Goal: Feedback & Contribution: Submit feedback/report problem

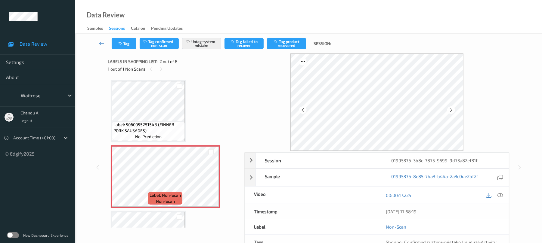
scroll to position [3, 0]
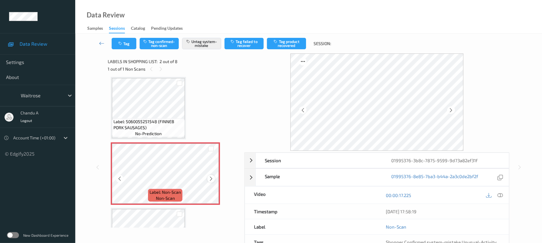
click at [213, 177] on icon at bounding box center [211, 178] width 5 height 5
click at [129, 42] on button "Tag" at bounding box center [124, 43] width 25 height 11
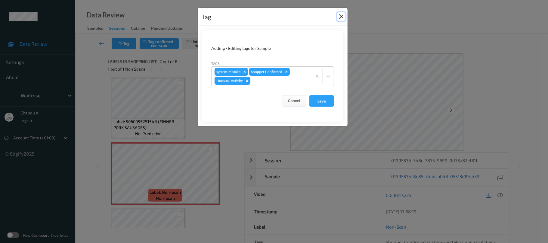
click at [341, 16] on button "Close" at bounding box center [341, 16] width 8 height 8
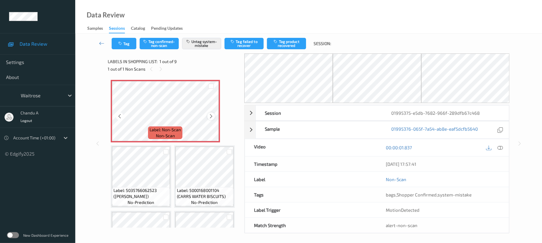
click at [209, 117] on icon at bounding box center [211, 116] width 5 height 5
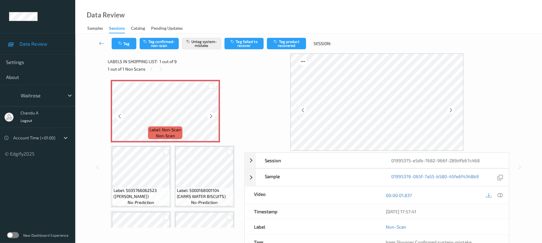
click at [209, 117] on icon at bounding box center [211, 116] width 5 height 5
click at [126, 46] on button "Tag" at bounding box center [124, 43] width 25 height 11
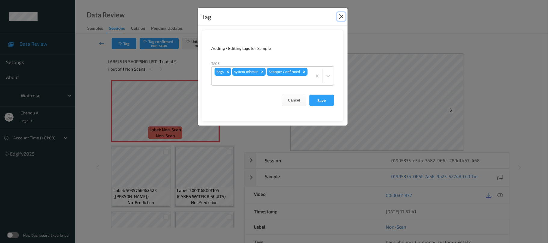
click at [342, 17] on button "Close" at bounding box center [341, 16] width 8 height 8
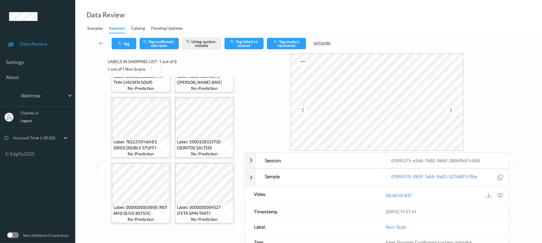
scroll to position [442, 0]
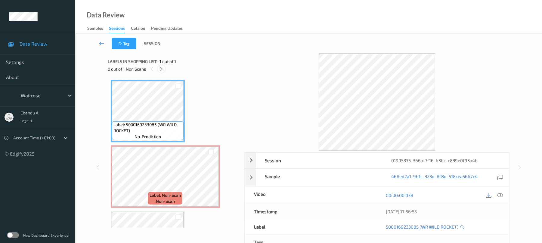
click at [162, 70] on icon at bounding box center [161, 69] width 5 height 5
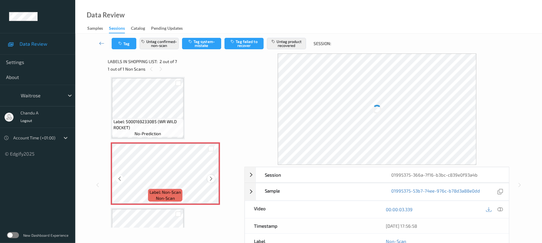
click at [212, 178] on icon at bounding box center [211, 178] width 5 height 5
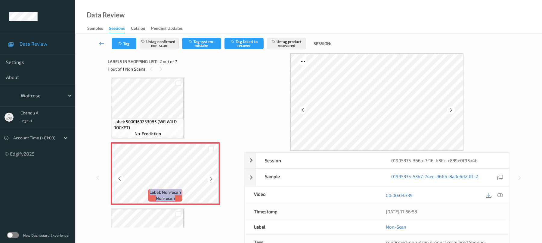
click at [212, 178] on icon at bounding box center [211, 178] width 5 height 5
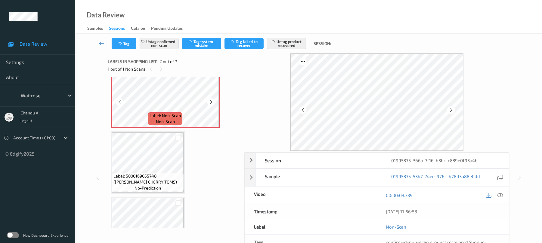
scroll to position [83, 0]
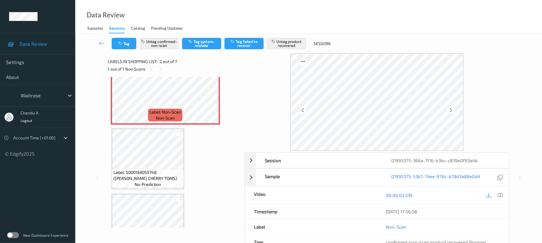
click at [166, 170] on span "Label: 5000169055748 (WR DORG CHERRY TOMS)" at bounding box center [147, 176] width 69 height 12
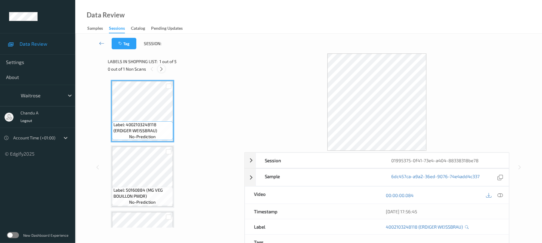
click at [162, 69] on icon at bounding box center [161, 69] width 5 height 5
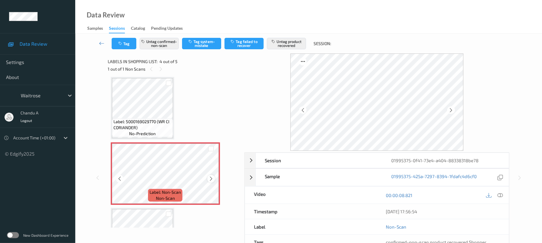
click at [212, 181] on icon at bounding box center [211, 178] width 5 height 5
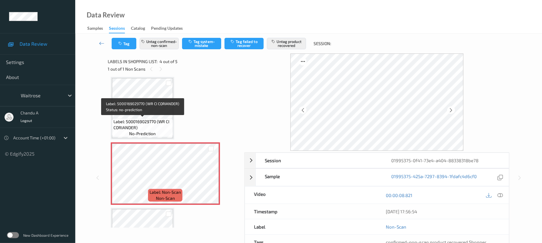
click at [152, 122] on span "Label: 5000169029770 (WR CI CORIANDER)" at bounding box center [142, 125] width 58 height 12
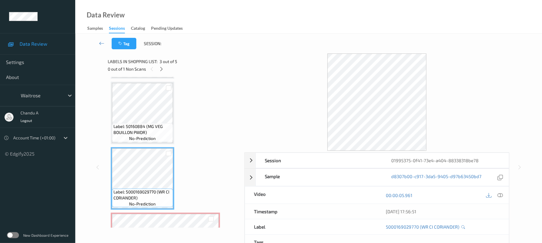
scroll to position [54, 0]
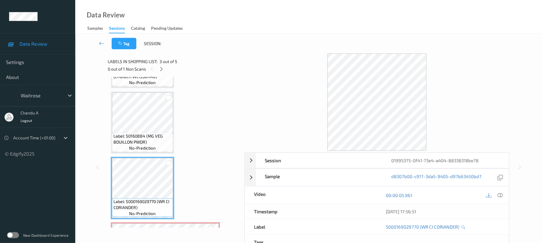
click at [154, 135] on span "Label: 50160884 (MG VEG BOUILLON PWDR)" at bounding box center [142, 139] width 58 height 12
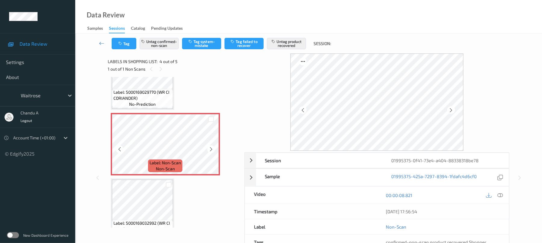
scroll to position [180, 0]
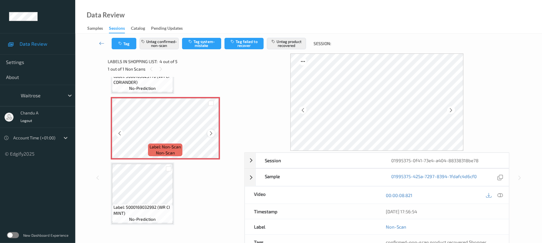
click at [207, 132] on div at bounding box center [211, 134] width 8 height 8
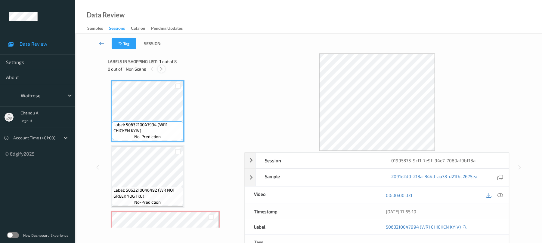
click at [161, 69] on icon at bounding box center [161, 69] width 5 height 5
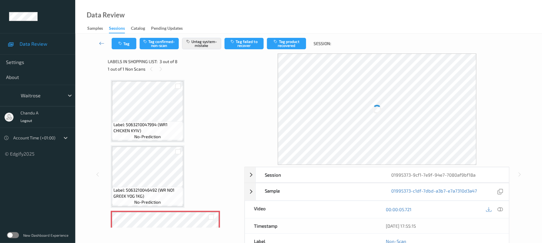
scroll to position [69, 0]
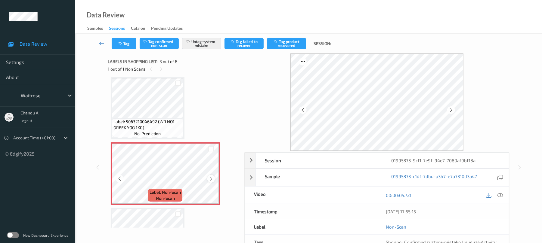
click at [212, 181] on icon at bounding box center [211, 178] width 5 height 5
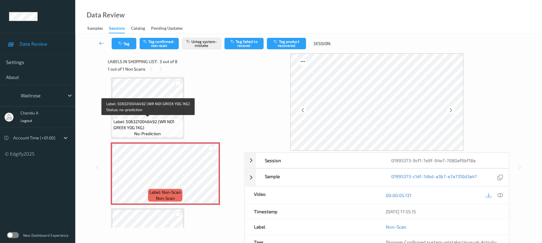
click at [166, 119] on div "Label: 5063210046492 (WR NO1 GREEK YOG 1KG) no-prediction" at bounding box center [147, 128] width 71 height 19
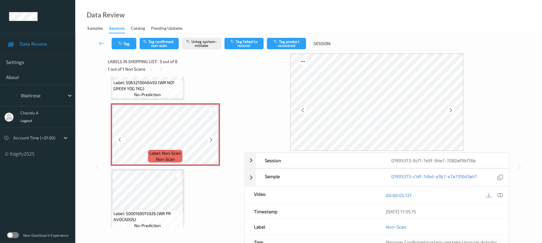
scroll to position [149, 0]
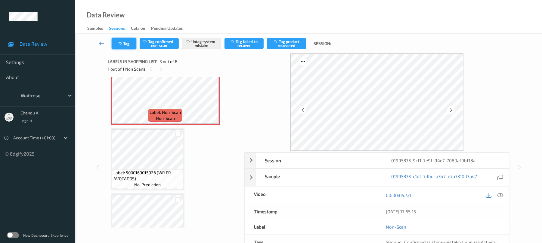
click at [125, 39] on button "Tag" at bounding box center [124, 43] width 25 height 11
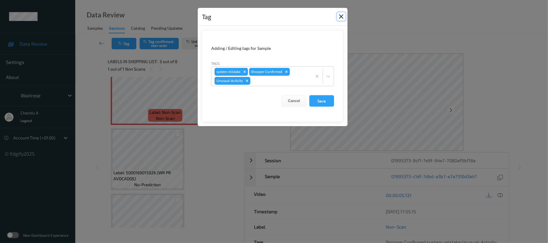
click at [341, 18] on button "Close" at bounding box center [341, 16] width 8 height 8
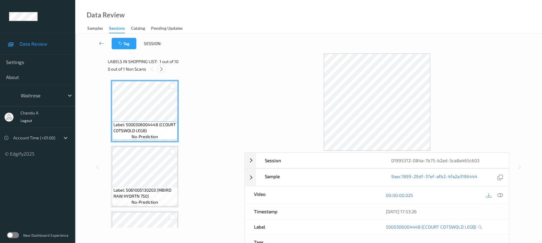
click at [161, 67] on icon at bounding box center [161, 69] width 5 height 5
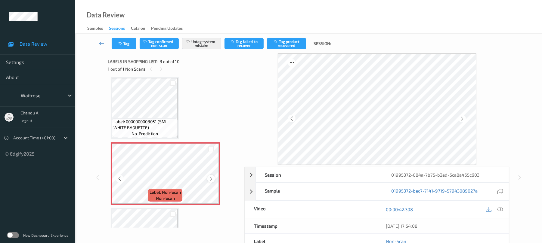
click at [211, 179] on icon at bounding box center [211, 178] width 5 height 5
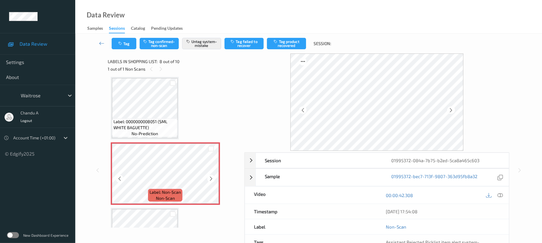
click at [211, 179] on icon at bounding box center [211, 178] width 5 height 5
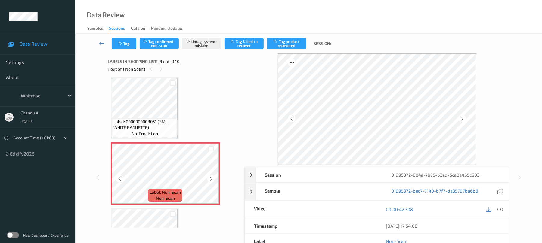
click at [211, 179] on icon at bounding box center [211, 178] width 5 height 5
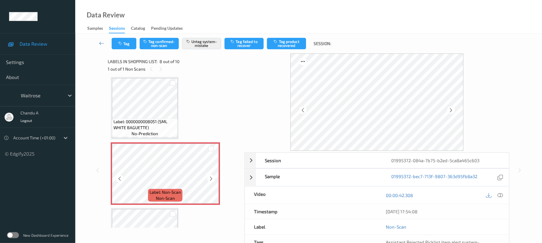
click at [211, 179] on icon at bounding box center [211, 178] width 5 height 5
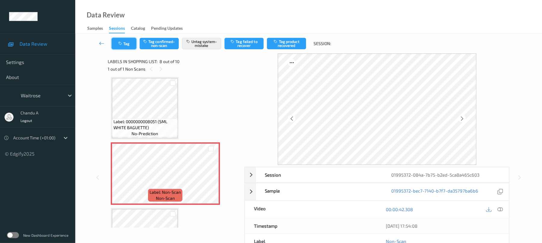
click at [126, 46] on button "Tag" at bounding box center [124, 43] width 25 height 11
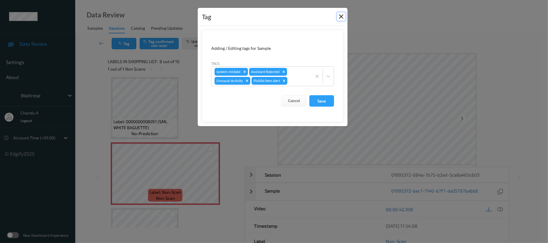
click at [345, 19] on button "Close" at bounding box center [341, 16] width 8 height 8
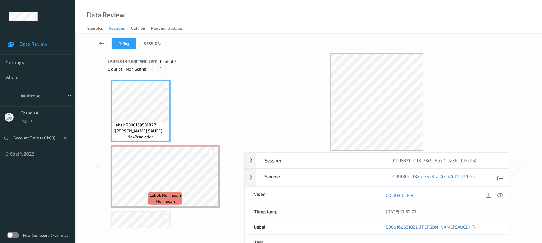
click at [162, 69] on icon at bounding box center [161, 69] width 5 height 5
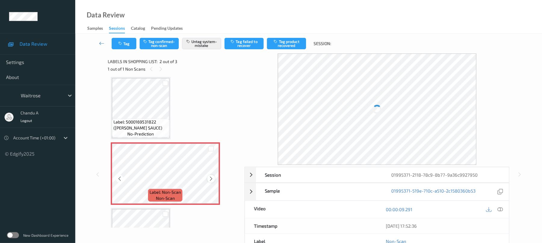
click at [211, 178] on icon at bounding box center [211, 178] width 5 height 5
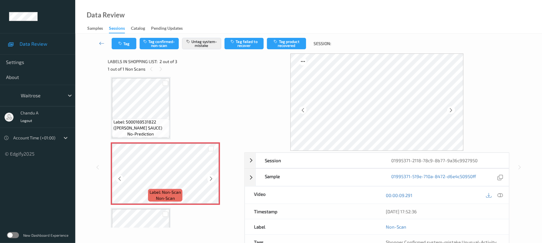
click at [211, 178] on icon at bounding box center [211, 178] width 5 height 5
click at [123, 43] on icon "button" at bounding box center [120, 44] width 5 height 4
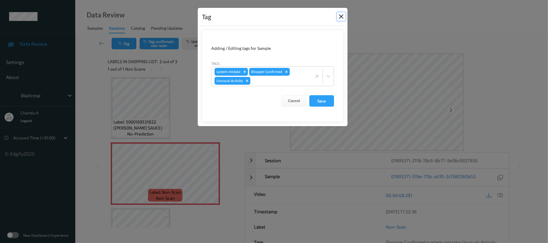
click at [343, 19] on button "Close" at bounding box center [341, 16] width 8 height 8
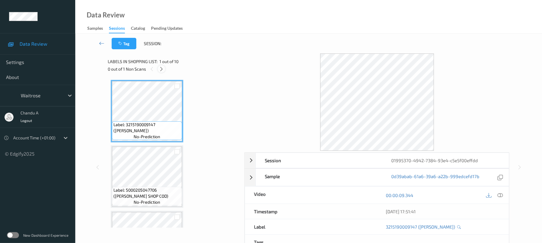
click at [164, 69] on icon at bounding box center [161, 69] width 5 height 5
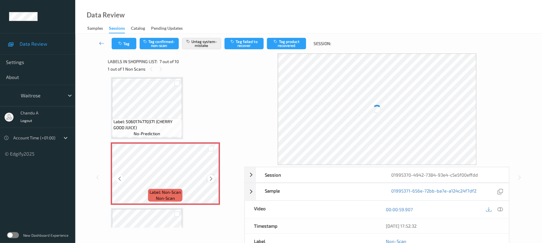
click at [212, 178] on icon at bounding box center [211, 178] width 5 height 5
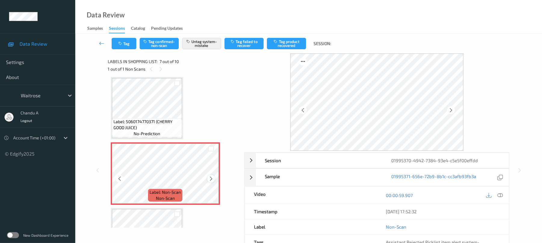
click at [209, 178] on icon at bounding box center [211, 178] width 5 height 5
click at [123, 43] on button "Tag" at bounding box center [124, 43] width 25 height 11
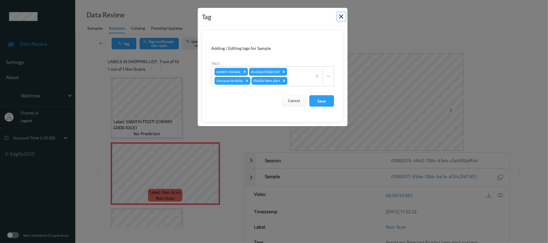
click at [340, 16] on button "Close" at bounding box center [341, 16] width 8 height 8
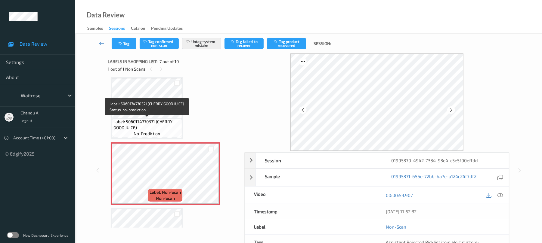
click at [135, 119] on span "Label: 5060174770371 (CHERRY GOOD JUICE)" at bounding box center [146, 125] width 67 height 12
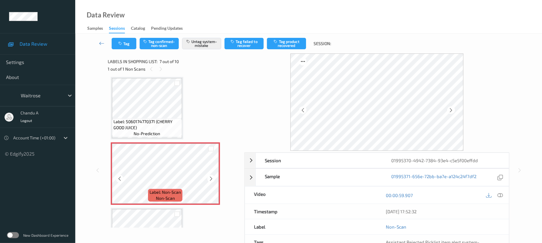
scroll to position [371, 0]
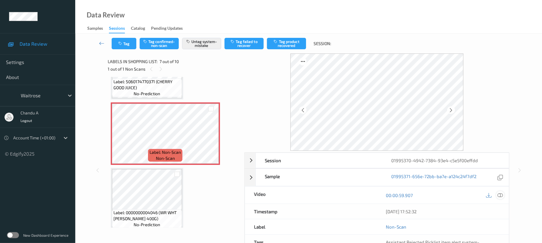
click at [501, 195] on icon at bounding box center [500, 195] width 5 height 5
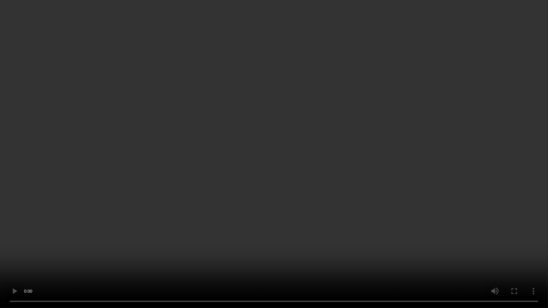
click at [299, 163] on video at bounding box center [274, 154] width 548 height 308
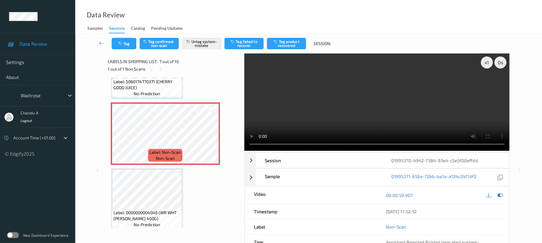
click at [372, 116] on video at bounding box center [376, 103] width 265 height 98
click at [119, 46] on button "Tag" at bounding box center [124, 43] width 25 height 11
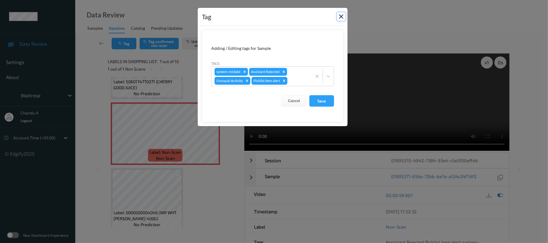
click at [342, 18] on button "Close" at bounding box center [341, 16] width 8 height 8
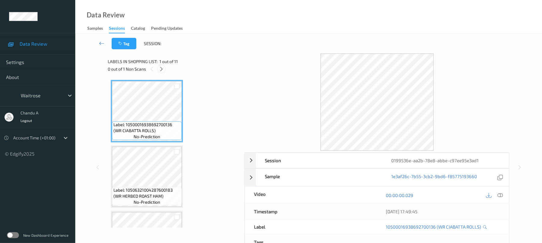
click at [163, 72] on div at bounding box center [162, 69] width 8 height 8
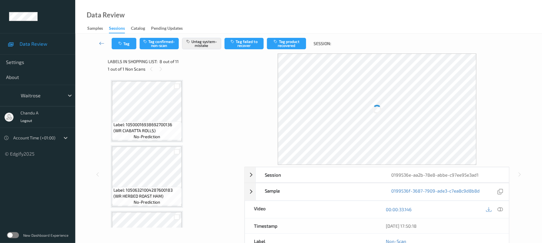
scroll to position [397, 0]
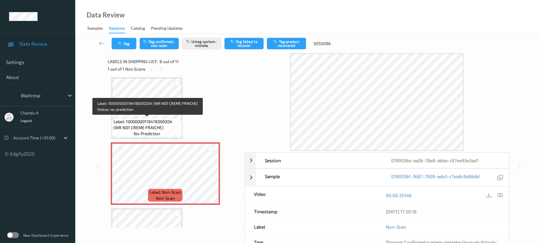
click at [163, 119] on span "Label: 10000000119418000204 (WR NO1 CREME FRAICHE)" at bounding box center [146, 125] width 67 height 12
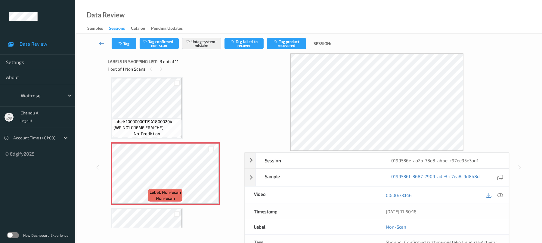
scroll to position [437, 0]
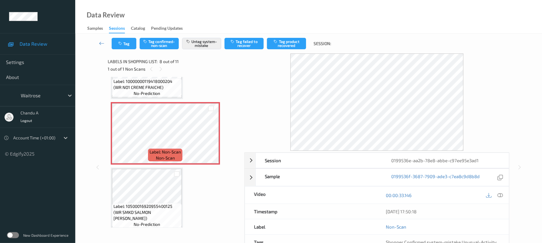
click at [154, 93] on span "no-prediction" at bounding box center [147, 94] width 26 height 6
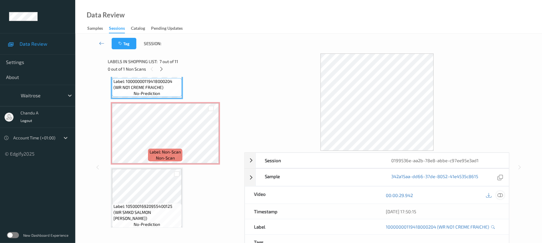
click at [501, 193] on icon at bounding box center [500, 195] width 5 height 5
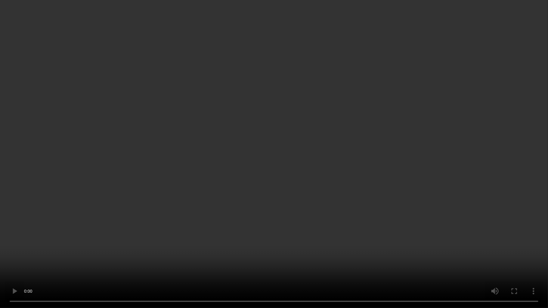
click at [311, 182] on video at bounding box center [274, 154] width 548 height 308
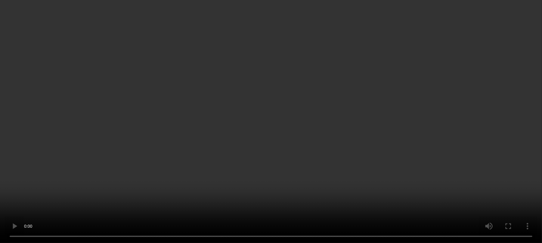
scroll to position [397, 0]
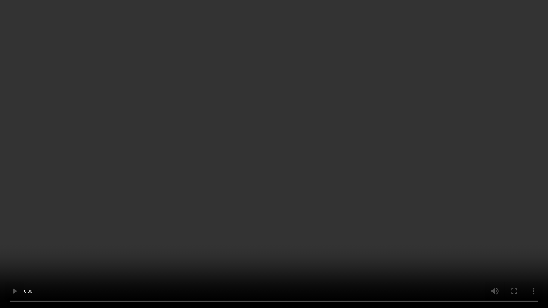
click at [244, 171] on video at bounding box center [274, 154] width 548 height 308
click at [319, 170] on video at bounding box center [274, 154] width 548 height 308
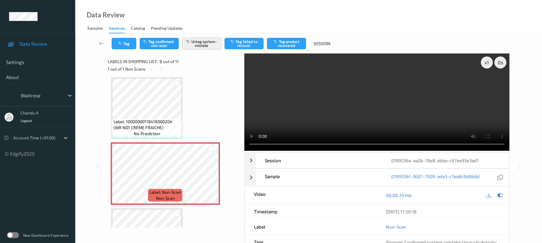
click at [202, 45] on button "Untag system-mistake" at bounding box center [201, 43] width 39 height 11
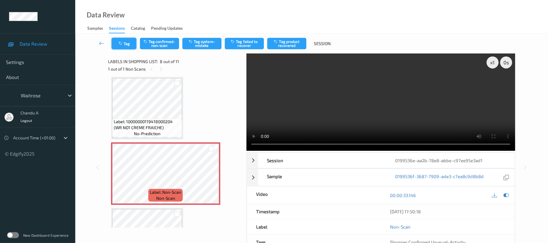
click at [121, 47] on button "Tag" at bounding box center [124, 43] width 25 height 11
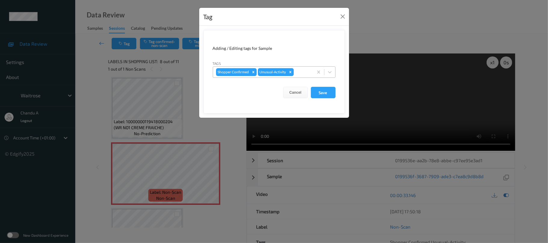
click at [288, 72] on icon "Remove Unusual-Activity" at bounding box center [290, 72] width 4 height 4
click at [321, 92] on button "Save" at bounding box center [323, 92] width 25 height 11
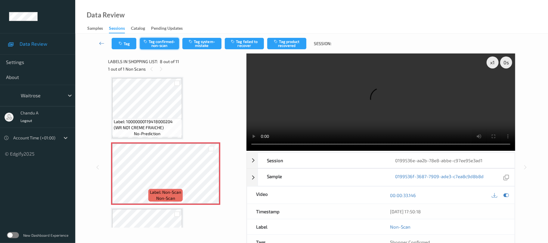
click at [154, 48] on button "Tag confirmed-non-scan" at bounding box center [159, 43] width 39 height 11
click at [289, 46] on button "Tag product recovered" at bounding box center [286, 43] width 39 height 11
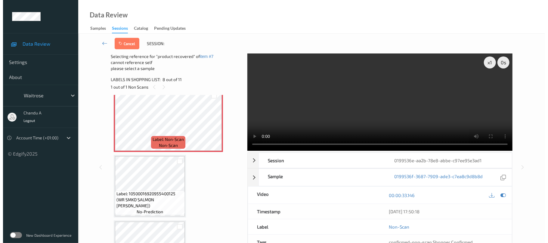
scroll to position [477, 0]
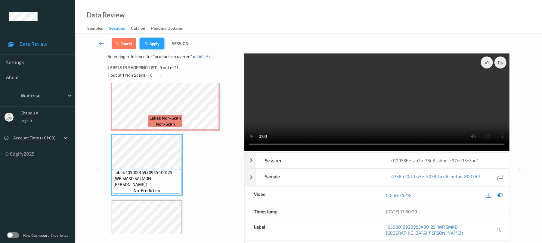
click at [156, 44] on button "Apply" at bounding box center [152, 43] width 25 height 11
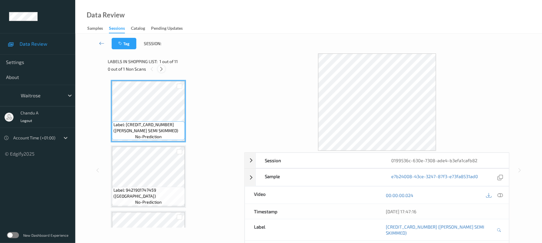
click at [161, 70] on icon at bounding box center [161, 69] width 5 height 5
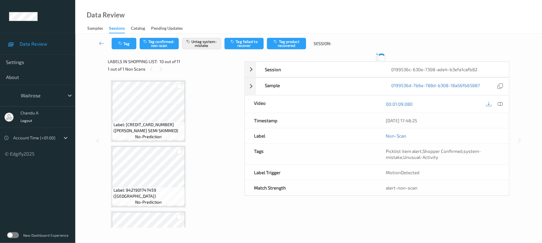
scroll to position [528, 0]
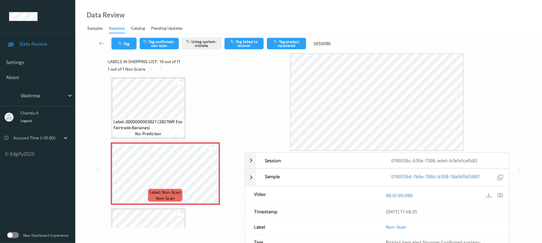
click at [120, 45] on icon "button" at bounding box center [120, 44] width 5 height 4
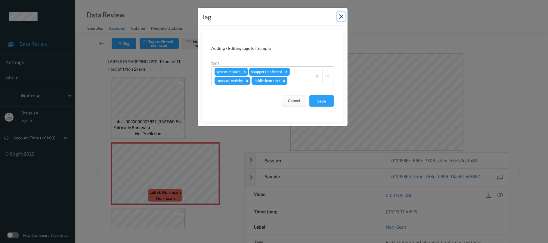
click at [341, 15] on button "Close" at bounding box center [341, 16] width 8 height 8
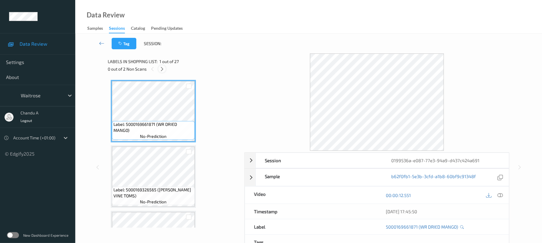
click at [163, 70] on icon at bounding box center [162, 69] width 5 height 5
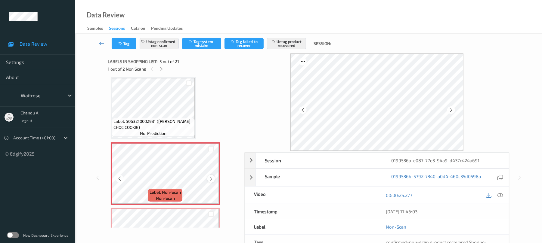
click at [211, 180] on icon at bounding box center [211, 178] width 5 height 5
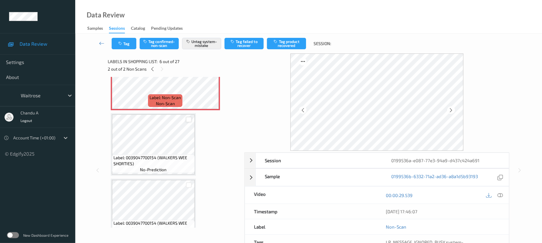
scroll to position [320, 0]
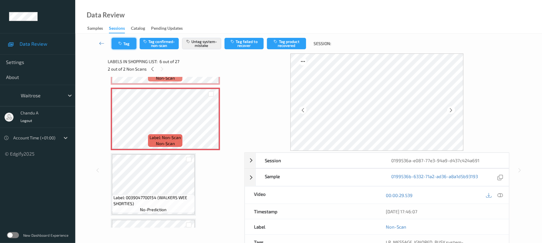
click at [128, 43] on button "Tag" at bounding box center [124, 43] width 25 height 11
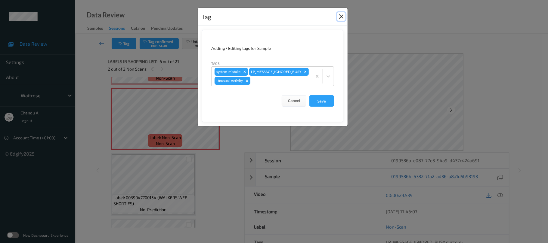
click at [341, 16] on button "Close" at bounding box center [341, 16] width 8 height 8
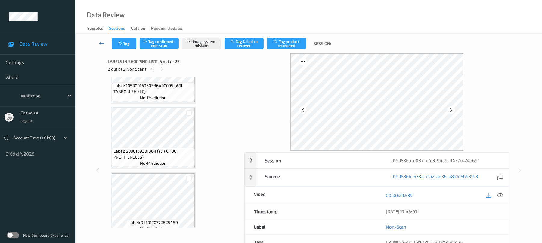
scroll to position [1623, 0]
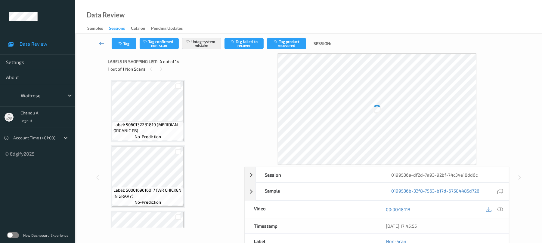
scroll to position [134, 0]
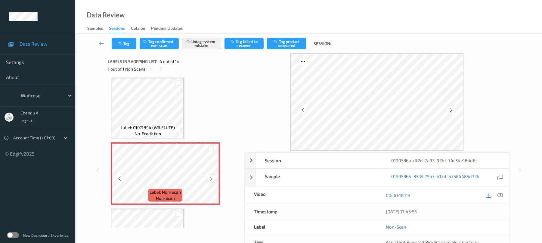
click at [211, 180] on icon at bounding box center [211, 178] width 5 height 5
click at [134, 46] on button "Tag" at bounding box center [124, 43] width 25 height 11
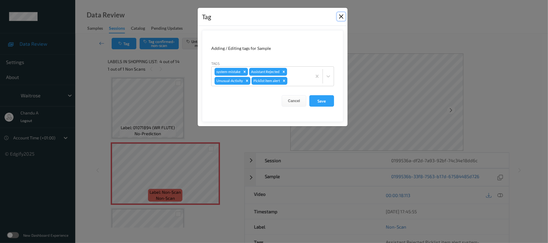
click at [341, 17] on button "Close" at bounding box center [341, 16] width 8 height 8
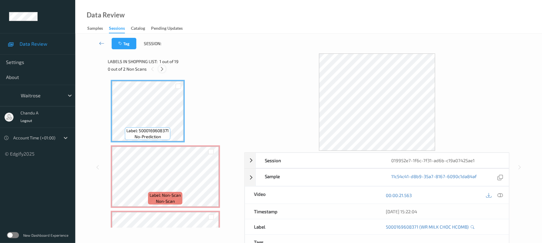
click at [164, 68] on icon at bounding box center [162, 69] width 5 height 5
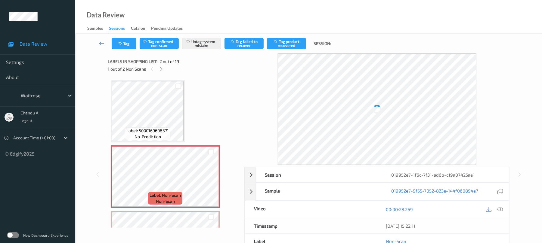
scroll to position [3, 0]
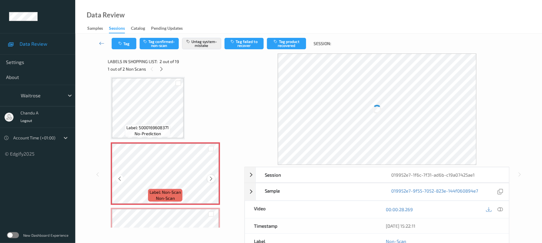
click at [211, 178] on icon at bounding box center [211, 178] width 5 height 5
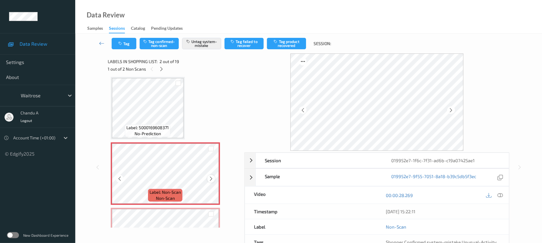
click at [212, 176] on icon at bounding box center [211, 178] width 5 height 5
click at [209, 176] on div at bounding box center [211, 179] width 8 height 8
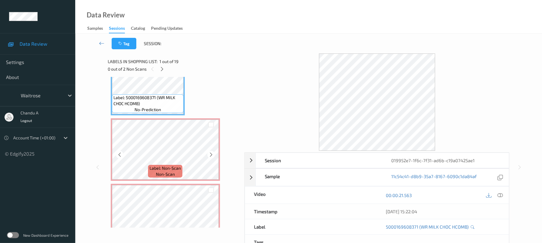
scroll to position [43, 0]
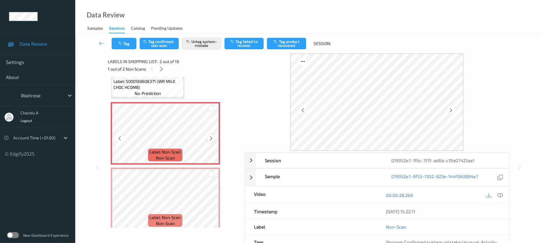
click at [209, 138] on icon at bounding box center [211, 138] width 5 height 5
click at [130, 45] on button "Tag" at bounding box center [124, 43] width 25 height 11
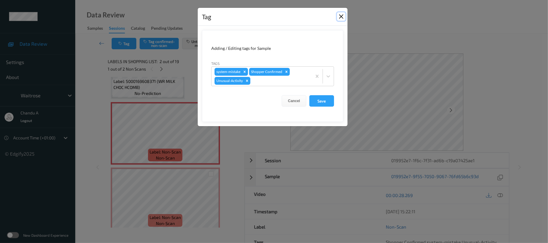
click at [341, 16] on button "Close" at bounding box center [341, 16] width 8 height 8
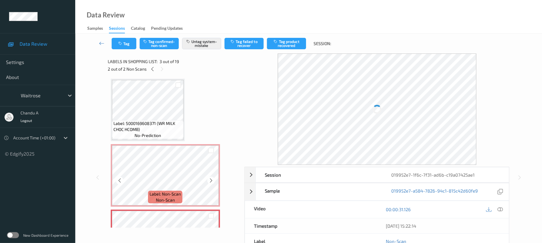
scroll to position [0, 0]
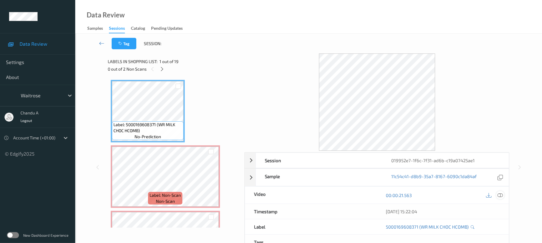
click at [501, 195] on icon at bounding box center [500, 195] width 5 height 5
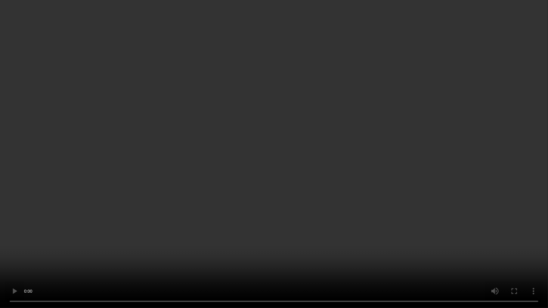
click at [264, 142] on video at bounding box center [274, 154] width 548 height 308
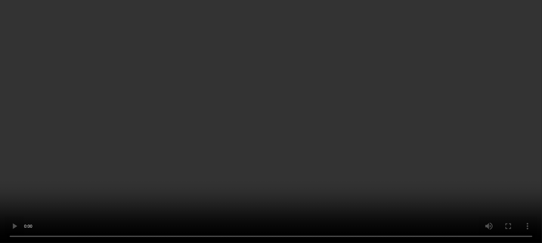
scroll to position [80, 0]
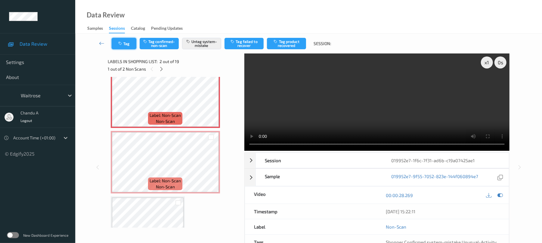
click at [126, 45] on button "Tag" at bounding box center [124, 43] width 25 height 11
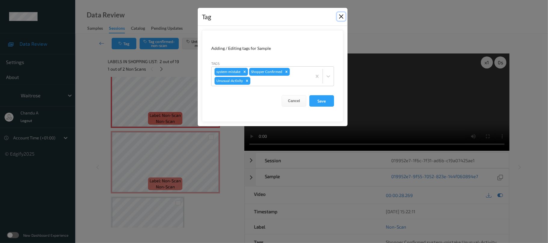
click at [339, 17] on button "Close" at bounding box center [341, 16] width 8 height 8
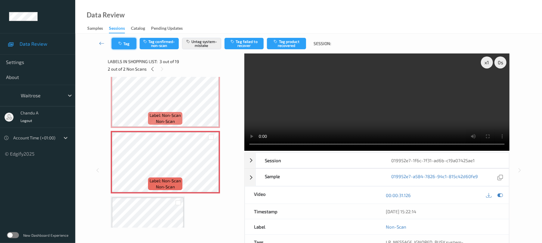
click at [127, 44] on button "Tag" at bounding box center [124, 43] width 25 height 11
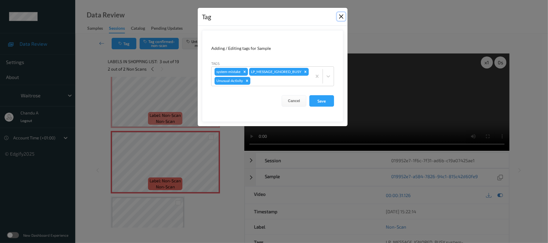
click at [341, 17] on button "Close" at bounding box center [341, 16] width 8 height 8
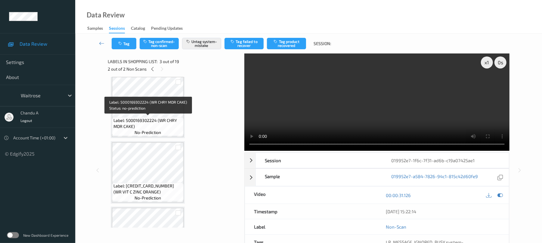
scroll to position [843, 0]
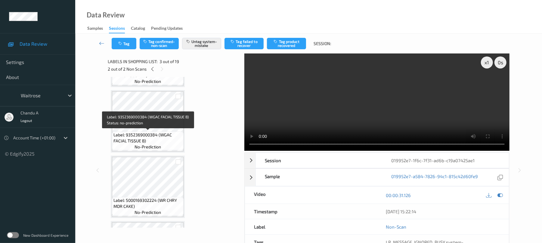
click at [163, 132] on div "Label: 9352369000384 (WGAC FACIAL TISSUE B) no-prediction" at bounding box center [148, 141] width 72 height 19
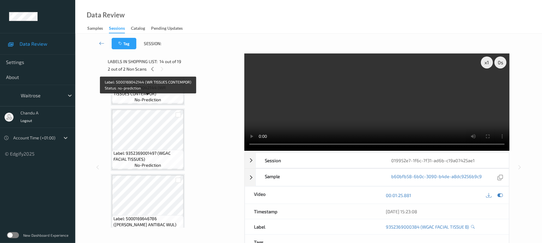
scroll to position [482, 0]
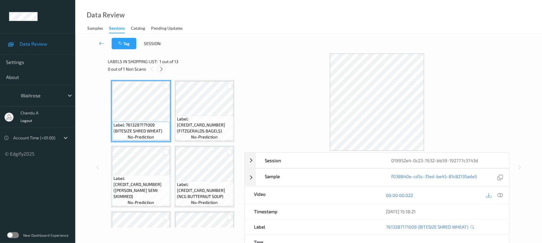
click at [159, 69] on icon at bounding box center [161, 69] width 5 height 5
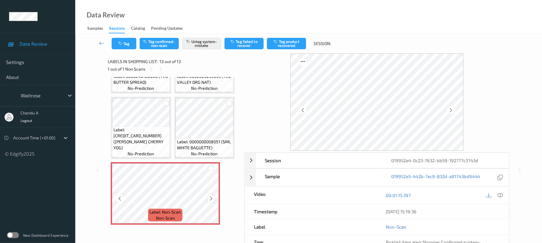
click at [212, 200] on icon at bounding box center [211, 198] width 5 height 5
click at [122, 42] on icon "button" at bounding box center [120, 44] width 5 height 4
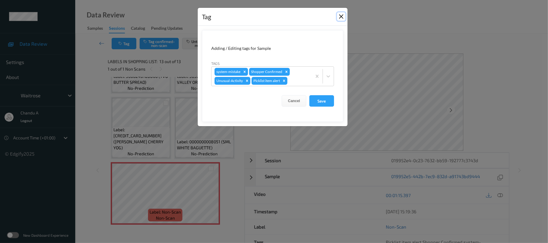
click at [341, 16] on button "Close" at bounding box center [341, 16] width 8 height 8
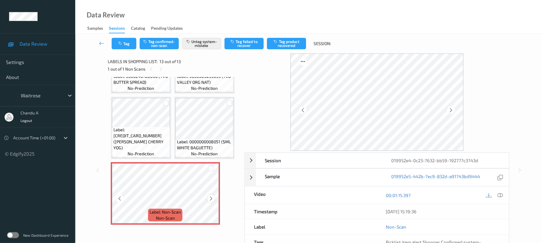
click at [211, 198] on icon at bounding box center [211, 198] width 5 height 5
click at [212, 196] on icon at bounding box center [211, 198] width 5 height 5
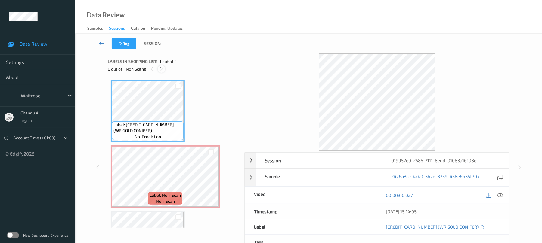
click at [160, 69] on icon at bounding box center [161, 69] width 5 height 5
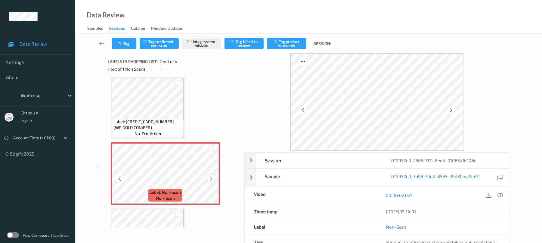
click at [211, 180] on icon at bounding box center [211, 178] width 5 height 5
click at [210, 179] on icon at bounding box center [211, 178] width 5 height 5
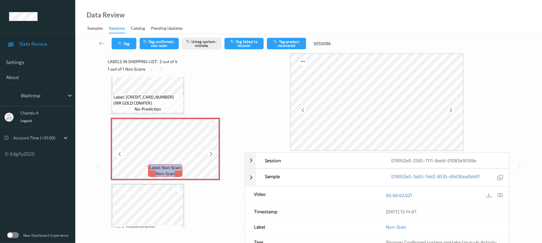
scroll to position [43, 0]
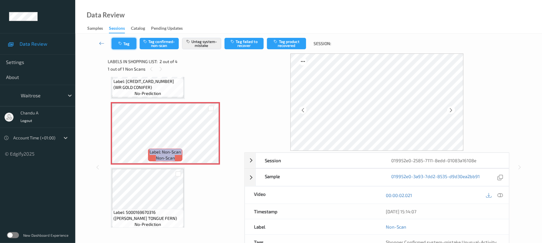
click at [122, 42] on icon "button" at bounding box center [120, 44] width 5 height 4
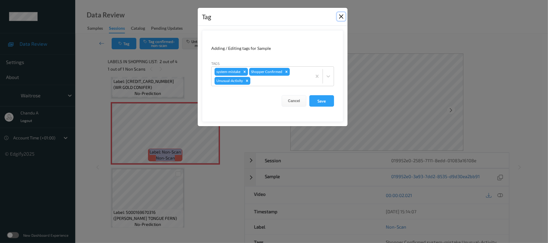
click at [338, 17] on button "Close" at bounding box center [341, 16] width 8 height 8
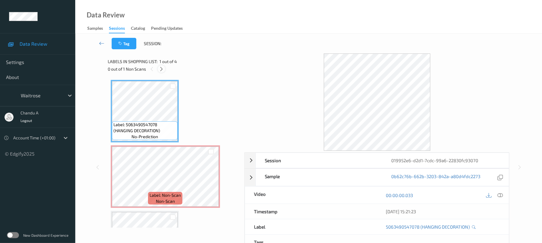
click at [159, 68] on icon at bounding box center [161, 69] width 5 height 5
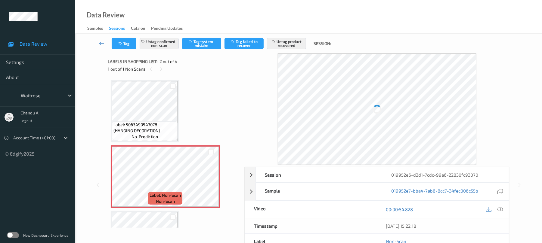
scroll to position [3, 0]
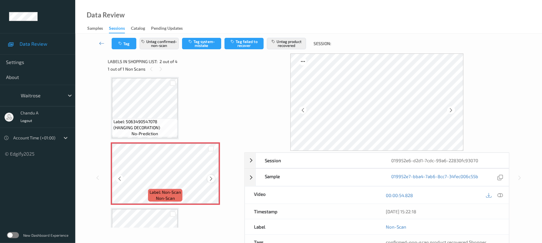
click at [210, 179] on icon at bounding box center [211, 178] width 5 height 5
click at [211, 181] on icon at bounding box center [211, 178] width 5 height 5
click at [209, 181] on icon at bounding box center [211, 178] width 5 height 5
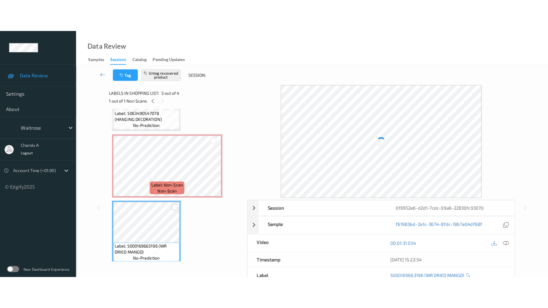
scroll to position [83, 0]
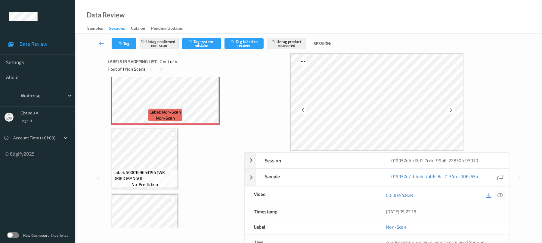
click at [499, 192] on div at bounding box center [500, 195] width 8 height 8
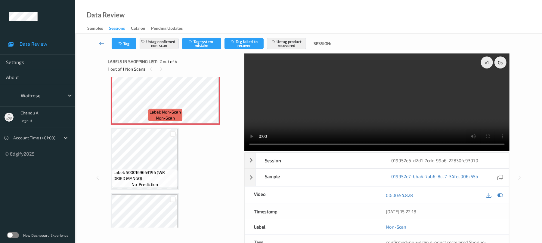
scroll to position [50, 0]
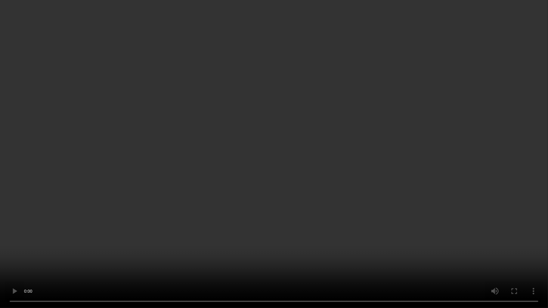
click at [280, 158] on video at bounding box center [274, 154] width 548 height 308
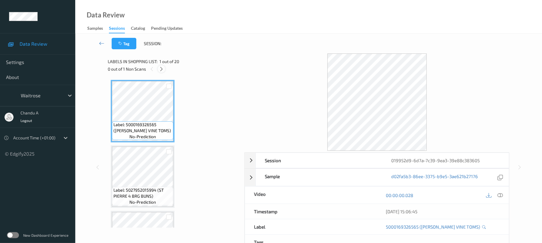
click at [160, 70] on icon at bounding box center [161, 69] width 5 height 5
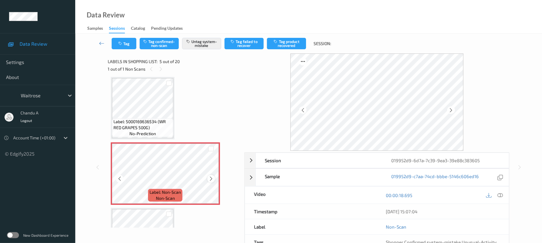
click at [213, 180] on icon at bounding box center [211, 178] width 5 height 5
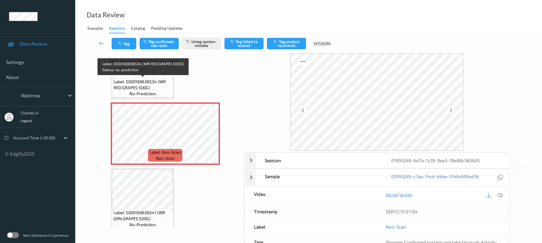
click at [144, 84] on span "Label: 5000169636534 (WR RED GRAPES 500G)" at bounding box center [142, 85] width 58 height 12
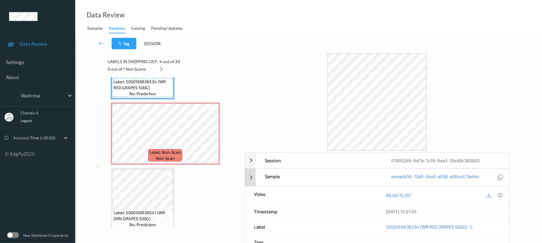
drag, startPoint x: 502, startPoint y: 193, endPoint x: 373, endPoint y: 129, distance: 144.0
click at [502, 193] on icon at bounding box center [500, 195] width 5 height 5
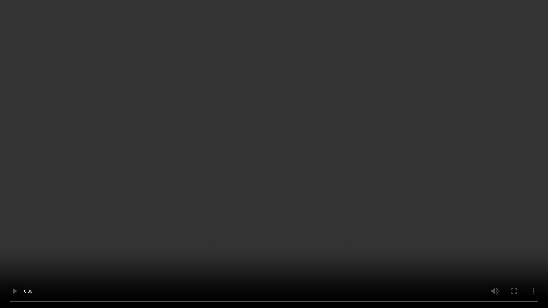
click at [189, 107] on video at bounding box center [274, 154] width 548 height 308
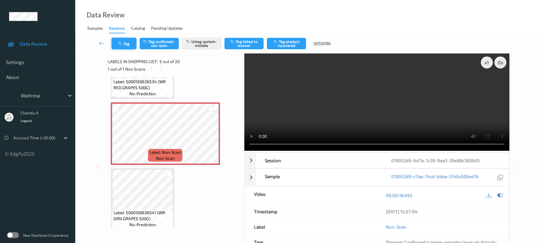
click at [124, 46] on button "Tag" at bounding box center [124, 43] width 25 height 11
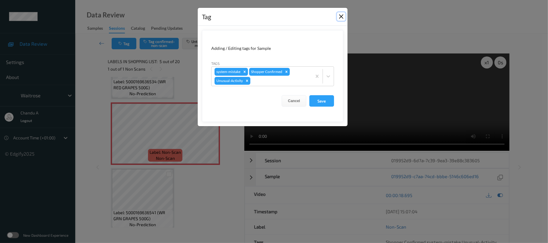
click at [339, 18] on button "Close" at bounding box center [341, 16] width 8 height 8
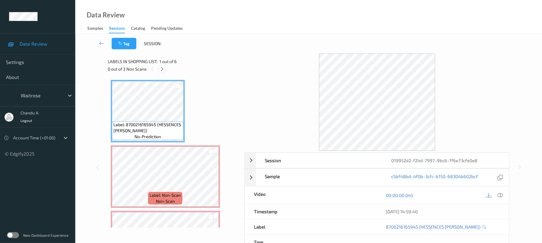
click at [165, 71] on div at bounding box center [162, 69] width 8 height 8
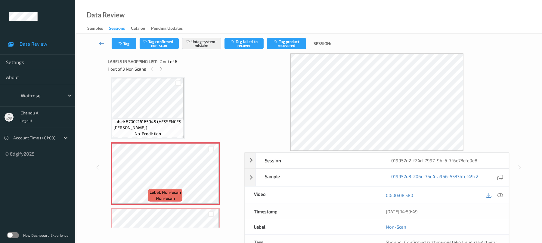
scroll to position [43, 0]
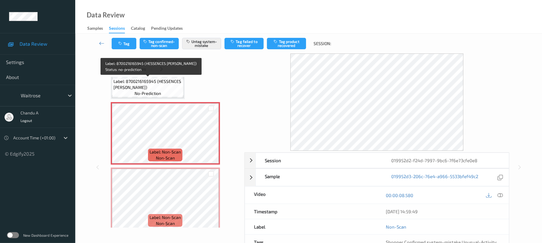
click at [146, 86] on span "Label: 8700216165945 (HESSENCES [PERSON_NAME])" at bounding box center [147, 85] width 69 height 12
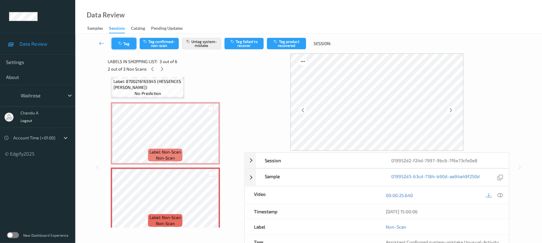
click at [122, 43] on icon "button" at bounding box center [120, 44] width 5 height 4
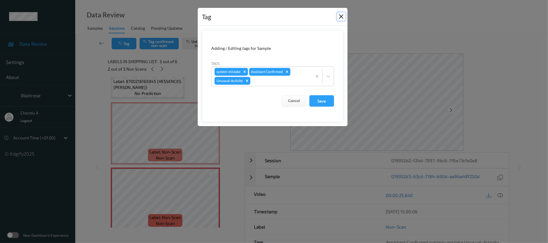
click at [340, 17] on button "Close" at bounding box center [341, 16] width 8 height 8
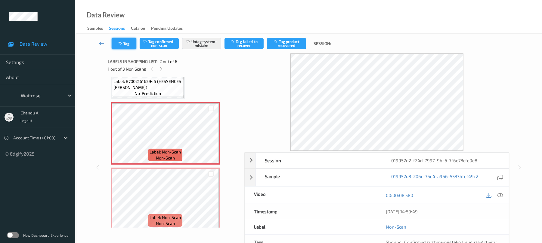
click at [119, 44] on icon "button" at bounding box center [120, 44] width 5 height 4
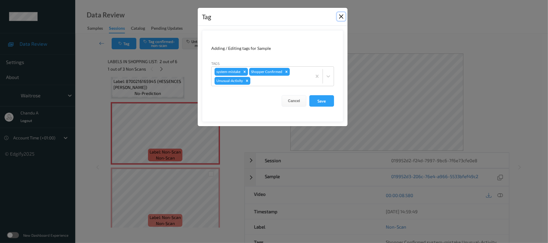
click at [338, 15] on button "Close" at bounding box center [341, 16] width 8 height 8
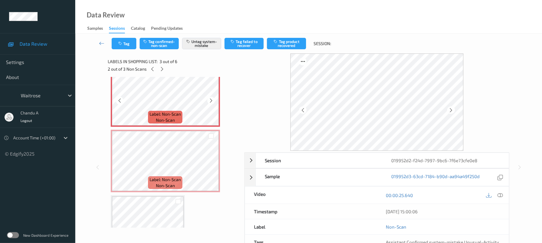
scroll to position [164, 0]
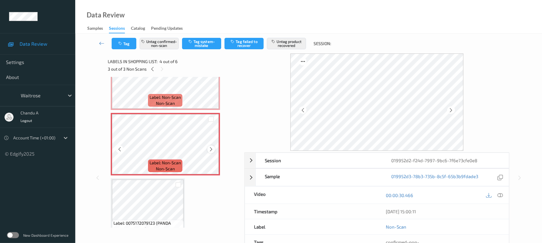
click at [212, 150] on icon at bounding box center [211, 149] width 5 height 5
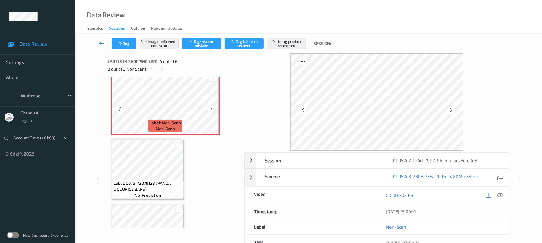
scroll to position [244, 0]
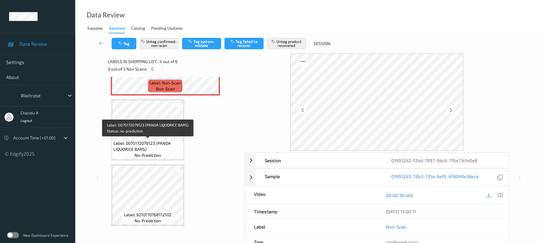
click at [165, 147] on span "Label: 0075172079123 (PANDA LIQUORICE BARS)" at bounding box center [147, 147] width 69 height 12
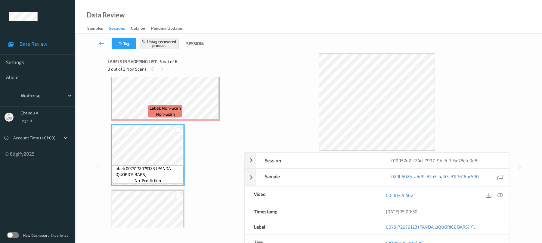
scroll to position [204, 0]
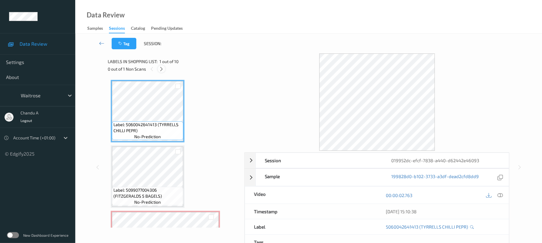
click at [163, 69] on icon at bounding box center [161, 69] width 5 height 5
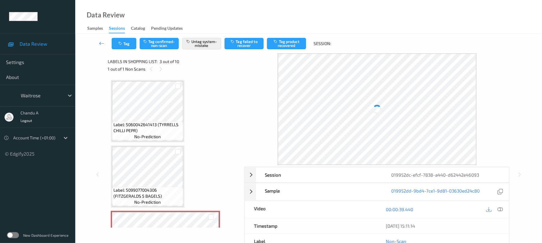
scroll to position [69, 0]
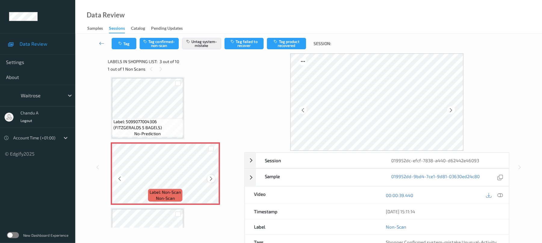
click at [211, 178] on icon at bounding box center [211, 178] width 5 height 5
drag, startPoint x: 219, startPoint y: 178, endPoint x: 209, endPoint y: 177, distance: 10.6
click at [209, 177] on icon at bounding box center [211, 178] width 5 height 5
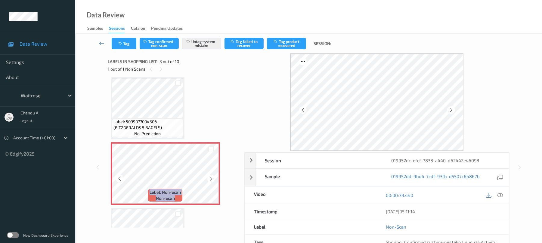
click at [209, 177] on icon at bounding box center [211, 178] width 5 height 5
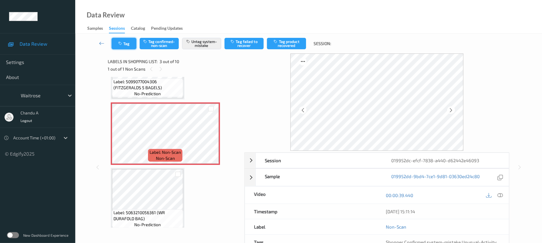
click at [131, 48] on button "Tag" at bounding box center [124, 43] width 25 height 11
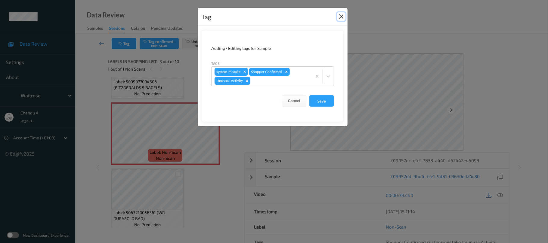
click at [342, 16] on button "Close" at bounding box center [341, 16] width 8 height 8
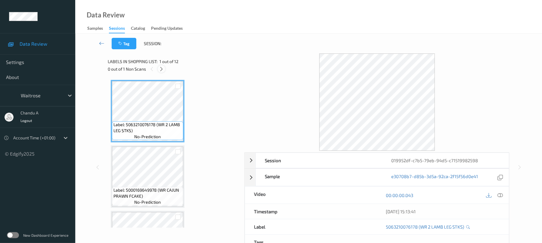
click at [158, 67] on div at bounding box center [162, 69] width 8 height 8
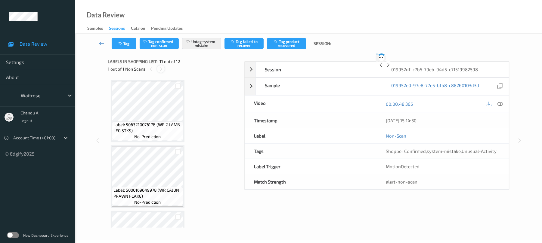
scroll to position [593, 0]
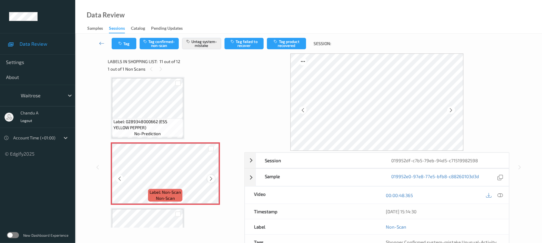
click at [209, 180] on icon at bounding box center [211, 178] width 5 height 5
click at [132, 42] on button "Tag" at bounding box center [124, 43] width 25 height 11
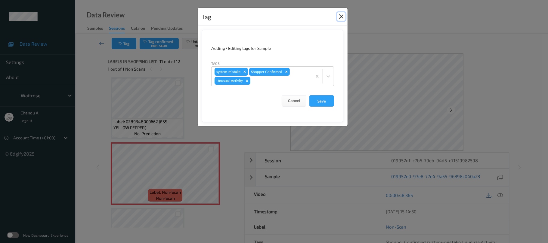
click at [341, 18] on button "Close" at bounding box center [341, 16] width 8 height 8
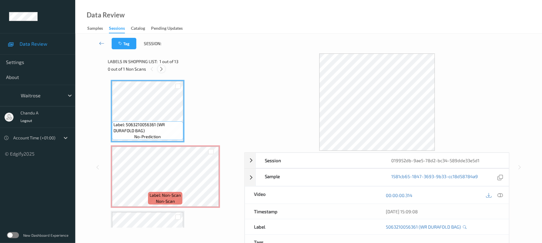
click at [161, 72] on div at bounding box center [162, 69] width 8 height 8
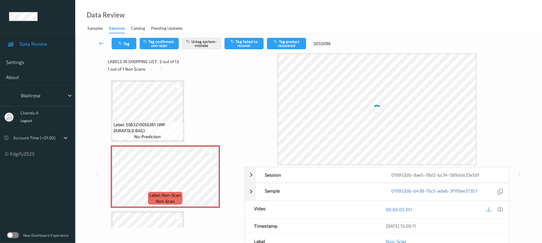
scroll to position [3, 0]
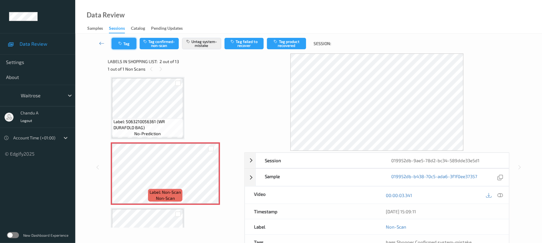
click at [117, 40] on button "Tag" at bounding box center [124, 43] width 25 height 11
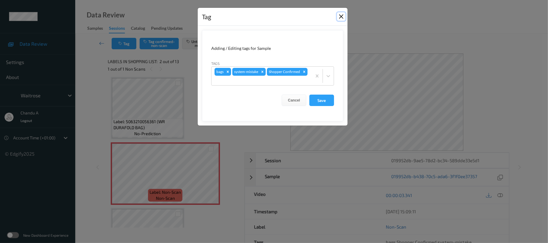
click at [340, 18] on button "Close" at bounding box center [341, 16] width 8 height 8
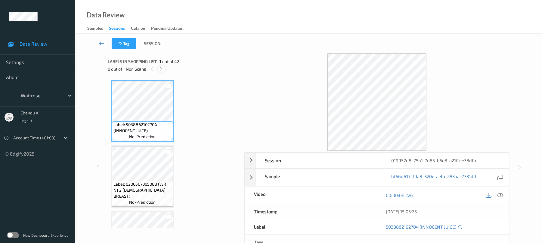
click at [160, 70] on icon at bounding box center [161, 69] width 5 height 5
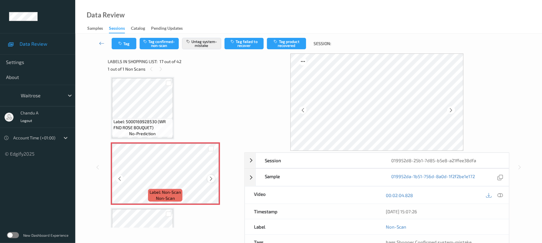
click at [212, 181] on icon at bounding box center [211, 178] width 5 height 5
click at [122, 44] on icon "button" at bounding box center [120, 44] width 5 height 4
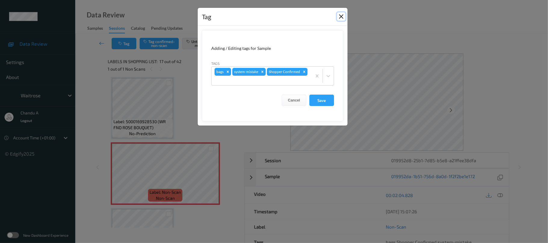
drag, startPoint x: 342, startPoint y: 16, endPoint x: 336, endPoint y: 16, distance: 5.7
click at [341, 17] on button "Close" at bounding box center [341, 16] width 8 height 8
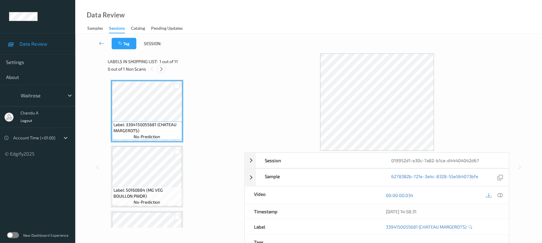
click at [162, 71] on icon at bounding box center [161, 69] width 5 height 5
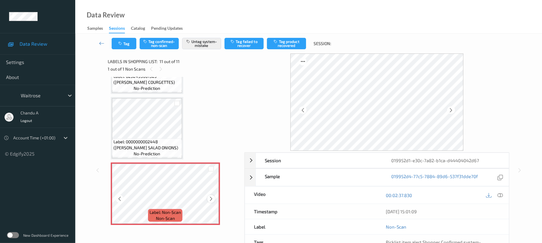
click at [212, 203] on div at bounding box center [211, 199] width 8 height 8
click at [211, 201] on icon at bounding box center [211, 199] width 5 height 5
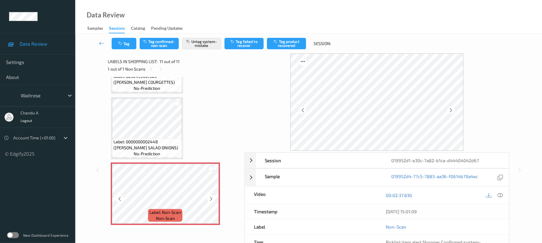
click at [211, 201] on icon at bounding box center [211, 199] width 5 height 5
click at [108, 39] on link at bounding box center [102, 43] width 20 height 11
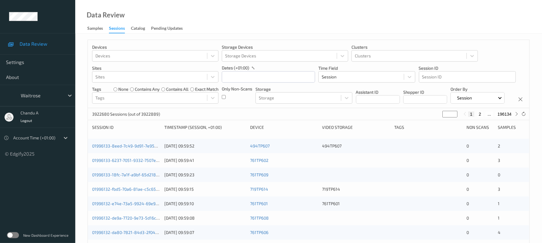
click at [104, 32] on link "Samples" at bounding box center [98, 28] width 22 height 8
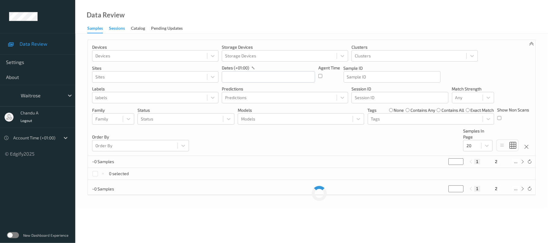
click at [115, 29] on div "Sessions" at bounding box center [117, 29] width 16 height 8
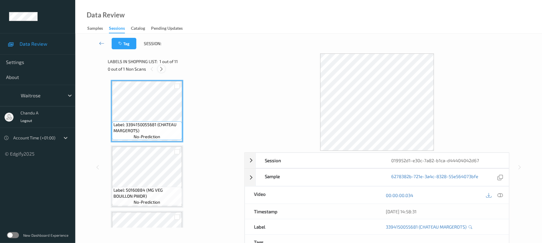
click at [164, 70] on icon at bounding box center [161, 69] width 5 height 5
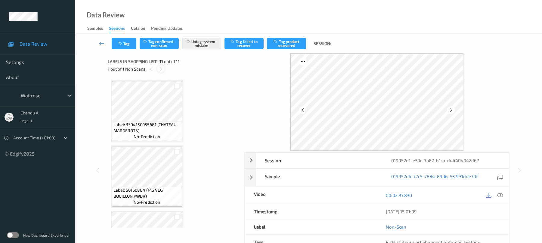
scroll to position [573, 0]
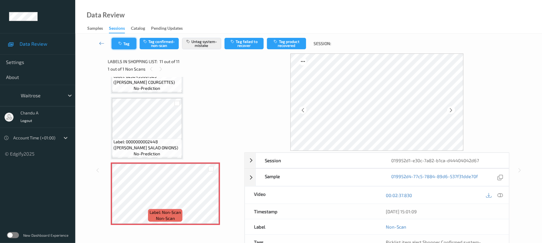
click at [128, 47] on button "Tag" at bounding box center [124, 43] width 25 height 11
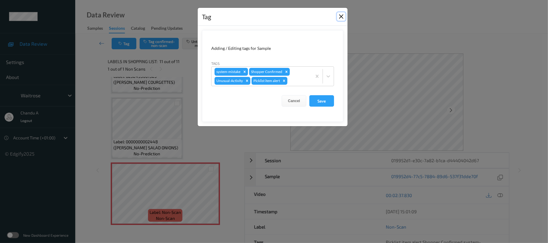
click at [340, 17] on button "Close" at bounding box center [341, 16] width 8 height 8
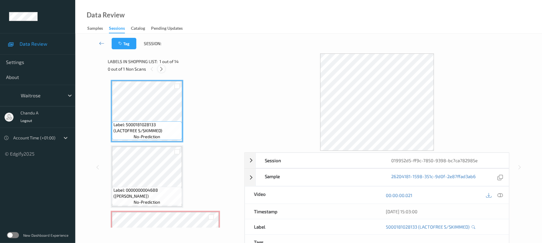
click at [160, 69] on icon at bounding box center [161, 69] width 5 height 5
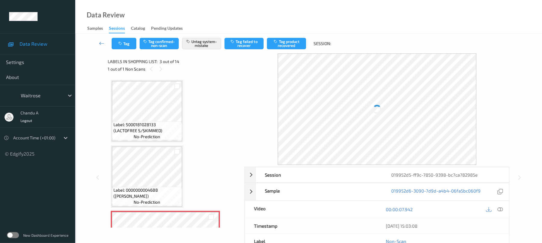
scroll to position [69, 0]
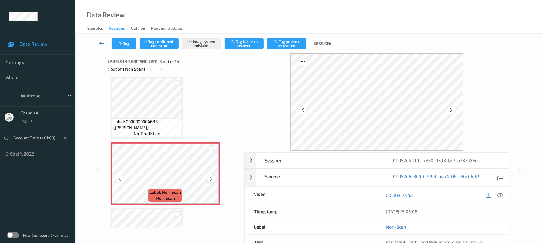
click at [213, 179] on icon at bounding box center [211, 178] width 5 height 5
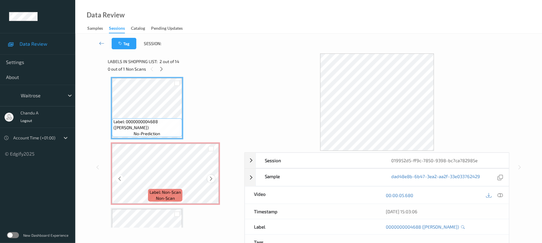
click at [210, 181] on icon at bounding box center [211, 178] width 5 height 5
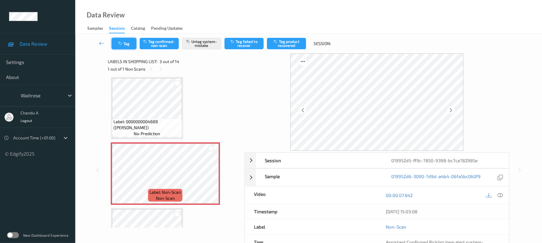
click at [127, 42] on button "Tag" at bounding box center [124, 43] width 25 height 11
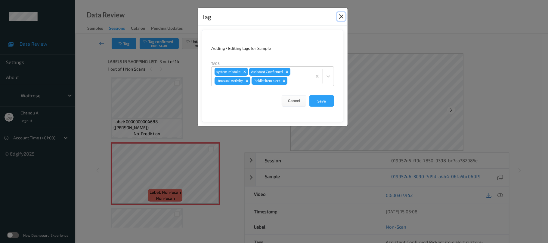
click at [341, 17] on button "Close" at bounding box center [341, 16] width 8 height 8
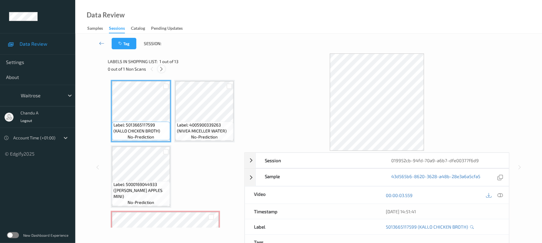
click at [160, 71] on icon at bounding box center [161, 69] width 5 height 5
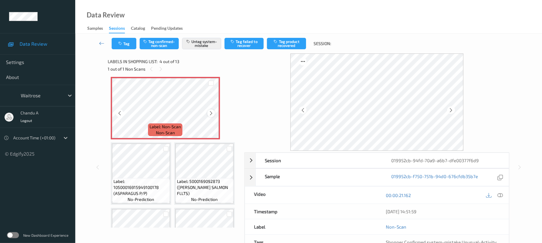
click at [210, 116] on icon at bounding box center [211, 113] width 5 height 5
click at [211, 116] on icon at bounding box center [211, 113] width 5 height 5
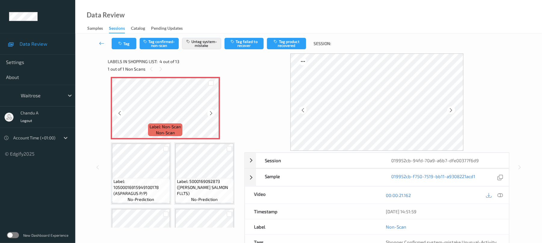
click at [211, 116] on icon at bounding box center [211, 113] width 5 height 5
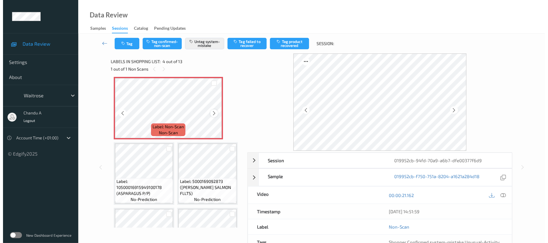
scroll to position [175, 0]
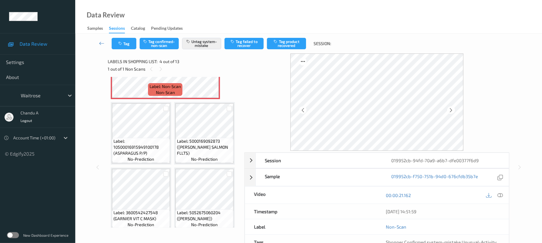
click at [152, 25] on span "Label: 5000169044933 ([PERSON_NAME] APPLES MINI)" at bounding box center [140, 16] width 55 height 18
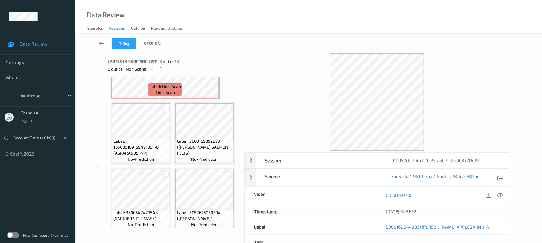
drag, startPoint x: 500, startPoint y: 194, endPoint x: 466, endPoint y: 186, distance: 34.5
click at [500, 194] on icon at bounding box center [500, 195] width 5 height 5
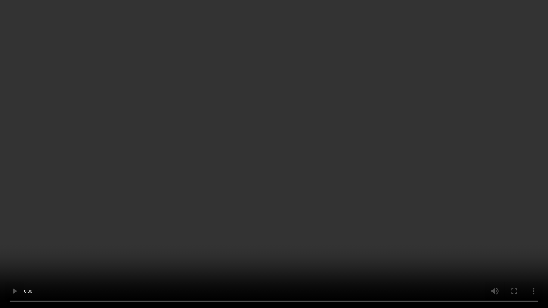
click at [274, 204] on video at bounding box center [274, 154] width 548 height 308
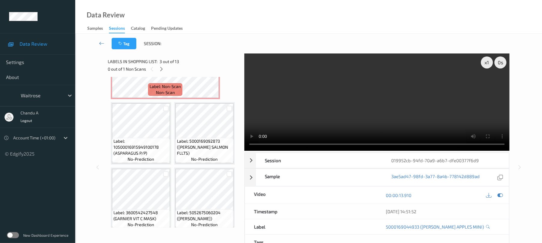
click at [213, 76] on icon at bounding box center [211, 72] width 5 height 5
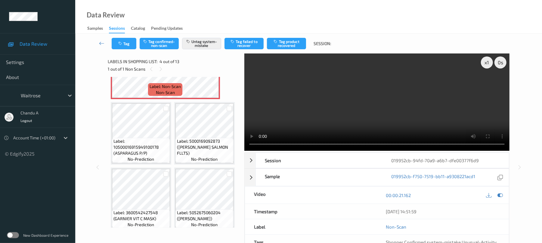
click at [213, 76] on icon at bounding box center [211, 72] width 5 height 5
click at [211, 76] on icon at bounding box center [211, 72] width 5 height 5
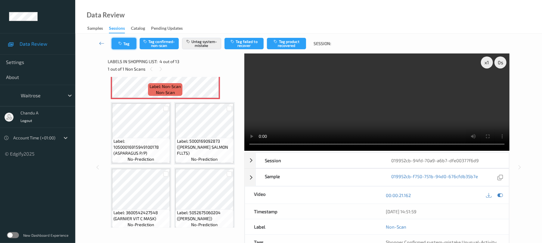
click at [125, 42] on button "Tag" at bounding box center [124, 43] width 25 height 11
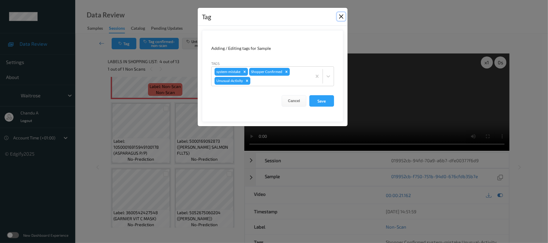
click at [341, 15] on button "Close" at bounding box center [341, 16] width 8 height 8
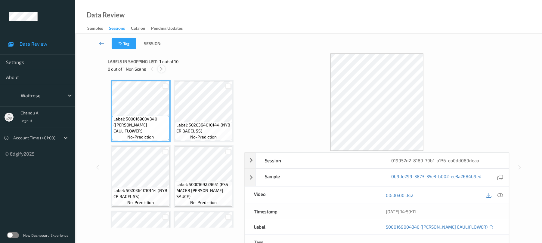
click at [164, 68] on icon at bounding box center [161, 69] width 5 height 5
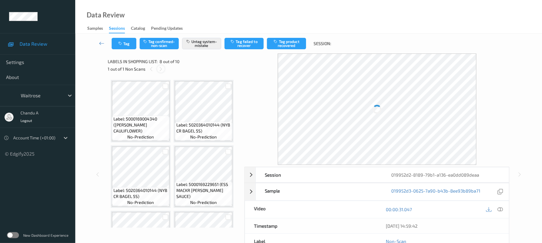
scroll to position [200, 0]
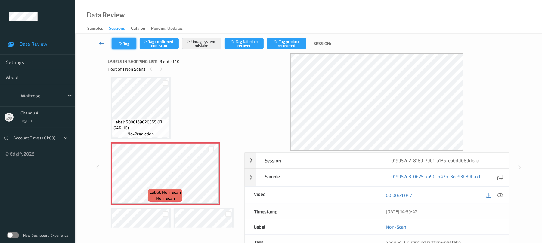
click at [117, 45] on button "Tag" at bounding box center [124, 43] width 25 height 11
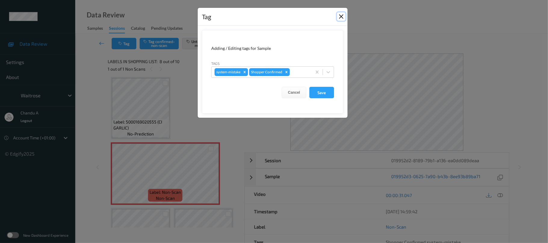
click at [339, 16] on button "Close" at bounding box center [341, 16] width 8 height 8
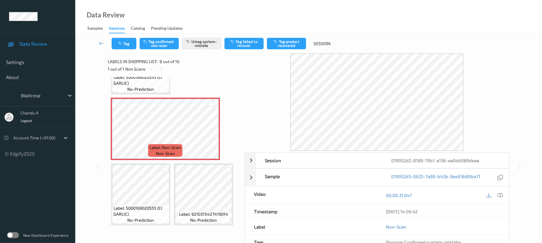
scroll to position [246, 0]
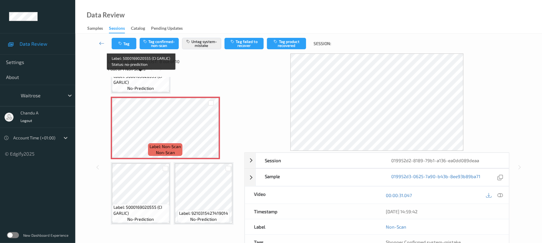
click at [154, 81] on span "Label: 5000169020555 (CI GARLIC)" at bounding box center [140, 79] width 54 height 12
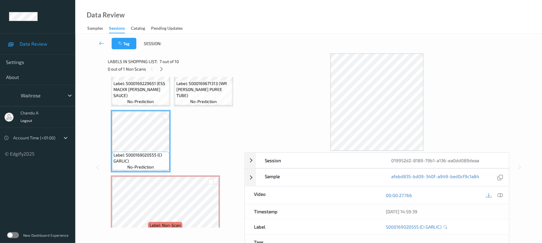
scroll to position [165, 0]
click at [202, 94] on span "Label: 5000169671313 (WR TOM PUREE TUBE)" at bounding box center [203, 91] width 54 height 18
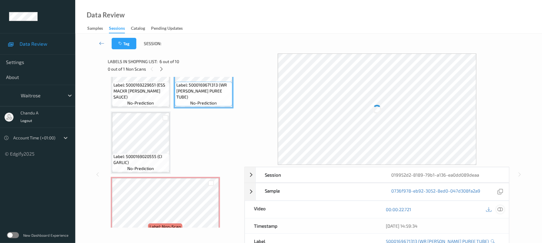
click at [499, 209] on icon at bounding box center [500, 209] width 5 height 5
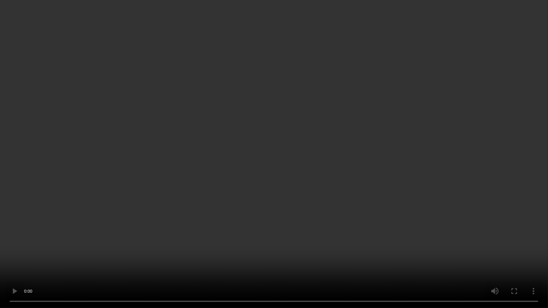
click at [280, 175] on video at bounding box center [274, 154] width 548 height 308
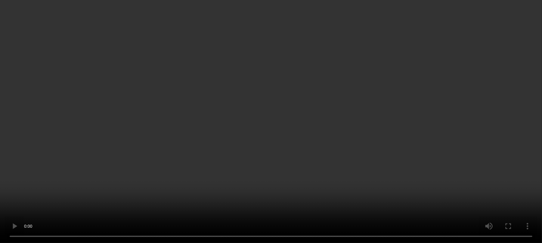
scroll to position [246, 0]
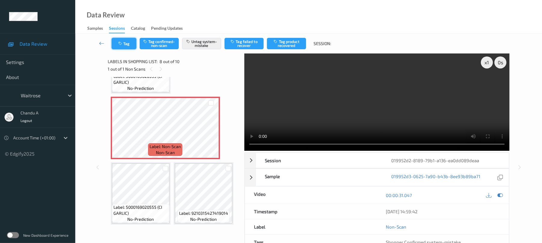
click at [127, 48] on button "Tag" at bounding box center [124, 43] width 25 height 11
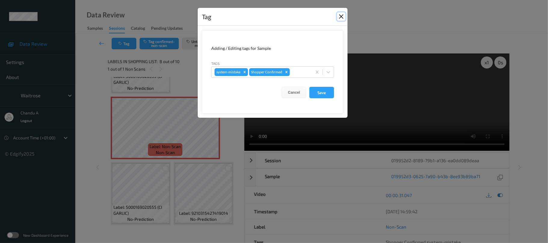
click at [342, 16] on button "Close" at bounding box center [341, 16] width 8 height 8
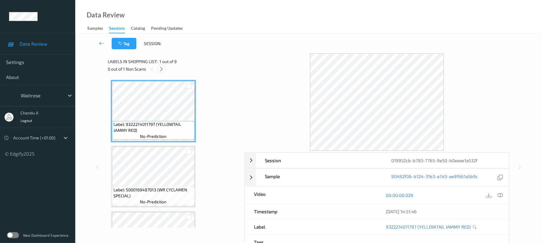
click at [161, 69] on icon at bounding box center [161, 69] width 5 height 5
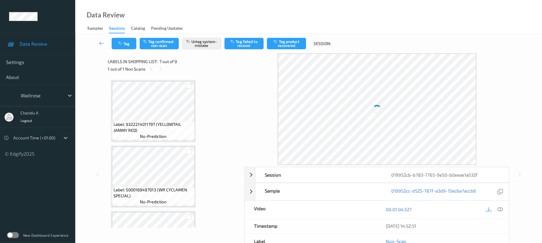
scroll to position [331, 0]
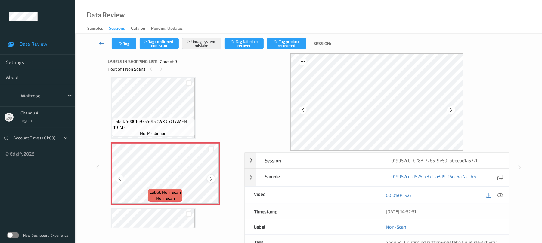
click at [210, 178] on icon at bounding box center [211, 178] width 5 height 5
click at [127, 41] on button "Tag" at bounding box center [124, 43] width 25 height 11
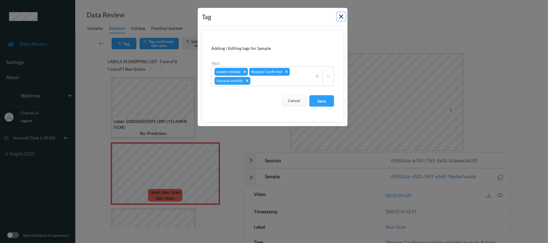
click at [337, 19] on button "Close" at bounding box center [341, 16] width 8 height 8
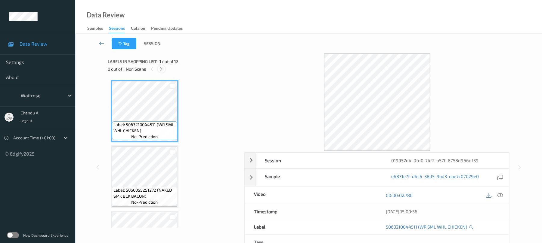
click at [161, 66] on div at bounding box center [162, 69] width 8 height 8
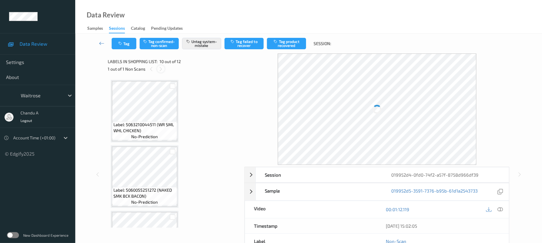
scroll to position [528, 0]
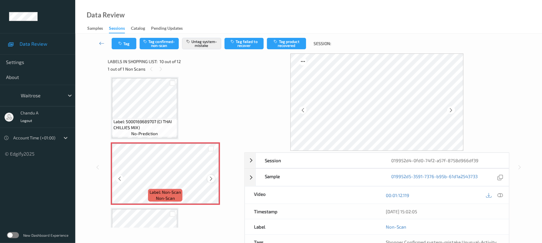
click at [212, 182] on div at bounding box center [211, 179] width 8 height 8
click at [213, 178] on icon at bounding box center [211, 178] width 5 height 5
click at [125, 49] on button "Tag" at bounding box center [124, 43] width 25 height 11
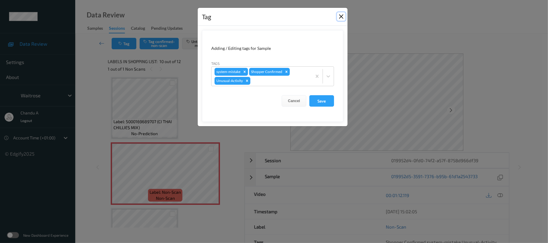
click at [344, 15] on button "Close" at bounding box center [341, 16] width 8 height 8
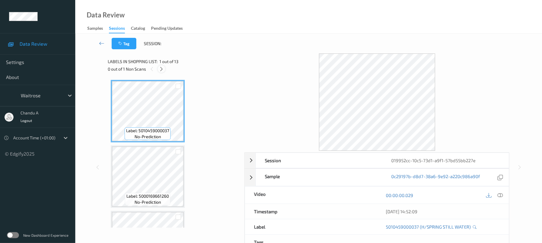
click at [163, 68] on icon at bounding box center [161, 69] width 5 height 5
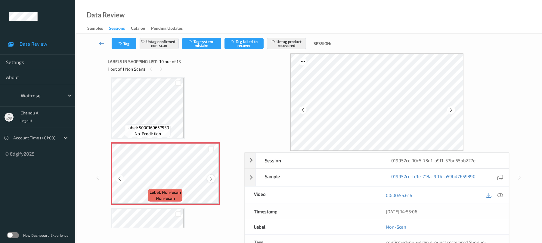
click at [211, 180] on icon at bounding box center [211, 178] width 5 height 5
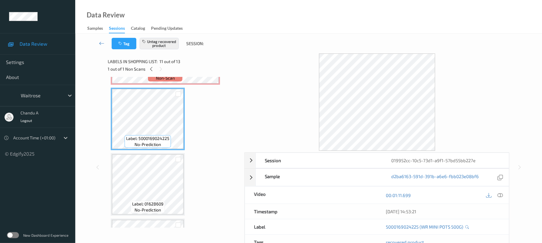
scroll to position [608, 0]
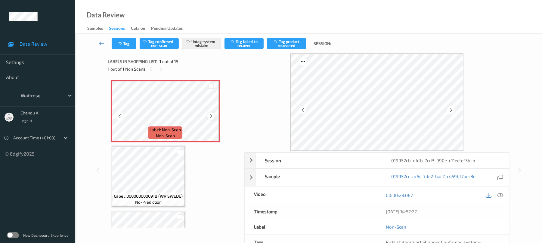
click at [208, 117] on div at bounding box center [211, 117] width 8 height 8
click at [128, 46] on button "Tag" at bounding box center [124, 43] width 25 height 11
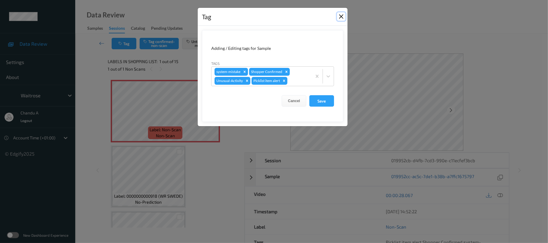
click at [337, 16] on button "Close" at bounding box center [341, 16] width 8 height 8
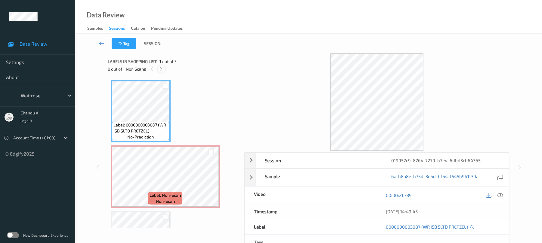
click at [158, 68] on div at bounding box center [162, 69] width 8 height 8
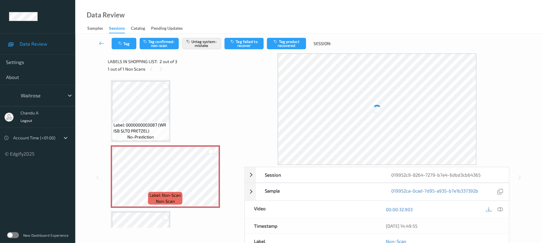
scroll to position [3, 0]
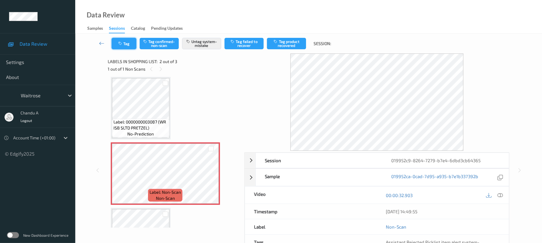
click at [121, 42] on icon "button" at bounding box center [120, 44] width 5 height 4
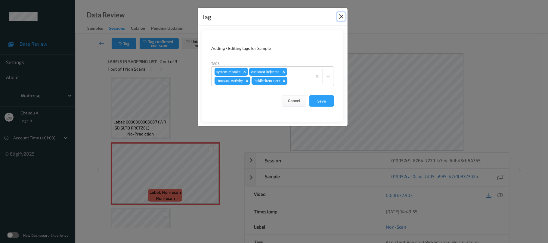
click at [342, 15] on button "Close" at bounding box center [341, 16] width 8 height 8
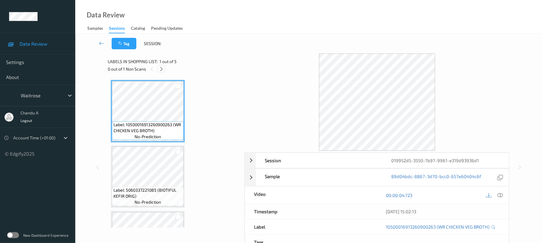
click at [161, 70] on icon at bounding box center [161, 69] width 5 height 5
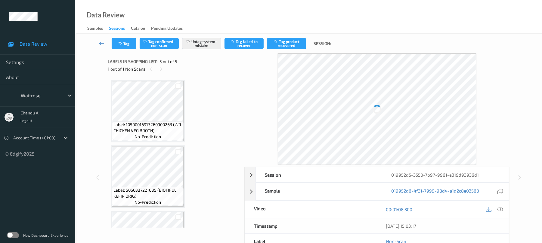
scroll to position [180, 0]
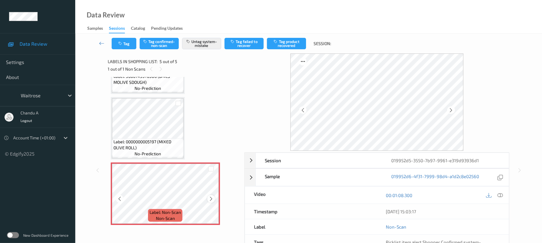
click at [210, 197] on icon at bounding box center [211, 199] width 5 height 5
click at [123, 44] on button "Tag" at bounding box center [124, 43] width 25 height 11
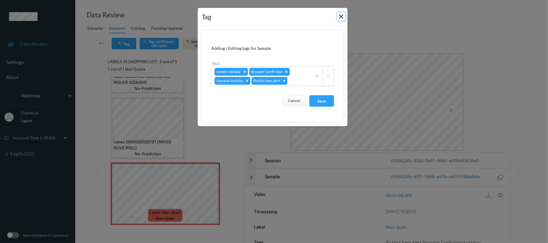
click at [341, 16] on button "Close" at bounding box center [341, 16] width 8 height 8
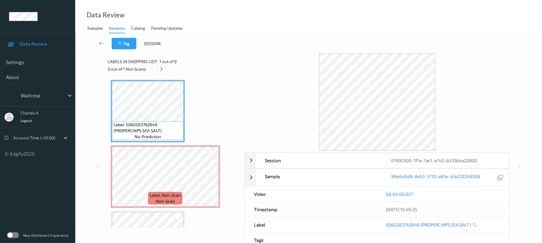
click at [162, 70] on icon at bounding box center [161, 69] width 5 height 5
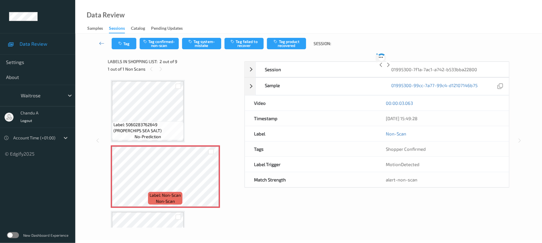
scroll to position [3, 0]
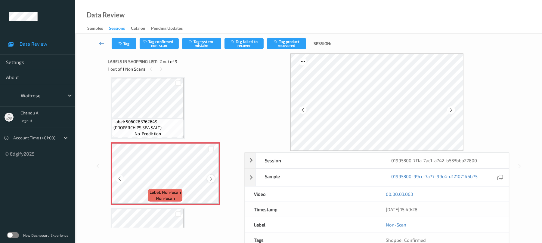
click at [209, 177] on icon at bounding box center [211, 178] width 5 height 5
click at [210, 177] on icon at bounding box center [211, 178] width 5 height 5
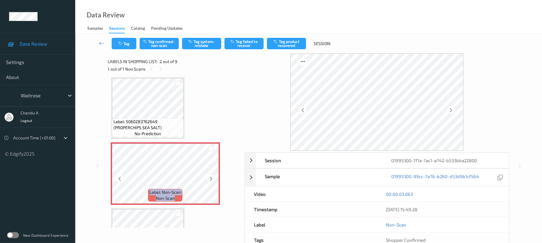
click at [210, 177] on icon at bounding box center [211, 178] width 5 height 5
click at [150, 121] on span "Label: 5060283762649 (PROPERCHIPS SEA SALT)" at bounding box center [147, 125] width 69 height 12
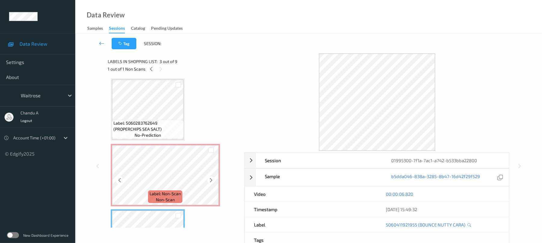
scroll to position [0, 0]
click at [493, 196] on div "00:00:06.820" at bounding box center [443, 194] width 114 height 6
click at [495, 195] on div "00:00:06.820" at bounding box center [443, 194] width 114 height 6
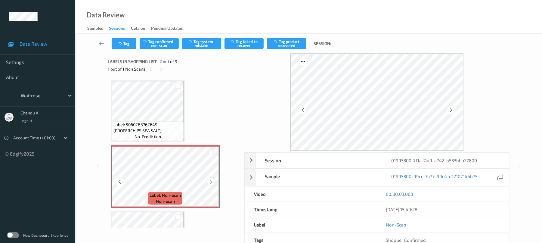
click at [210, 179] on icon at bounding box center [211, 181] width 5 height 5
click at [211, 181] on icon at bounding box center [211, 181] width 5 height 5
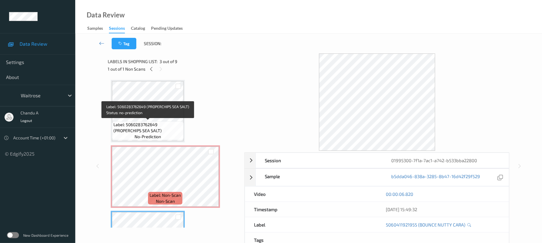
click at [157, 122] on span "Label: 5060283762649 (PROPERCHIPS SEA SALT)" at bounding box center [147, 128] width 69 height 12
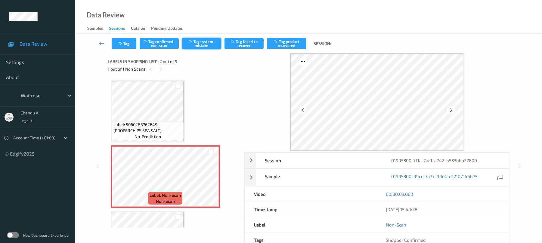
click at [198, 41] on button "Tag system-mistake" at bounding box center [201, 43] width 39 height 11
click at [127, 45] on button "Tag" at bounding box center [124, 43] width 25 height 11
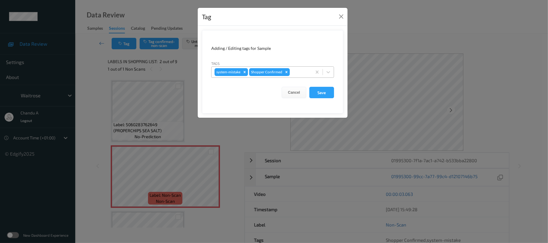
click at [302, 72] on div at bounding box center [300, 72] width 18 height 7
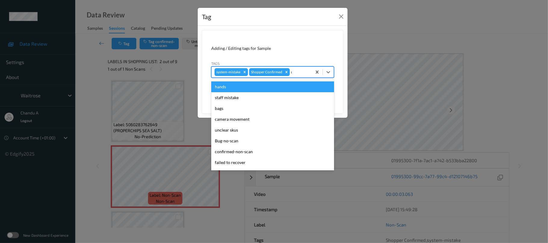
type input "un"
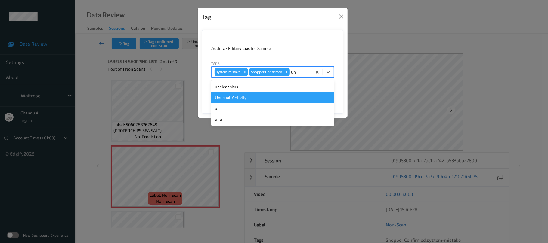
click at [247, 99] on div "Unusual-Activity" at bounding box center [272, 97] width 123 height 11
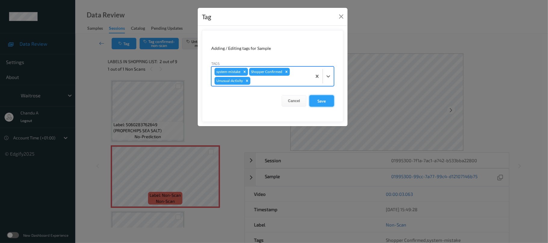
click at [317, 100] on button "Save" at bounding box center [321, 100] width 25 height 11
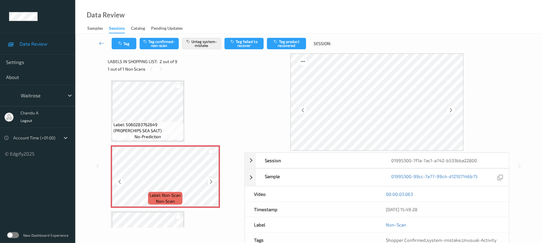
click at [211, 181] on icon at bounding box center [211, 181] width 5 height 5
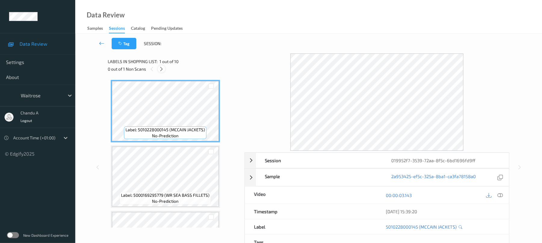
click at [160, 67] on icon at bounding box center [161, 69] width 5 height 5
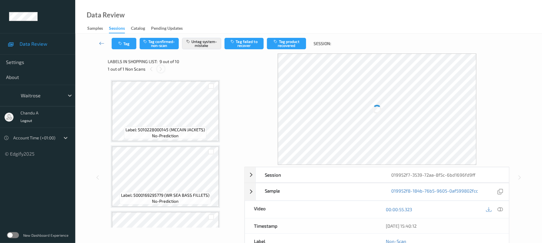
scroll to position [462, 0]
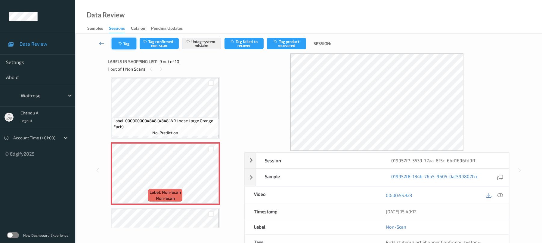
click at [119, 45] on icon "button" at bounding box center [120, 44] width 5 height 4
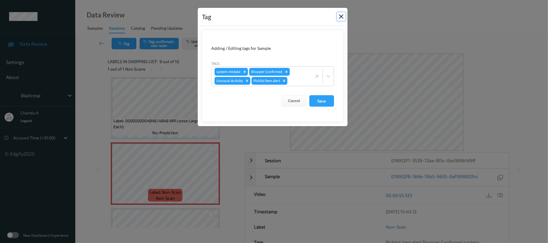
click at [342, 17] on button "Close" at bounding box center [341, 16] width 8 height 8
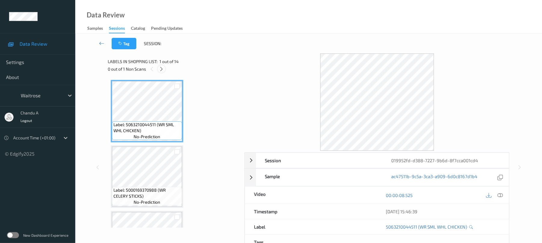
click at [162, 65] on div at bounding box center [162, 69] width 8 height 8
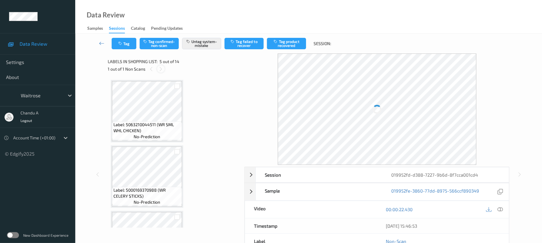
scroll to position [200, 0]
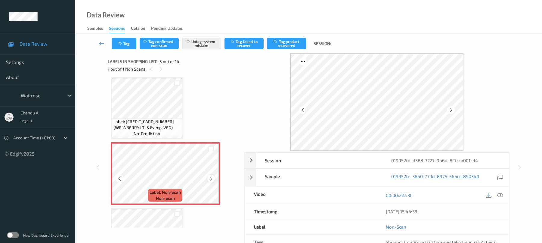
click at [210, 179] on icon at bounding box center [211, 178] width 5 height 5
click at [120, 43] on icon "button" at bounding box center [120, 44] width 5 height 4
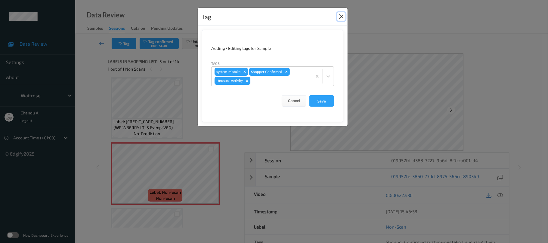
click at [339, 12] on button "Close" at bounding box center [341, 16] width 8 height 8
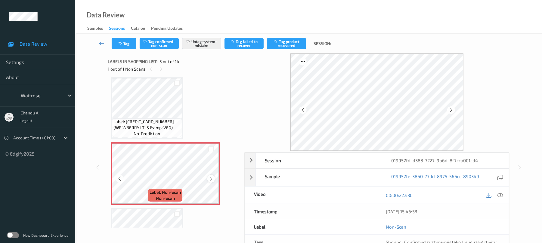
click at [212, 180] on icon at bounding box center [211, 178] width 5 height 5
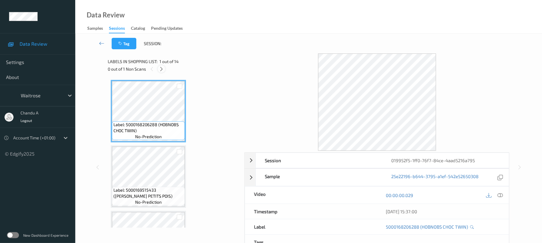
click at [160, 70] on icon at bounding box center [161, 69] width 5 height 5
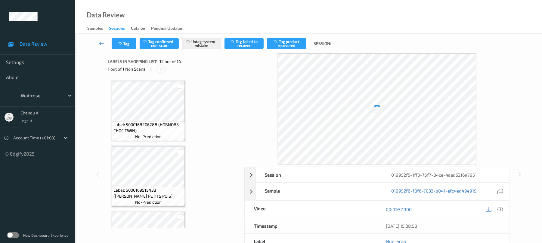
scroll to position [659, 0]
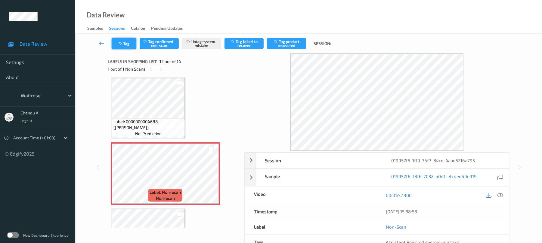
click at [129, 44] on button "Tag" at bounding box center [124, 43] width 25 height 11
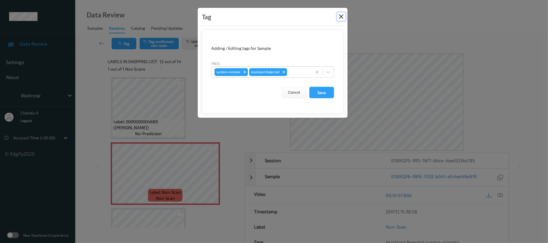
click at [341, 18] on button "Close" at bounding box center [341, 16] width 8 height 8
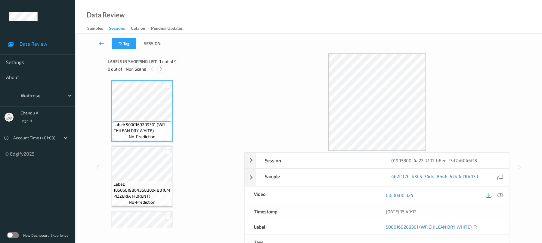
click at [161, 69] on icon at bounding box center [161, 69] width 5 height 5
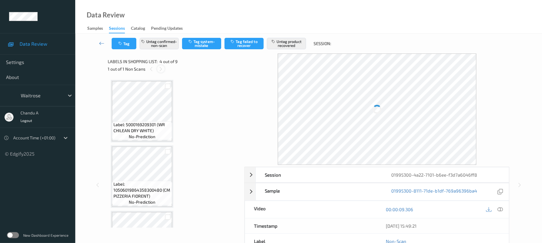
scroll to position [134, 0]
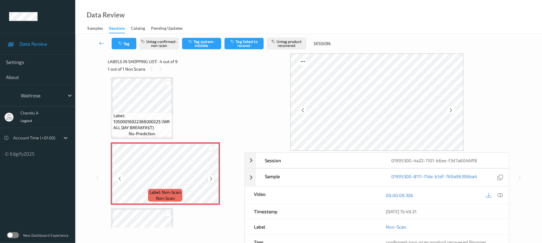
click at [210, 178] on icon at bounding box center [211, 178] width 5 height 5
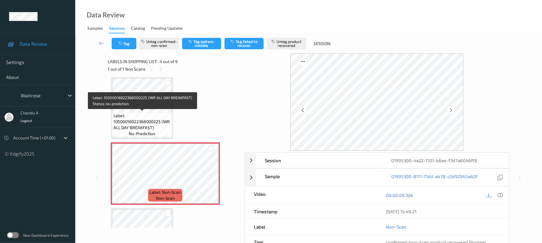
click at [149, 116] on span "Label: 10500016922368000225 (WR ALL DAY BREAKFAST)" at bounding box center [141, 122] width 57 height 18
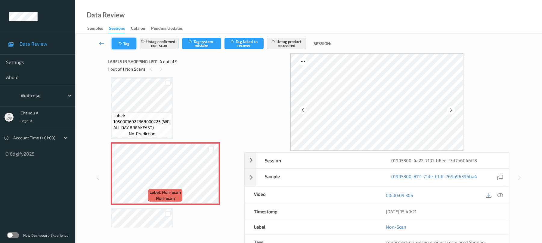
click at [120, 43] on icon "button" at bounding box center [120, 44] width 5 height 4
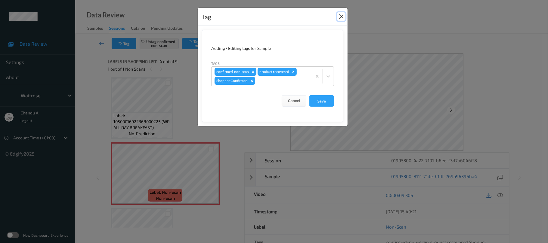
click at [341, 16] on button "Close" at bounding box center [341, 16] width 8 height 8
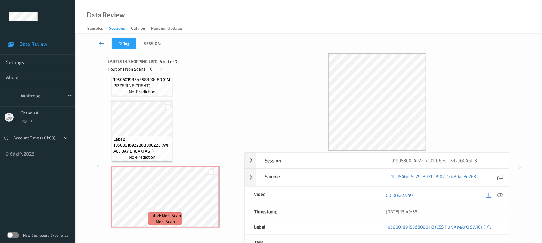
scroll to position [94, 0]
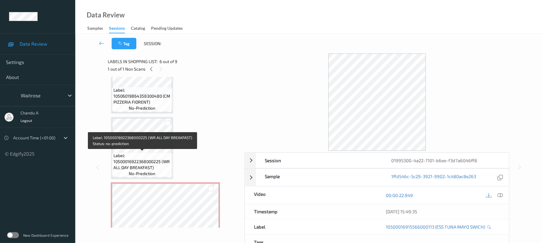
click at [158, 160] on span "Label: 10500016922368000225 (WR ALL DAY BREAKFAST)" at bounding box center [141, 162] width 57 height 18
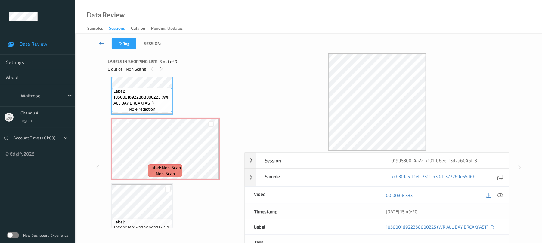
scroll to position [175, 0]
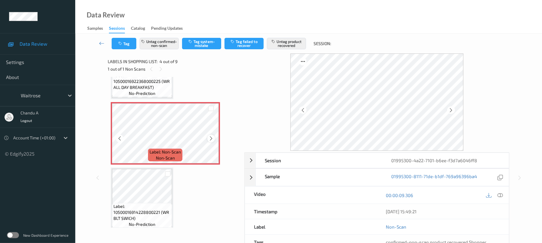
click at [211, 140] on icon at bounding box center [211, 138] width 5 height 5
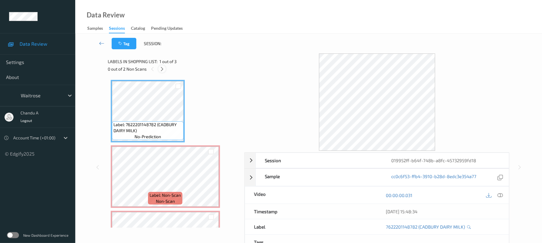
click at [164, 67] on icon at bounding box center [162, 69] width 5 height 5
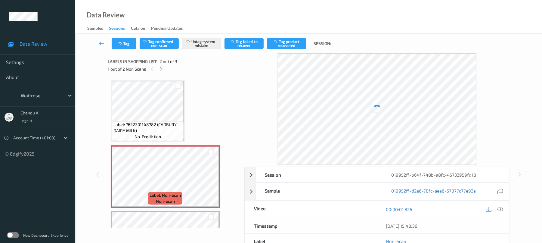
scroll to position [3, 0]
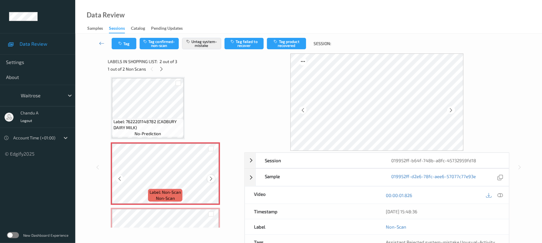
click at [210, 179] on icon at bounding box center [211, 178] width 5 height 5
click at [210, 180] on icon at bounding box center [211, 178] width 5 height 5
click at [211, 179] on icon at bounding box center [211, 178] width 5 height 5
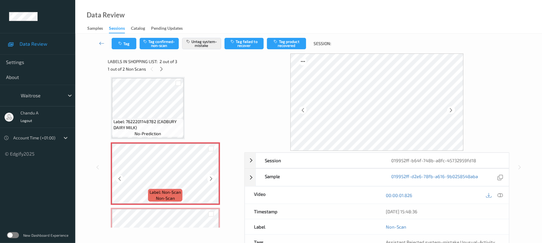
click at [211, 179] on icon at bounding box center [211, 178] width 5 height 5
click at [129, 44] on button "Tag" at bounding box center [124, 43] width 25 height 11
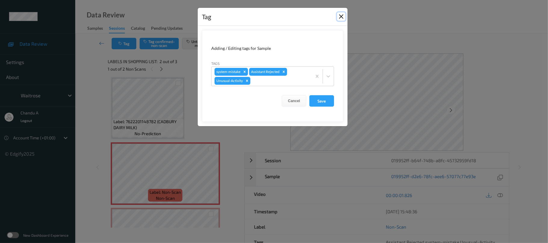
click at [342, 17] on button "Close" at bounding box center [341, 16] width 8 height 8
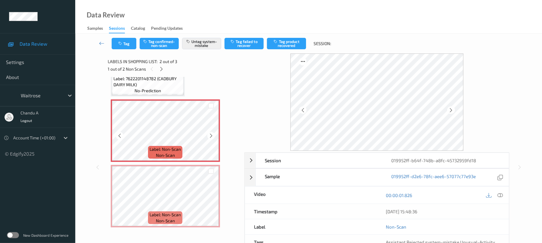
scroll to position [48, 0]
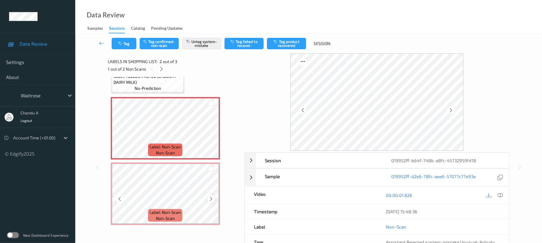
click at [212, 201] on icon at bounding box center [211, 199] width 5 height 5
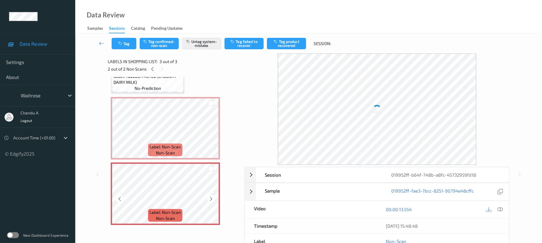
click at [212, 201] on icon at bounding box center [211, 199] width 5 height 5
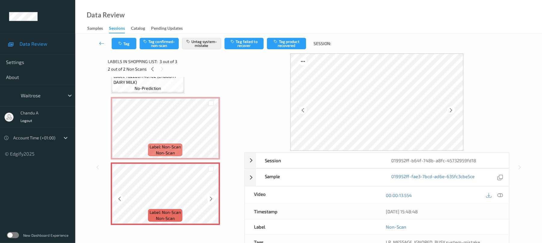
click at [212, 201] on icon at bounding box center [211, 199] width 5 height 5
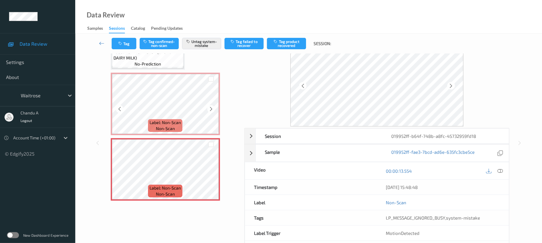
scroll to position [40, 0]
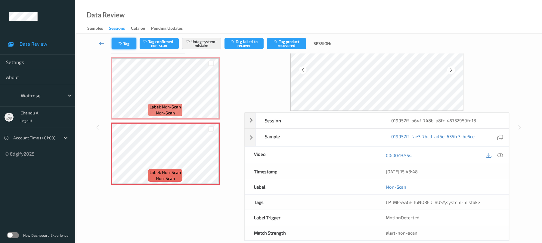
click at [127, 38] on button "Tag" at bounding box center [124, 43] width 25 height 11
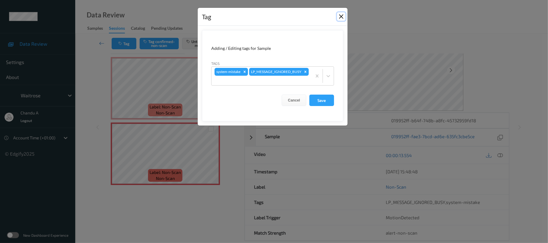
click at [341, 16] on button "Close" at bounding box center [341, 16] width 8 height 8
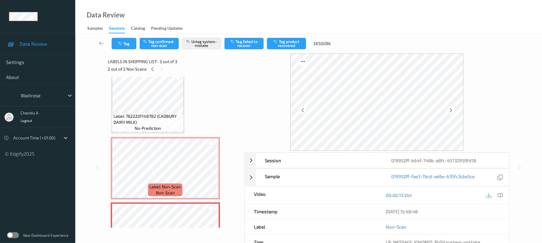
scroll to position [0, 0]
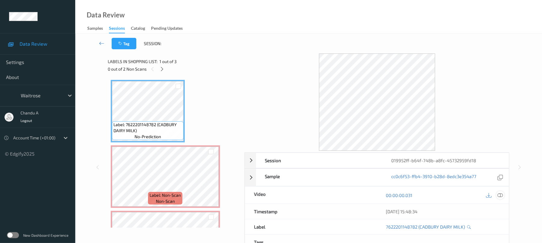
click at [499, 194] on icon at bounding box center [500, 195] width 5 height 5
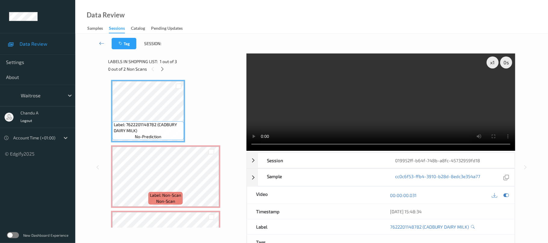
click at [434, 76] on video at bounding box center [380, 103] width 269 height 98
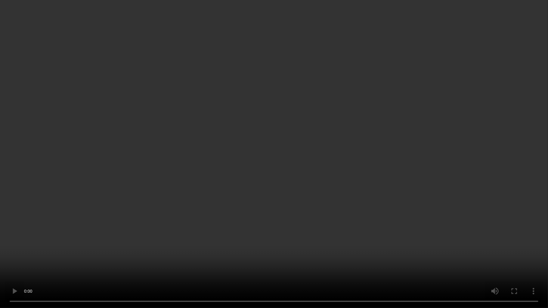
drag, startPoint x: 217, startPoint y: 111, endPoint x: 231, endPoint y: 77, distance: 36.2
click at [218, 110] on video at bounding box center [274, 154] width 548 height 308
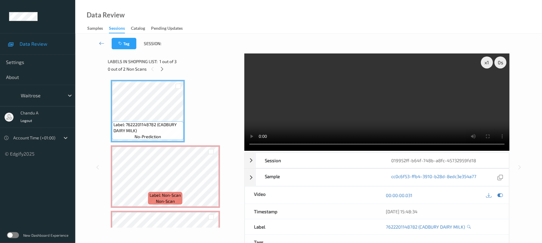
click at [318, 117] on video at bounding box center [376, 103] width 265 height 98
click at [298, 109] on video at bounding box center [376, 103] width 265 height 98
click at [164, 145] on div "Label: 7622201148782 (CADBURY DAIRY MILK) no-prediction Label: Non-Scan non-sca…" at bounding box center [174, 177] width 126 height 194
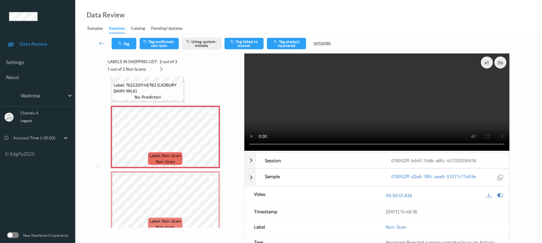
scroll to position [40, 0]
click at [130, 45] on button "Tag" at bounding box center [124, 43] width 25 height 11
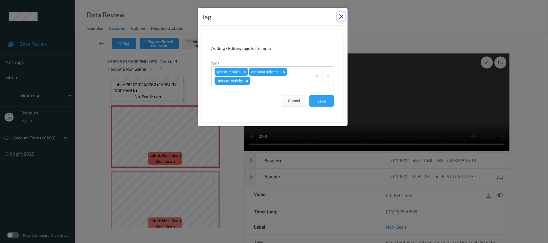
click at [342, 17] on button "Close" at bounding box center [341, 16] width 8 height 8
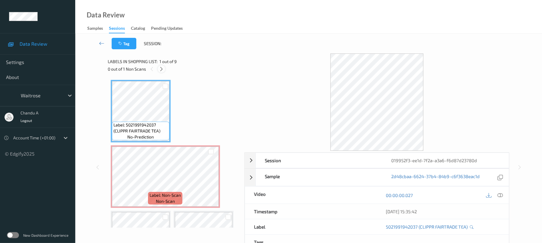
click at [163, 69] on icon at bounding box center [161, 69] width 5 height 5
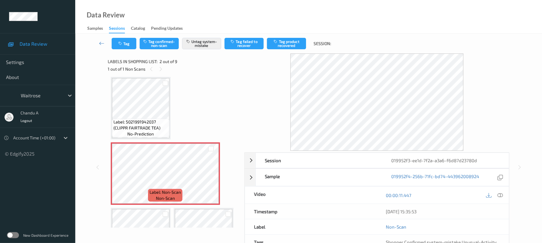
scroll to position [43, 0]
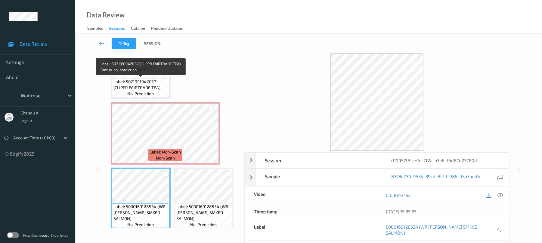
click at [155, 84] on span "Label: 5021991942037 (CLIPPR FAIRTRADE TEA)" at bounding box center [140, 85] width 54 height 12
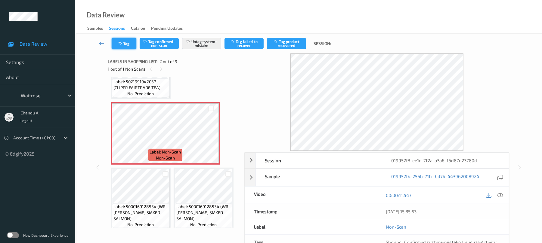
click at [131, 41] on button "Tag" at bounding box center [124, 43] width 25 height 11
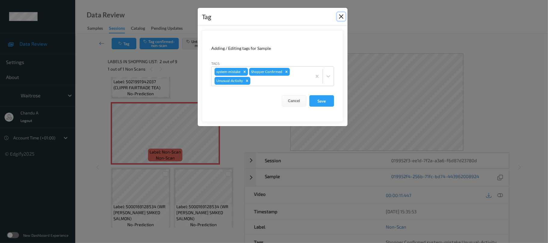
click at [338, 19] on button "Close" at bounding box center [341, 16] width 8 height 8
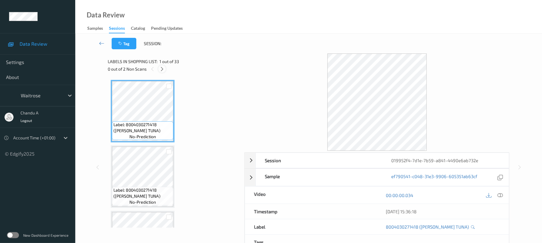
click at [164, 70] on icon at bounding box center [162, 69] width 5 height 5
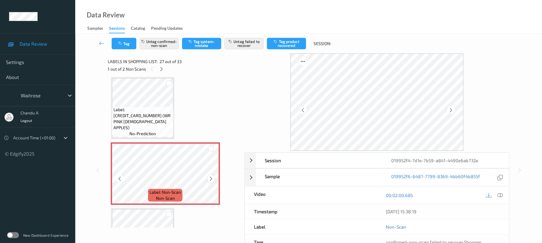
click at [211, 179] on icon at bounding box center [211, 178] width 5 height 5
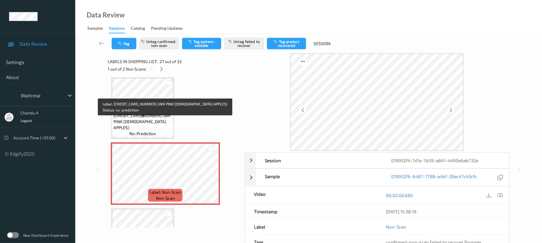
click at [144, 121] on span "Label: [CREDIT_CARD_NUMBER] (WR PINK [DEMOGRAPHIC_DATA] APPLES)" at bounding box center [142, 119] width 58 height 24
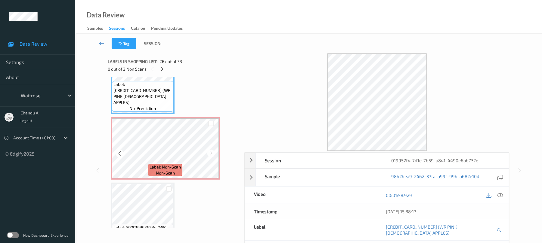
scroll to position [1683, 0]
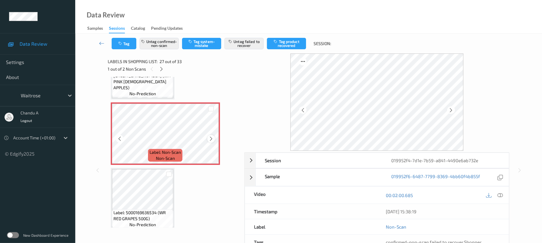
click at [209, 137] on icon at bounding box center [211, 138] width 5 height 5
click at [210, 137] on icon at bounding box center [211, 138] width 5 height 5
click at [210, 136] on icon at bounding box center [211, 138] width 5 height 5
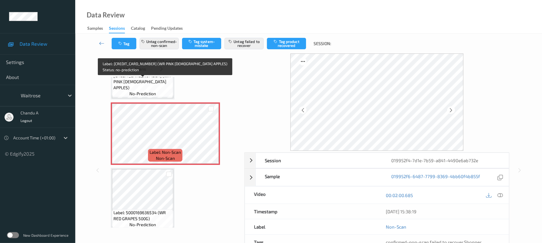
click at [161, 90] on span "Label: 5000169965931 (WR PINK LADY APPLES)" at bounding box center [142, 79] width 58 height 24
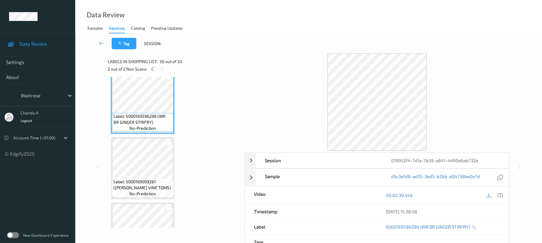
scroll to position [1924, 0]
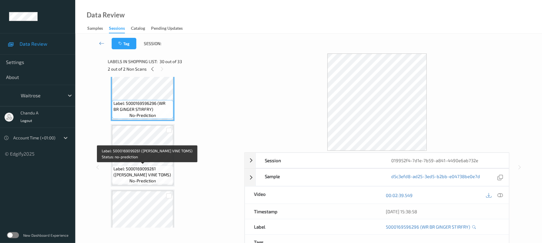
click at [152, 166] on span "Label: 5000169099261 (WR CHERRY VINE TOMS)" at bounding box center [142, 172] width 58 height 12
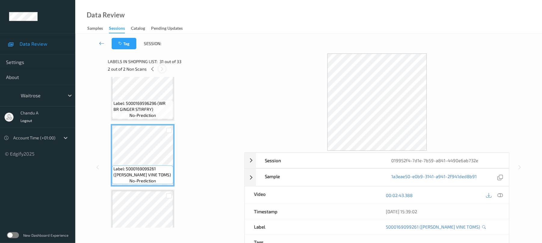
click at [162, 70] on icon at bounding box center [162, 69] width 5 height 5
click at [152, 70] on icon at bounding box center [152, 69] width 5 height 5
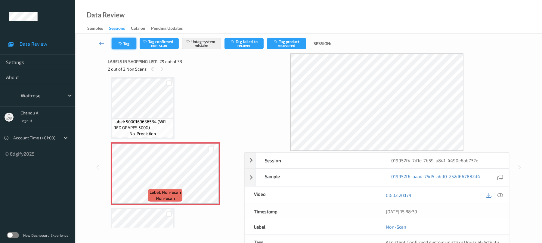
click at [119, 45] on icon "button" at bounding box center [120, 44] width 5 height 4
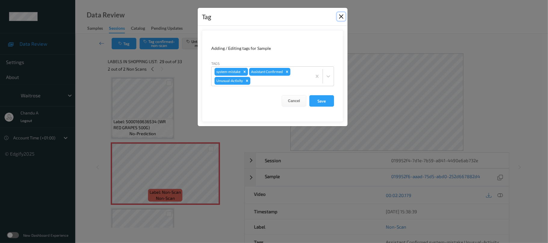
click at [339, 17] on button "Close" at bounding box center [341, 16] width 8 height 8
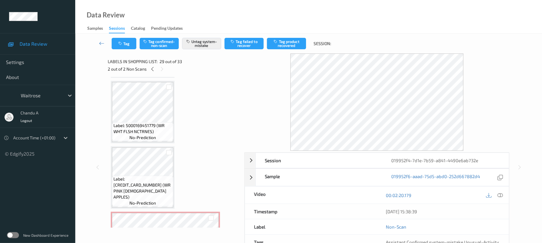
scroll to position [1614, 0]
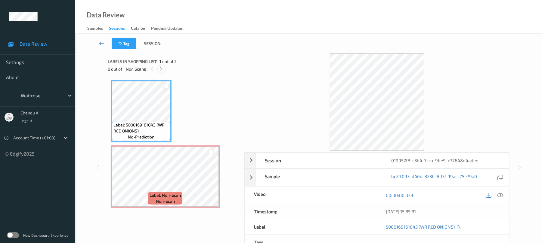
click at [163, 70] on icon at bounding box center [161, 69] width 5 height 5
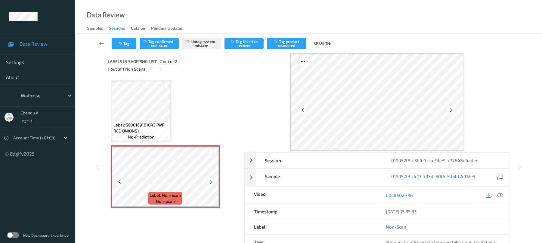
click at [212, 181] on icon at bounding box center [211, 181] width 5 height 5
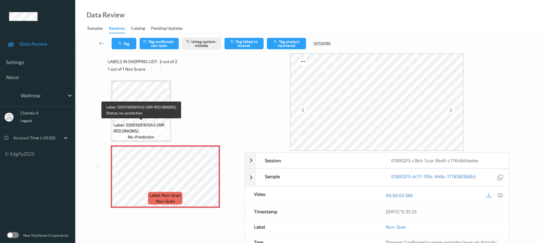
click at [156, 126] on span "Label: 5000169161043 (WR RED ONIONS)" at bounding box center [140, 128] width 55 height 12
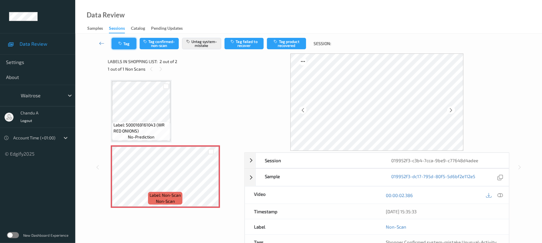
click at [127, 46] on button "Tag" at bounding box center [124, 43] width 25 height 11
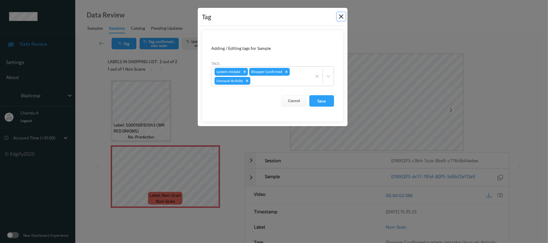
click at [342, 16] on button "Close" at bounding box center [341, 16] width 8 height 8
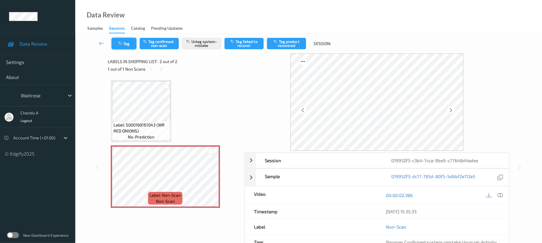
click at [124, 42] on button "Tag" at bounding box center [124, 43] width 25 height 11
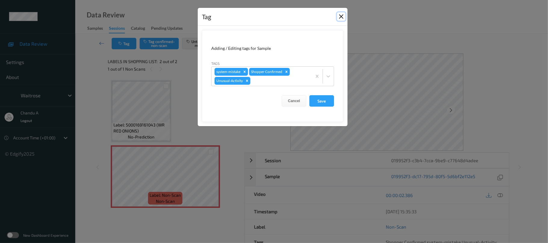
click at [342, 15] on button "Close" at bounding box center [341, 16] width 8 height 8
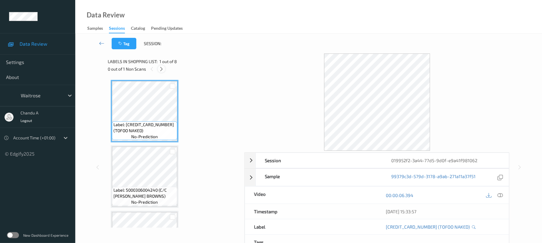
click at [162, 69] on icon at bounding box center [161, 69] width 5 height 5
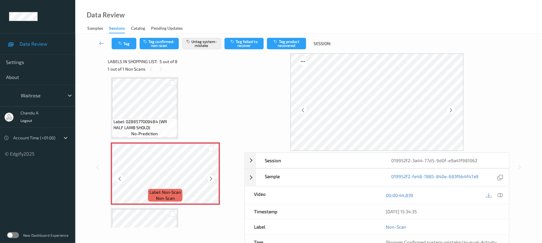
click at [212, 179] on icon at bounding box center [211, 178] width 5 height 5
click at [125, 48] on button "Tag" at bounding box center [124, 43] width 25 height 11
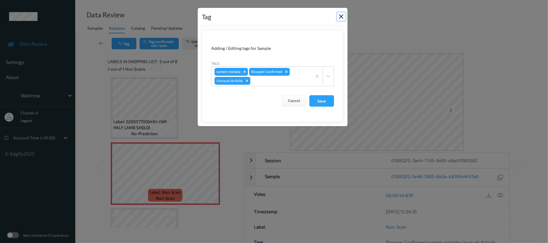
click at [339, 15] on button "Close" at bounding box center [341, 16] width 8 height 8
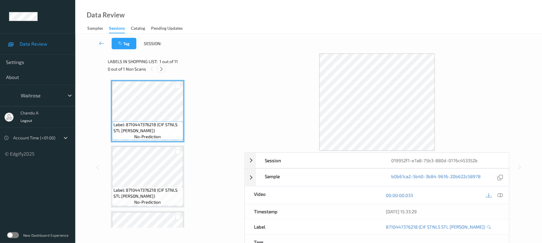
click at [161, 67] on icon at bounding box center [161, 69] width 5 height 5
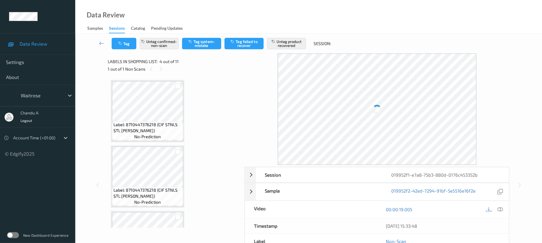
scroll to position [134, 0]
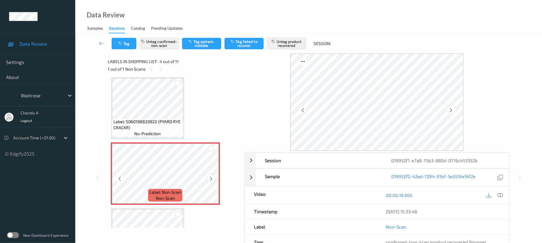
click at [209, 179] on icon at bounding box center [211, 178] width 5 height 5
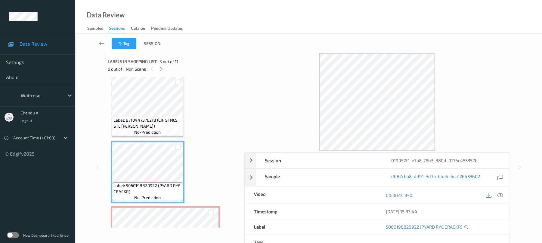
scroll to position [54, 0]
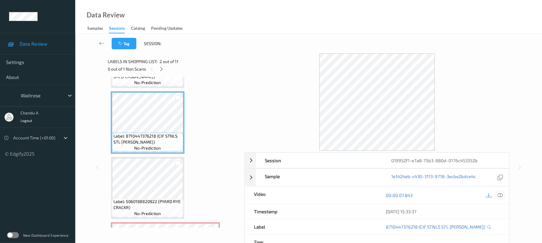
click at [497, 194] on div at bounding box center [500, 195] width 8 height 8
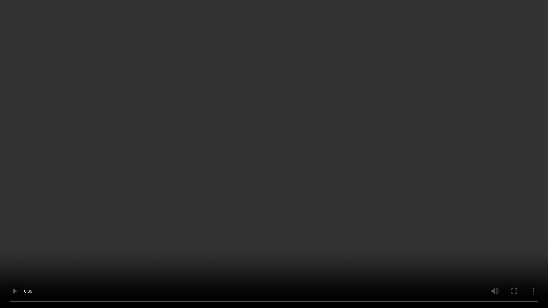
click at [252, 178] on video at bounding box center [274, 154] width 548 height 308
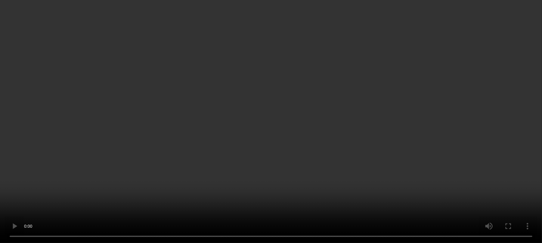
scroll to position [134, 0]
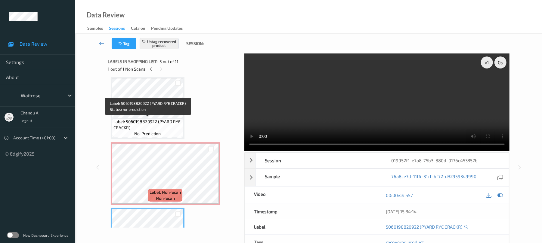
click at [156, 122] on span "Label: 5060198820922 (PYARD RYE CRACKR)" at bounding box center [147, 125] width 68 height 12
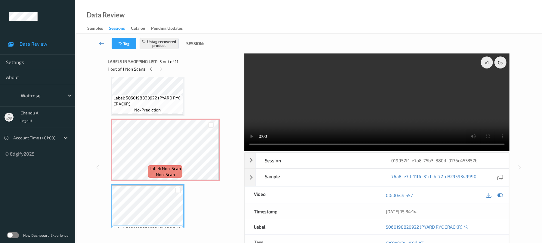
scroll to position [175, 0]
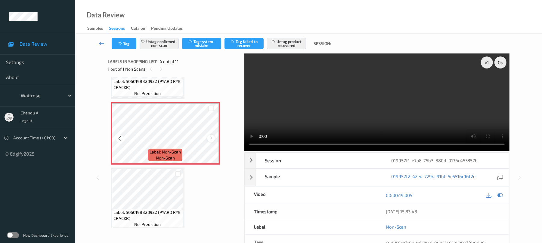
click at [210, 137] on icon at bounding box center [211, 138] width 5 height 5
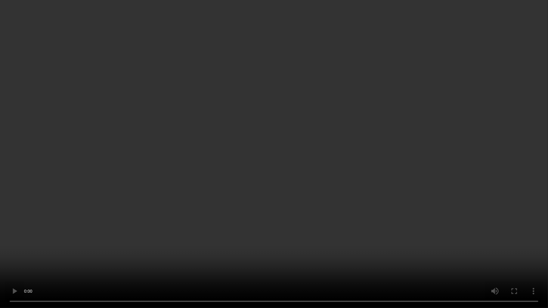
click at [184, 216] on video at bounding box center [274, 154] width 548 height 308
click at [220, 179] on video at bounding box center [274, 154] width 548 height 308
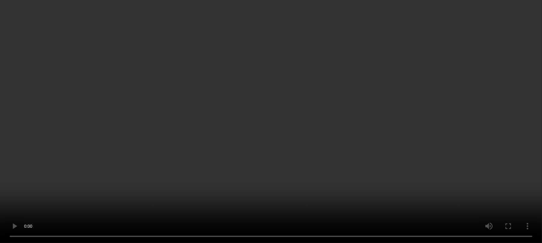
scroll to position [573, 0]
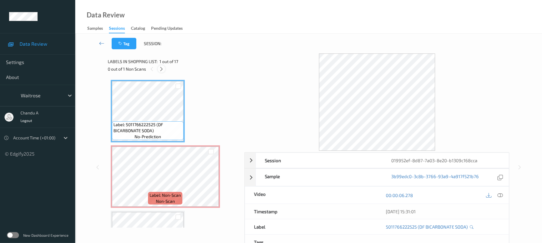
click at [160, 69] on icon at bounding box center [161, 69] width 5 height 5
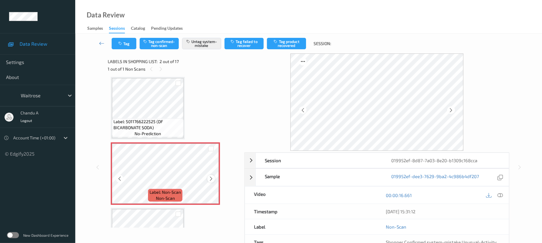
click at [211, 178] on icon at bounding box center [211, 178] width 5 height 5
click at [126, 40] on button "Tag" at bounding box center [124, 43] width 25 height 11
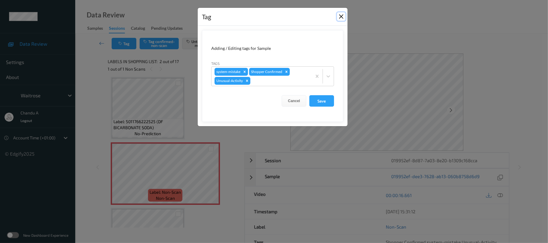
click at [341, 16] on button "Close" at bounding box center [341, 16] width 8 height 8
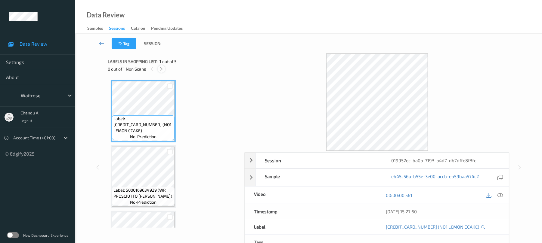
click at [164, 69] on icon at bounding box center [161, 69] width 5 height 5
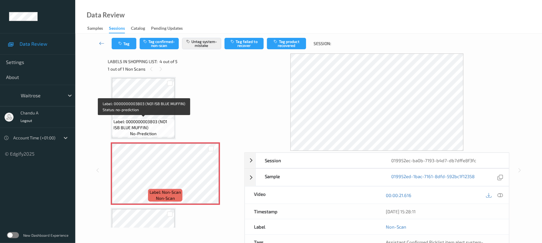
click at [140, 119] on span "Label: 0000000003803 (NO1 ISB BLUE MUFFIN)" at bounding box center [143, 125] width 60 height 12
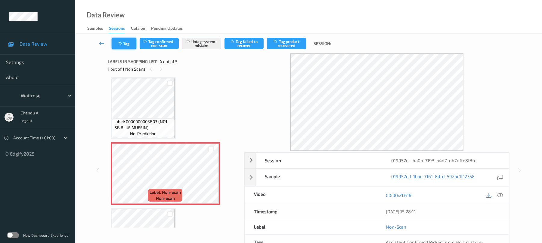
click at [120, 46] on button "Tag" at bounding box center [124, 43] width 25 height 11
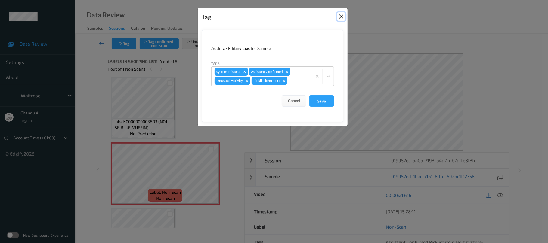
click at [339, 16] on button "Close" at bounding box center [341, 16] width 8 height 8
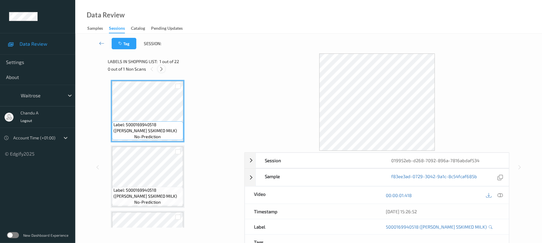
click at [161, 67] on icon at bounding box center [161, 69] width 5 height 5
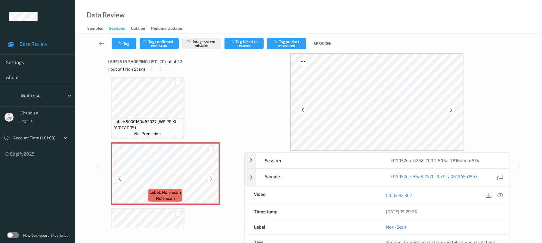
click at [211, 178] on icon at bounding box center [211, 178] width 5 height 5
click at [126, 44] on button "Tag" at bounding box center [124, 43] width 25 height 11
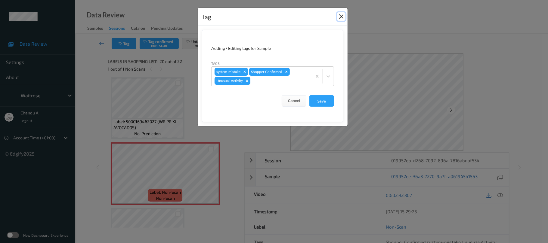
click at [340, 19] on button "Close" at bounding box center [341, 16] width 8 height 8
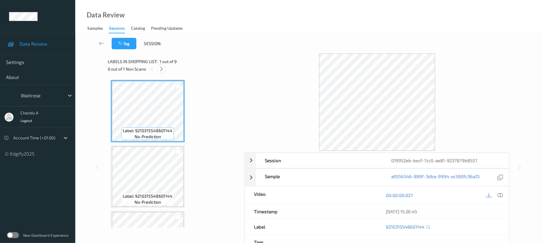
click at [162, 69] on icon at bounding box center [161, 69] width 5 height 5
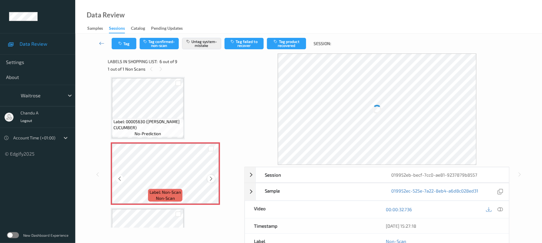
click at [213, 179] on icon at bounding box center [211, 178] width 5 height 5
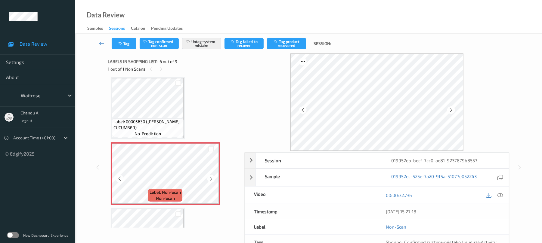
click at [213, 179] on icon at bounding box center [211, 178] width 5 height 5
click at [212, 179] on icon at bounding box center [211, 178] width 5 height 5
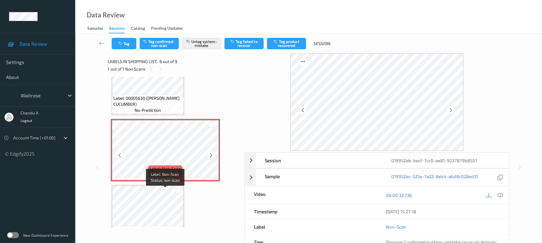
scroll to position [306, 0]
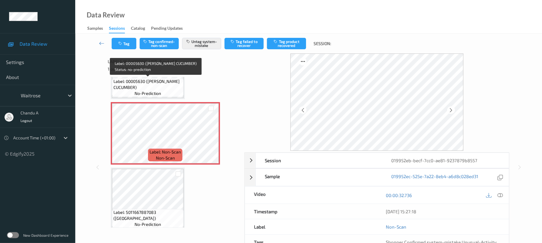
click at [161, 87] on span "Label: 00005630 ([PERSON_NAME] CUCUMBER)" at bounding box center [147, 85] width 69 height 12
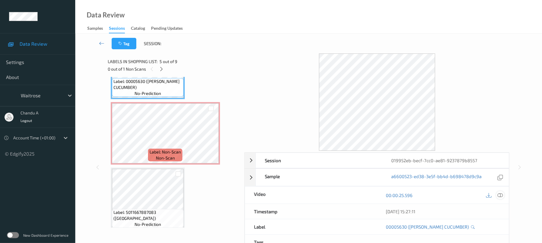
click at [501, 194] on icon at bounding box center [500, 195] width 5 height 5
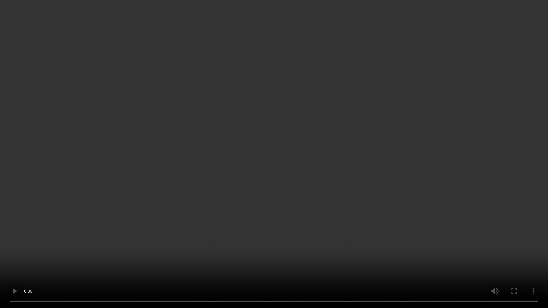
click at [226, 191] on video at bounding box center [274, 154] width 548 height 308
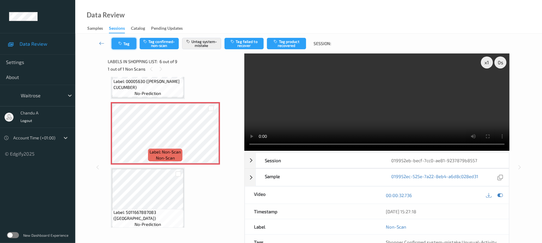
click at [131, 43] on button "Tag" at bounding box center [124, 43] width 25 height 11
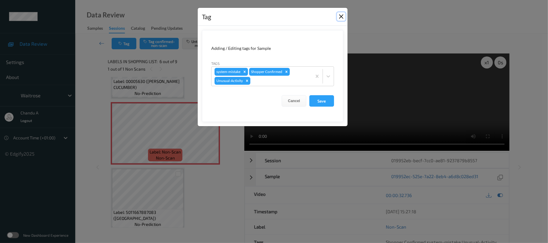
click at [338, 16] on button "Close" at bounding box center [341, 16] width 8 height 8
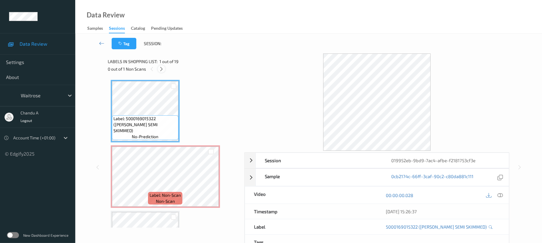
click at [162, 70] on icon at bounding box center [161, 69] width 5 height 5
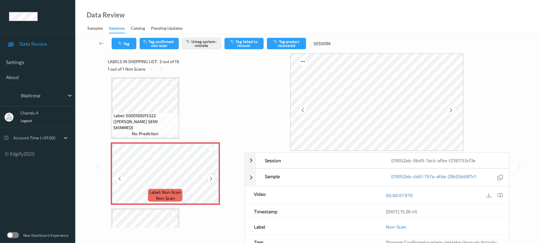
click at [211, 179] on icon at bounding box center [211, 178] width 5 height 5
click at [127, 45] on button "Tag" at bounding box center [124, 43] width 25 height 11
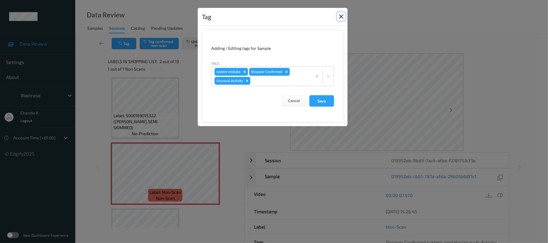
click at [341, 17] on button "Close" at bounding box center [341, 16] width 8 height 8
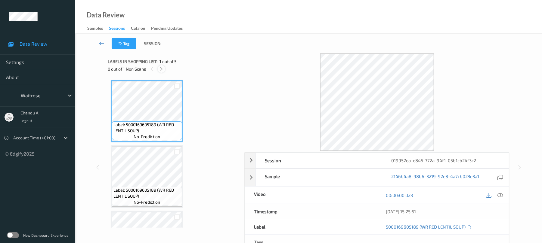
click at [160, 70] on icon at bounding box center [161, 69] width 5 height 5
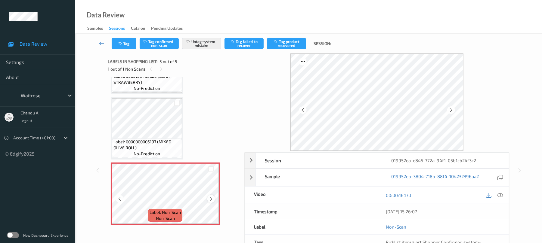
click at [210, 199] on icon at bounding box center [211, 199] width 5 height 5
click at [128, 44] on button "Tag" at bounding box center [124, 43] width 25 height 11
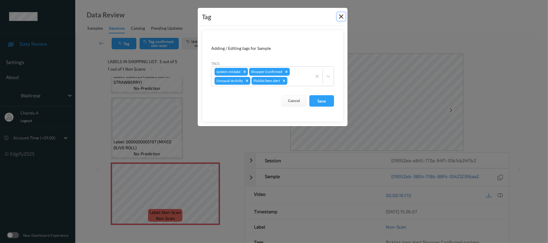
click at [340, 17] on button "Close" at bounding box center [341, 16] width 8 height 8
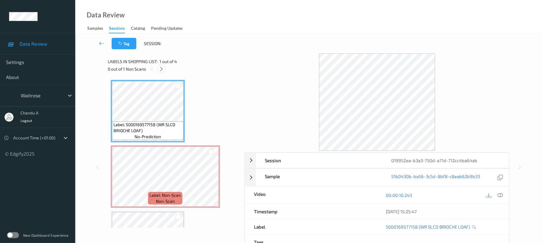
click at [163, 67] on icon at bounding box center [161, 69] width 5 height 5
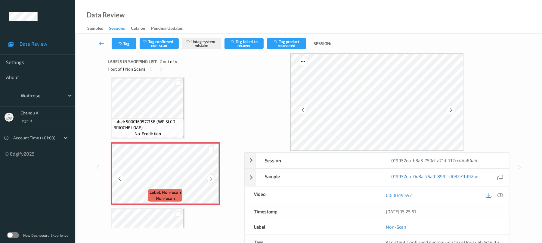
click at [210, 179] on icon at bounding box center [211, 178] width 5 height 5
click at [126, 45] on button "Tag" at bounding box center [124, 43] width 25 height 11
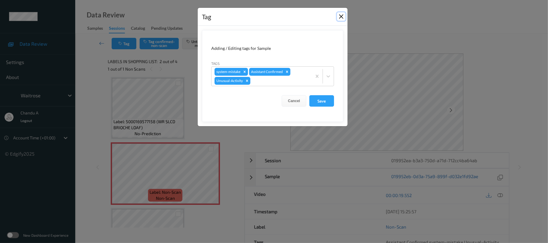
click at [339, 16] on button "Close" at bounding box center [341, 16] width 8 height 8
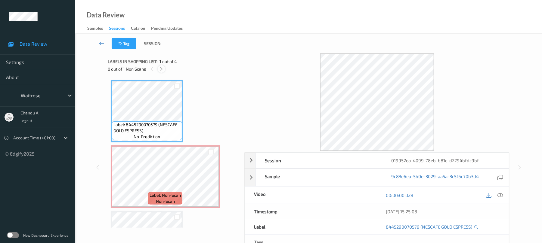
click at [162, 70] on icon at bounding box center [161, 69] width 5 height 5
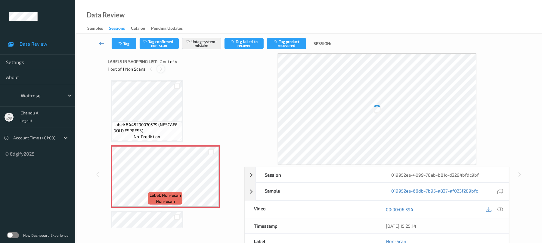
scroll to position [3, 0]
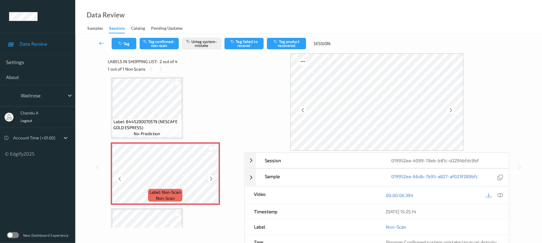
click at [212, 178] on icon at bounding box center [211, 178] width 5 height 5
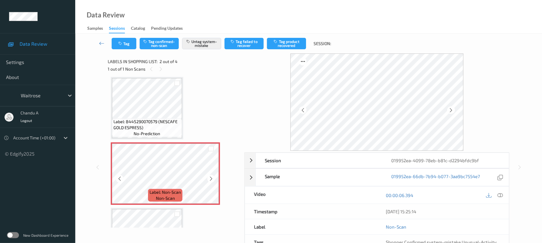
click at [212, 178] on icon at bounding box center [211, 178] width 5 height 5
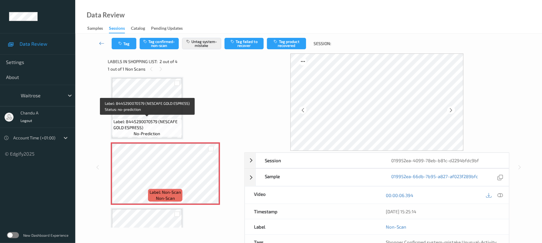
click at [173, 130] on span "Label: 8445290070579 (NESCAFE GOLD ESPRESS)" at bounding box center [146, 125] width 67 height 12
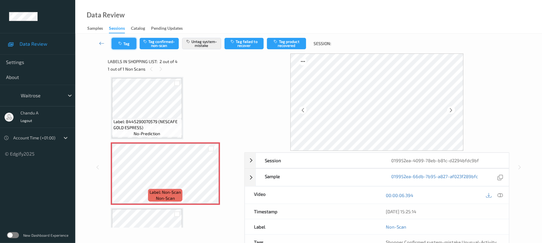
click at [119, 45] on icon "button" at bounding box center [120, 44] width 5 height 4
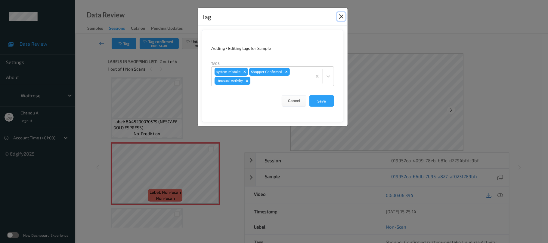
drag, startPoint x: 338, startPoint y: 17, endPoint x: 332, endPoint y: 8, distance: 10.8
click at [338, 17] on button "Close" at bounding box center [341, 16] width 8 height 8
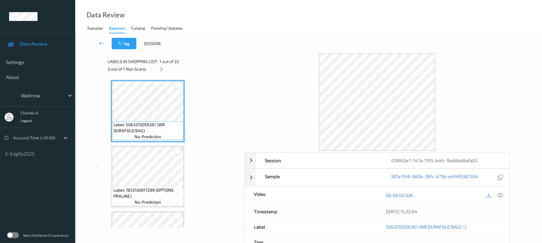
drag, startPoint x: 160, startPoint y: 67, endPoint x: 162, endPoint y: 76, distance: 9.9
click at [160, 67] on icon at bounding box center [161, 69] width 5 height 5
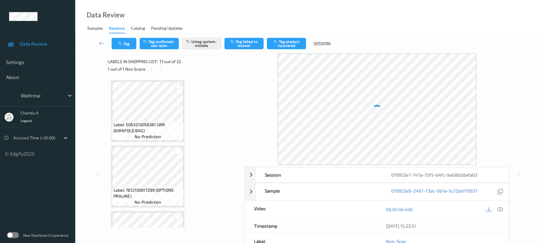
scroll to position [987, 0]
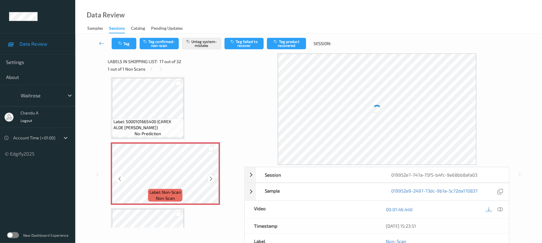
click at [210, 179] on icon at bounding box center [211, 178] width 5 height 5
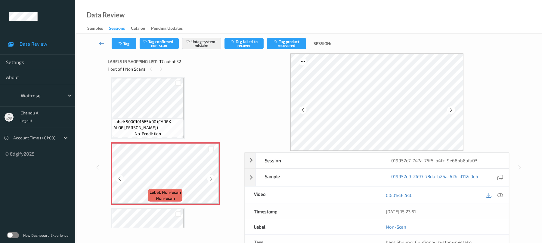
click at [210, 179] on icon at bounding box center [211, 178] width 5 height 5
click at [124, 42] on button "Tag" at bounding box center [124, 43] width 25 height 11
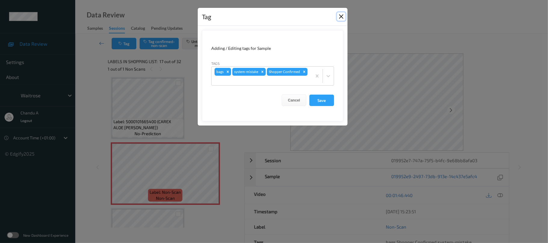
click at [339, 17] on button "Close" at bounding box center [341, 16] width 8 height 8
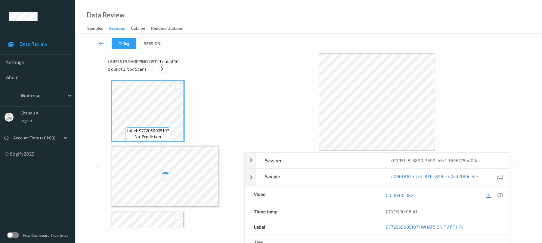
click at [162, 67] on icon at bounding box center [162, 69] width 5 height 5
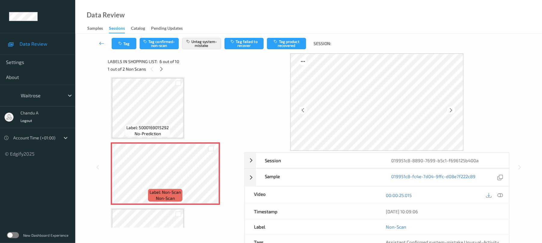
scroll to position [266, 0]
click at [162, 69] on icon at bounding box center [161, 69] width 5 height 5
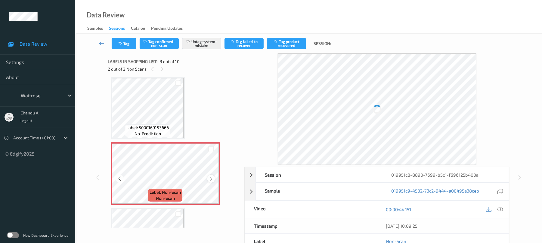
click at [211, 178] on icon at bounding box center [211, 178] width 5 height 5
click at [212, 178] on icon at bounding box center [211, 178] width 5 height 5
click at [209, 179] on icon at bounding box center [211, 178] width 5 height 5
click at [121, 46] on button "Tag" at bounding box center [124, 43] width 25 height 11
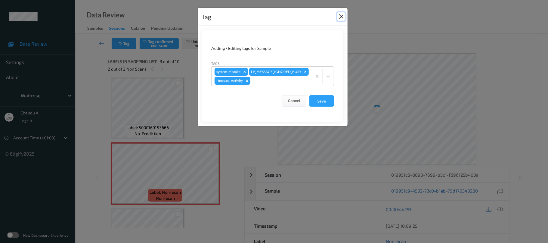
click at [341, 17] on button "Close" at bounding box center [341, 16] width 8 height 8
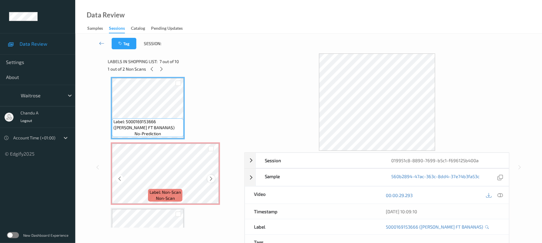
click at [207, 177] on div at bounding box center [211, 179] width 8 height 8
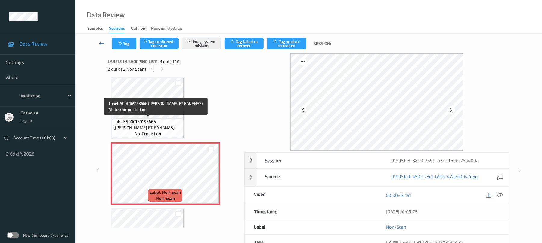
click at [170, 121] on span "Label: 5000169153666 (WR ESS FT BANANAS)" at bounding box center [147, 125] width 69 height 12
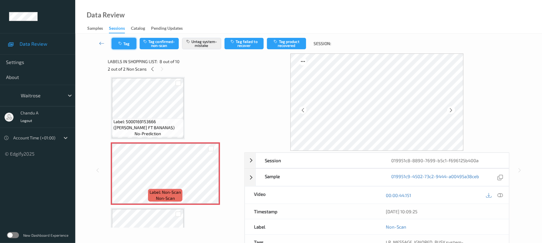
click at [128, 45] on button "Tag" at bounding box center [124, 43] width 25 height 11
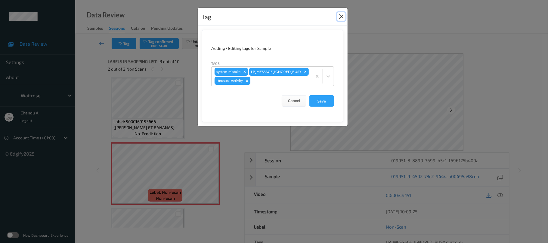
click at [342, 16] on button "Close" at bounding box center [341, 16] width 8 height 8
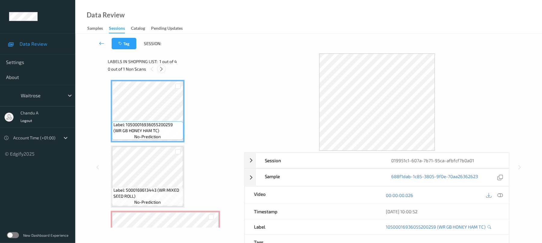
click at [160, 69] on icon at bounding box center [161, 69] width 5 height 5
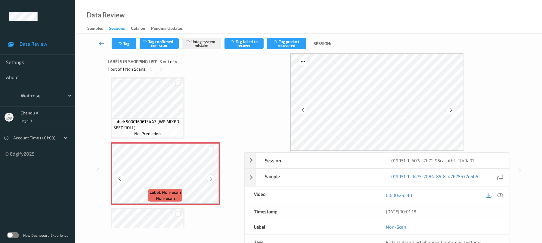
click at [210, 178] on icon at bounding box center [211, 178] width 5 height 5
click at [122, 40] on button "Tag" at bounding box center [124, 43] width 25 height 11
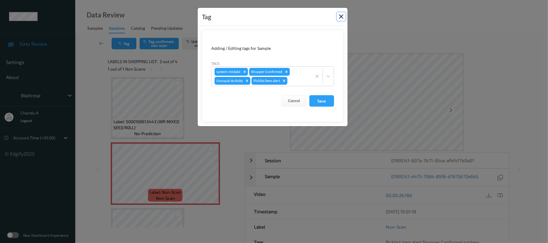
click at [341, 16] on button "Close" at bounding box center [341, 16] width 8 height 8
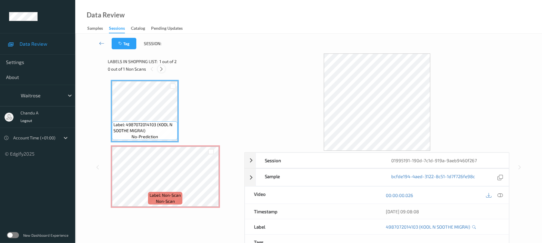
click at [163, 73] on div at bounding box center [162, 69] width 8 height 8
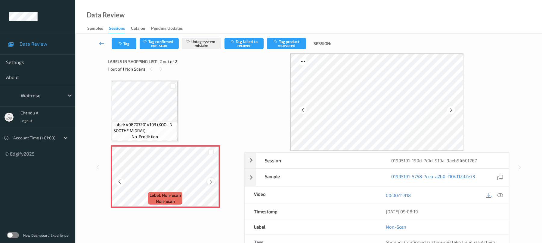
click at [210, 183] on icon at bounding box center [211, 181] width 5 height 5
click at [129, 45] on button "Tag" at bounding box center [124, 43] width 25 height 11
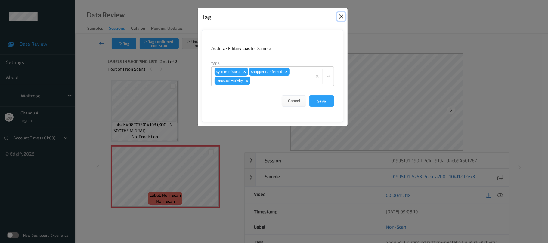
click at [340, 15] on button "Close" at bounding box center [341, 16] width 8 height 8
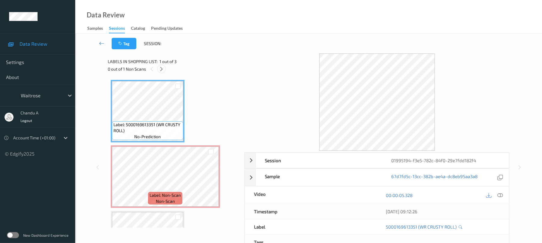
click at [161, 69] on icon at bounding box center [161, 69] width 5 height 5
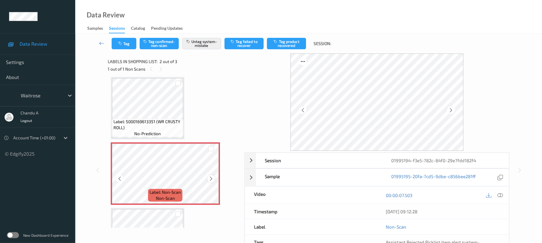
click at [211, 177] on icon at bounding box center [211, 178] width 5 height 5
click at [119, 42] on icon "button" at bounding box center [120, 44] width 5 height 4
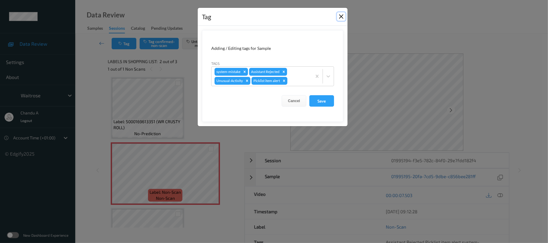
click at [342, 15] on button "Close" at bounding box center [341, 16] width 8 height 8
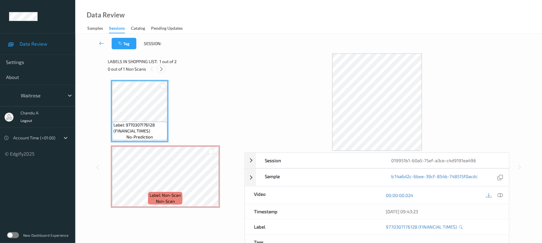
click at [164, 68] on icon at bounding box center [161, 69] width 5 height 5
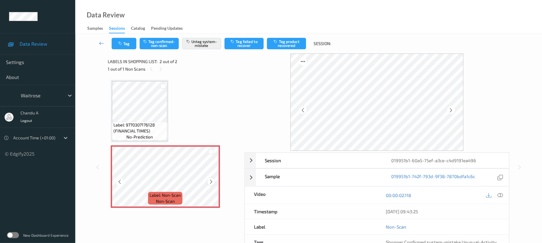
click at [212, 182] on icon at bounding box center [211, 181] width 5 height 5
click at [213, 182] on icon at bounding box center [211, 181] width 5 height 5
click at [123, 42] on icon "button" at bounding box center [120, 44] width 5 height 4
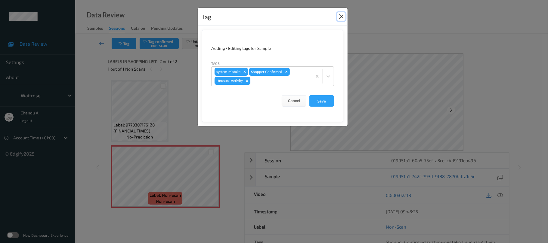
click at [341, 16] on button "Close" at bounding box center [341, 16] width 8 height 8
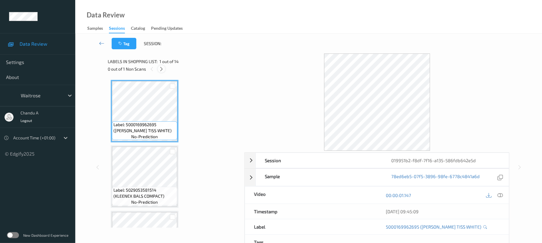
click at [161, 69] on icon at bounding box center [161, 69] width 5 height 5
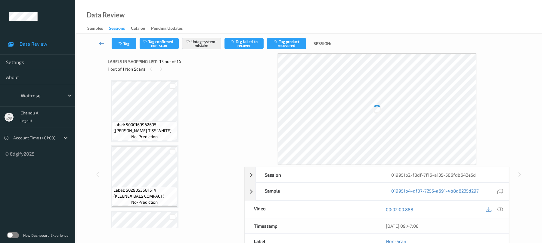
scroll to position [725, 0]
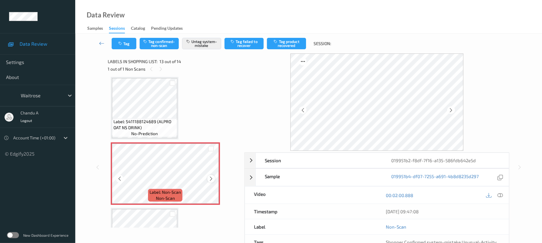
click at [213, 178] on icon at bounding box center [211, 178] width 5 height 5
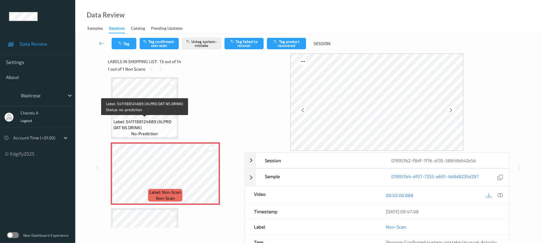
click at [146, 121] on span "Label: 5411188124689 (ALPRO OAT NS DRINK)" at bounding box center [144, 125] width 62 height 12
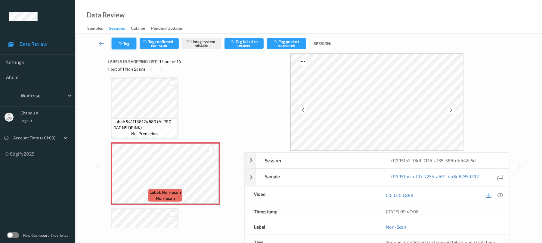
click at [128, 46] on button "Tag" at bounding box center [124, 43] width 25 height 11
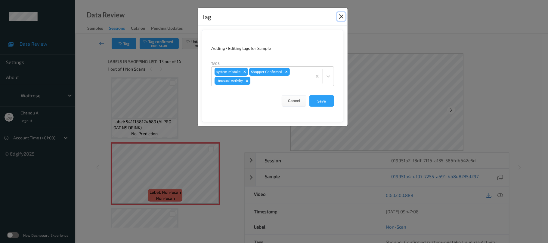
click at [340, 16] on button "Close" at bounding box center [341, 16] width 8 height 8
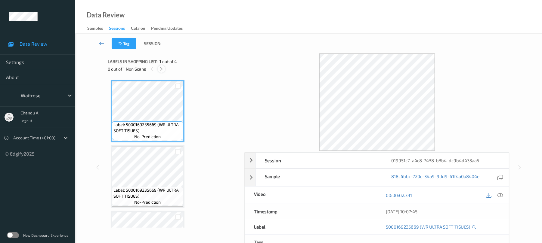
click at [160, 68] on icon at bounding box center [161, 69] width 5 height 5
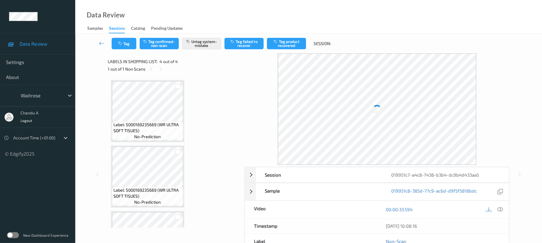
scroll to position [114, 0]
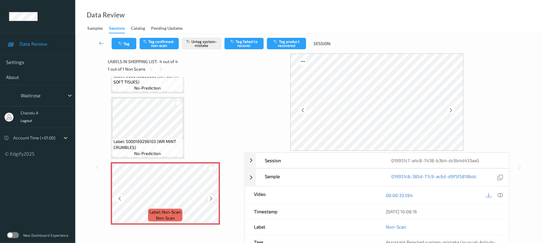
click at [211, 199] on icon at bounding box center [211, 198] width 5 height 5
click at [211, 200] on icon at bounding box center [211, 198] width 5 height 5
click at [124, 45] on button "Tag" at bounding box center [124, 43] width 25 height 11
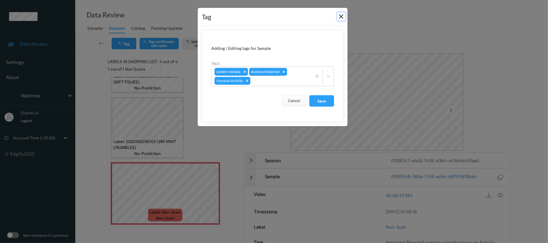
click at [339, 17] on button "Close" at bounding box center [341, 16] width 8 height 8
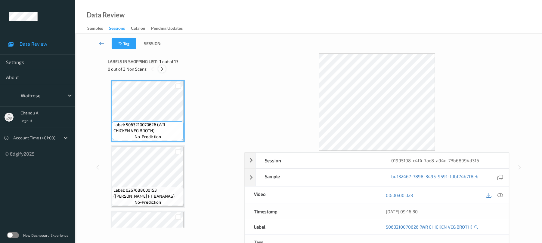
click at [163, 68] on icon at bounding box center [162, 69] width 5 height 5
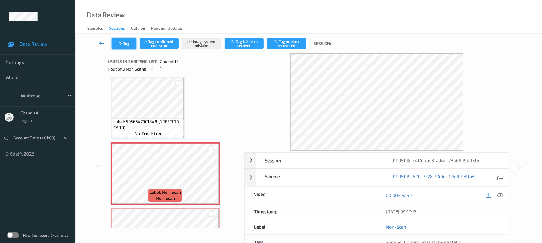
click at [124, 46] on button "Tag" at bounding box center [124, 43] width 25 height 11
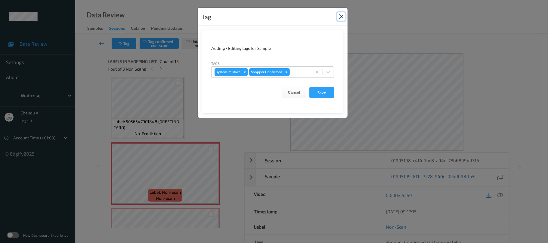
drag, startPoint x: 342, startPoint y: 17, endPoint x: 194, endPoint y: 127, distance: 184.4
click at [342, 16] on button "Close" at bounding box center [341, 16] width 8 height 8
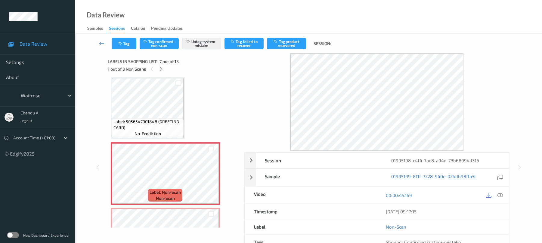
scroll to position [371, 0]
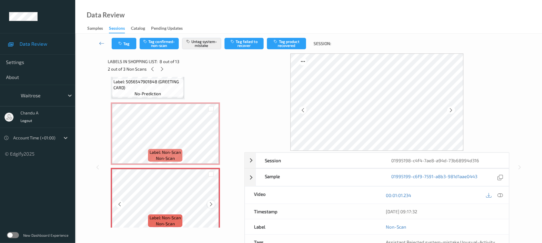
click at [211, 204] on icon at bounding box center [211, 204] width 5 height 5
click at [125, 44] on button "Tag" at bounding box center [124, 43] width 25 height 11
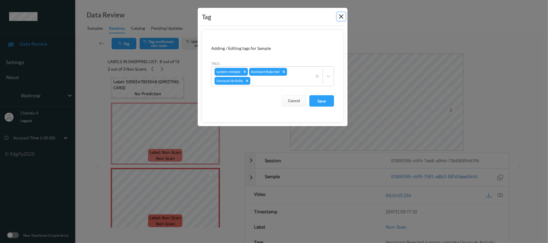
click at [338, 16] on button "Close" at bounding box center [341, 16] width 8 height 8
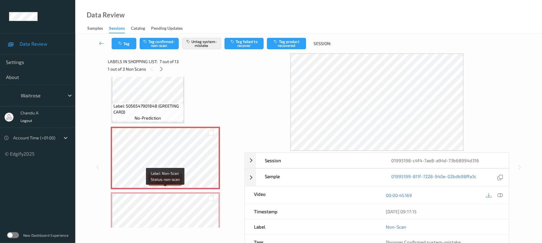
scroll to position [331, 0]
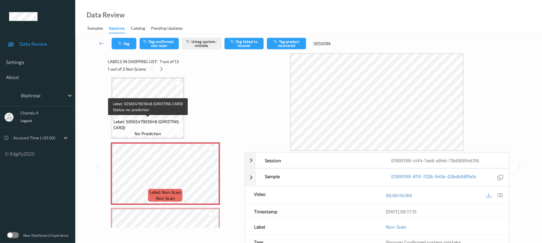
click at [159, 129] on span "Label: 5056547901848 (GREETING CARD)" at bounding box center [147, 125] width 69 height 12
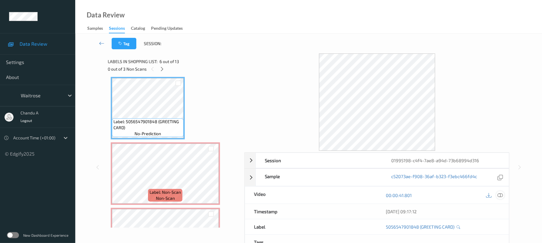
click at [498, 197] on icon at bounding box center [500, 195] width 5 height 5
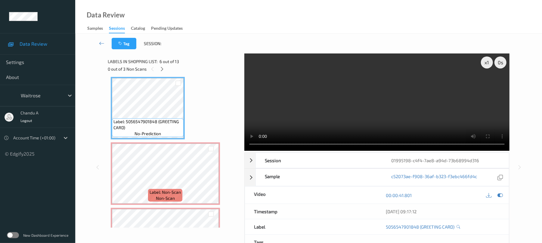
click at [345, 116] on video at bounding box center [376, 103] width 265 height 98
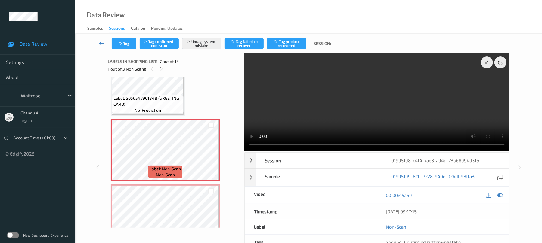
scroll to position [371, 0]
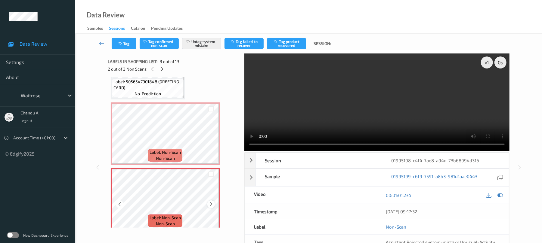
click at [213, 205] on icon at bounding box center [211, 204] width 5 height 5
click at [214, 204] on div at bounding box center [211, 205] width 8 height 8
click at [122, 46] on button "Tag" at bounding box center [124, 43] width 25 height 11
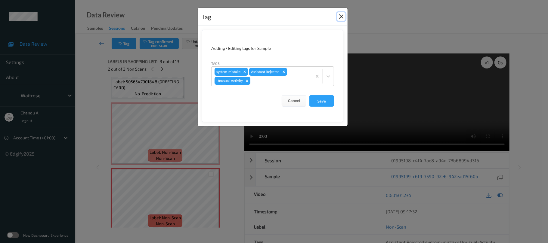
click at [341, 19] on button "Close" at bounding box center [341, 16] width 8 height 8
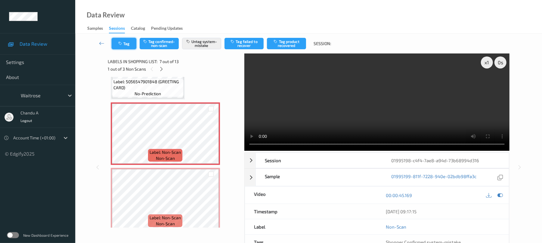
click at [123, 44] on icon "button" at bounding box center [120, 44] width 5 height 4
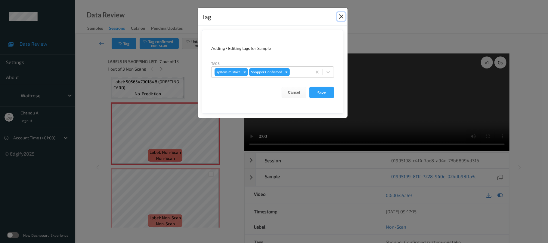
click at [340, 17] on button "Close" at bounding box center [341, 16] width 8 height 8
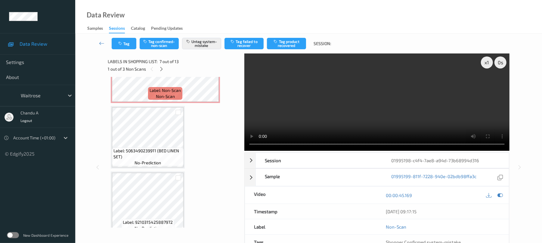
scroll to position [572, 0]
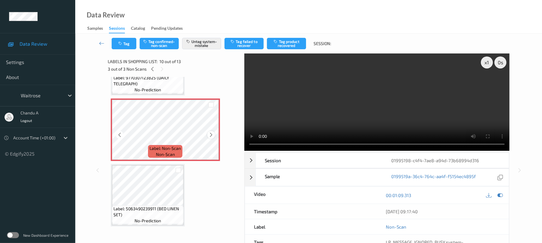
click at [212, 135] on icon at bounding box center [211, 134] width 5 height 5
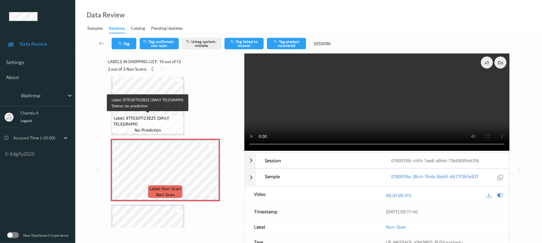
click at [161, 120] on span "Label: 9770307123825 (DAILY TELEGRAPH)" at bounding box center [147, 121] width 69 height 12
click at [158, 115] on span "Label: 9770307123825 (DAILY TELEGRAPH)" at bounding box center [147, 121] width 69 height 12
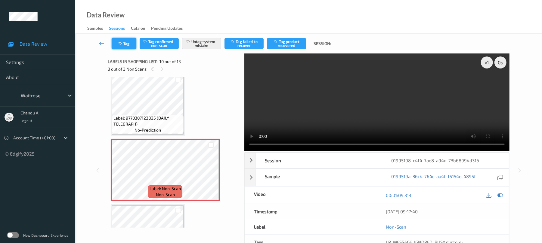
click at [130, 47] on button "Tag" at bounding box center [124, 43] width 25 height 11
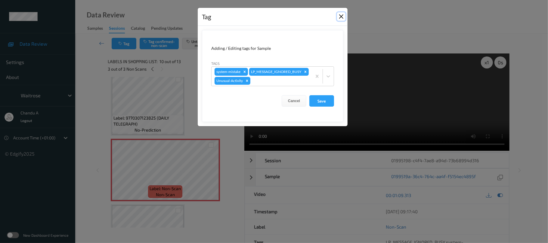
click at [342, 17] on button "Close" at bounding box center [341, 16] width 8 height 8
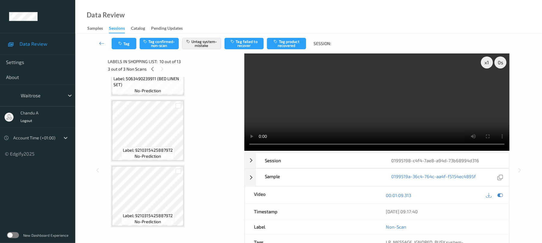
scroll to position [705, 0]
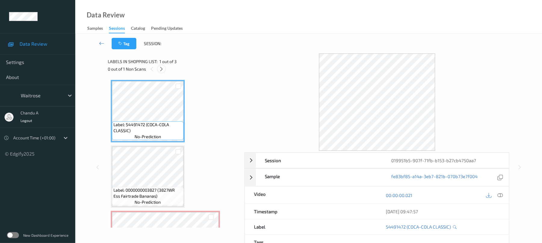
click at [163, 67] on icon at bounding box center [161, 69] width 5 height 5
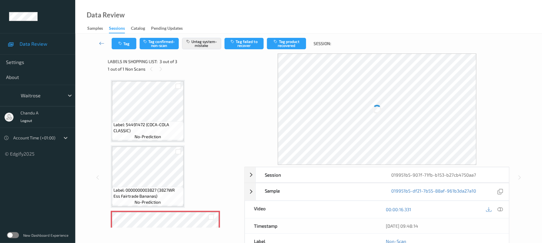
scroll to position [48, 0]
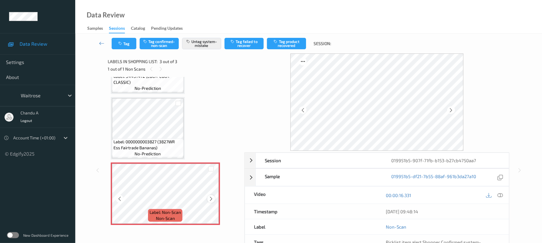
click at [210, 197] on icon at bounding box center [211, 199] width 5 height 5
click at [120, 45] on icon "button" at bounding box center [120, 44] width 5 height 4
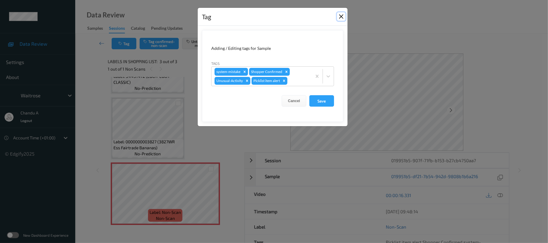
click at [340, 16] on button "Close" at bounding box center [341, 16] width 8 height 8
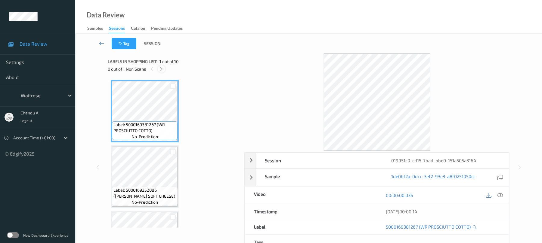
click at [162, 70] on icon at bounding box center [161, 69] width 5 height 5
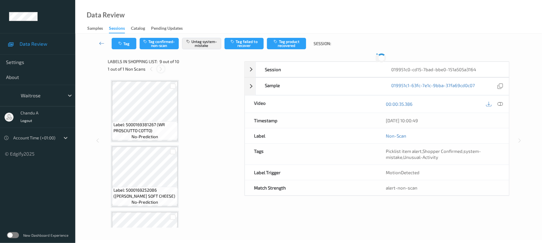
scroll to position [462, 0]
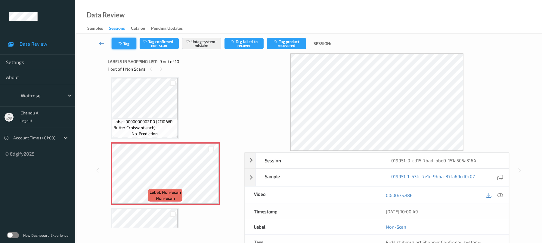
click at [129, 46] on button "Tag" at bounding box center [124, 43] width 25 height 11
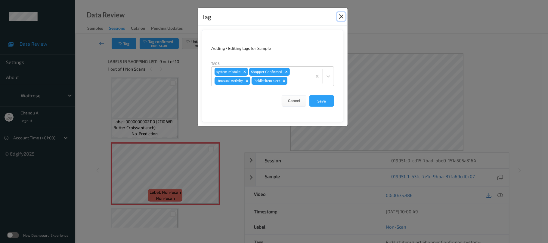
click at [341, 14] on button "Close" at bounding box center [341, 16] width 8 height 8
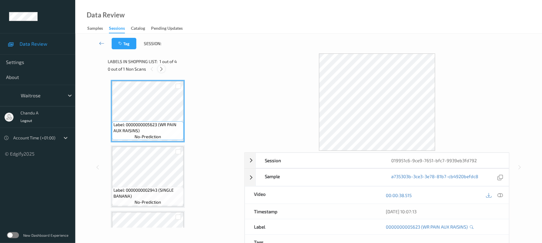
click at [159, 68] on icon at bounding box center [161, 69] width 5 height 5
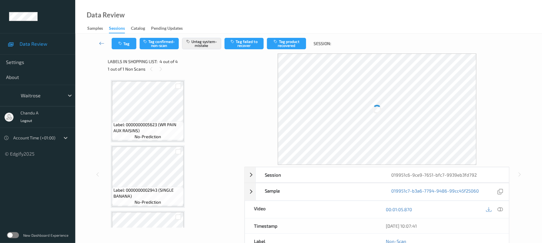
scroll to position [114, 0]
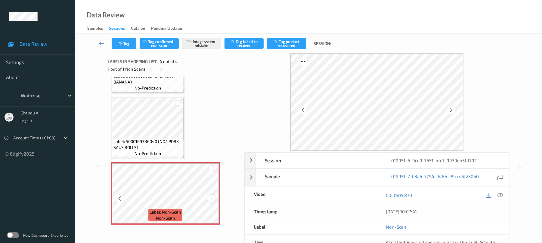
click at [212, 199] on icon at bounding box center [211, 198] width 5 height 5
click at [211, 199] on icon at bounding box center [211, 198] width 5 height 5
click at [212, 199] on icon at bounding box center [211, 198] width 5 height 5
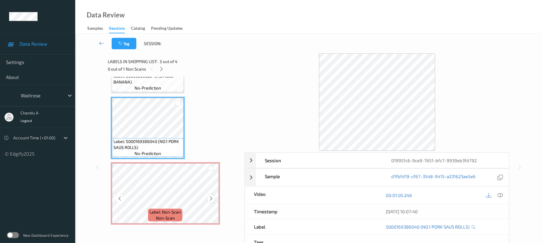
click at [210, 202] on div at bounding box center [211, 199] width 8 height 8
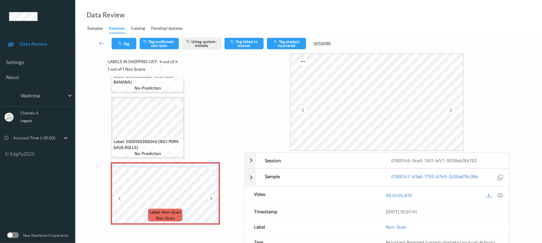
click at [211, 201] on icon at bounding box center [211, 198] width 5 height 5
click at [119, 39] on button "Tag" at bounding box center [124, 43] width 25 height 11
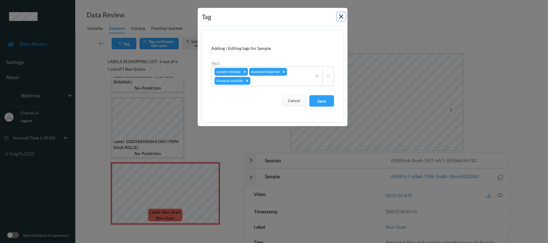
click at [344, 17] on button "Close" at bounding box center [341, 16] width 8 height 8
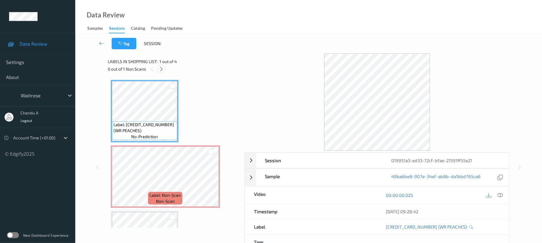
click at [163, 70] on icon at bounding box center [161, 69] width 5 height 5
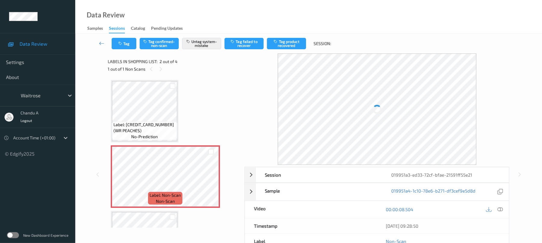
scroll to position [3, 0]
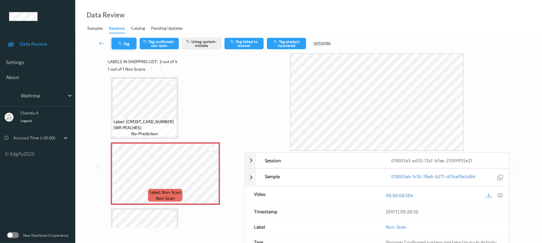
click at [129, 40] on button "Tag" at bounding box center [124, 43] width 25 height 11
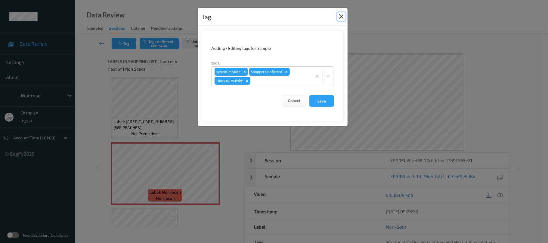
click at [339, 18] on button "Close" at bounding box center [341, 16] width 8 height 8
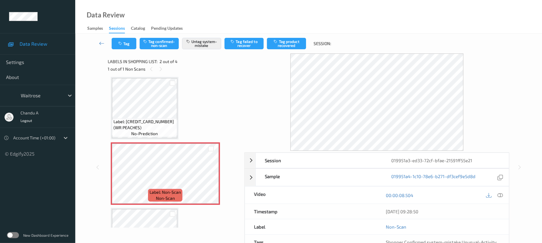
click at [181, 111] on div "Label: [CREDIT_CARD_NUMBER] (WR PEACHES) no-prediction Label: Non-Scan non-scan…" at bounding box center [174, 206] width 126 height 259
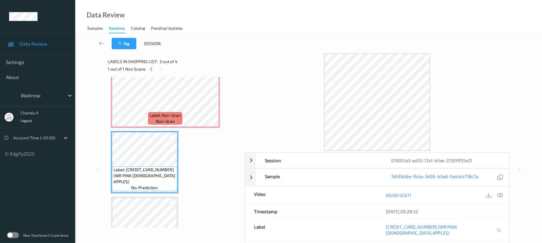
scroll to position [40, 0]
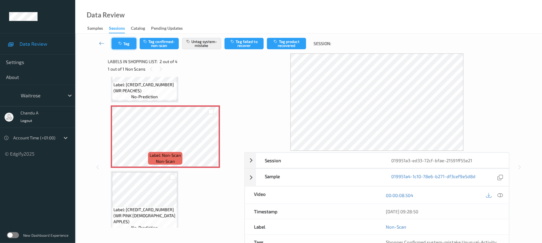
click at [125, 45] on button "Tag" at bounding box center [124, 43] width 25 height 11
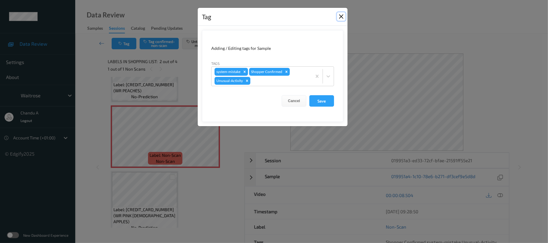
click at [340, 15] on button "Close" at bounding box center [341, 16] width 8 height 8
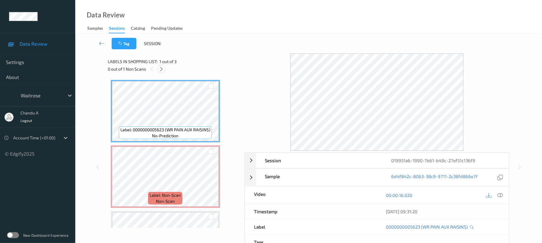
click at [162, 67] on icon at bounding box center [161, 69] width 5 height 5
click at [499, 196] on icon at bounding box center [500, 195] width 5 height 5
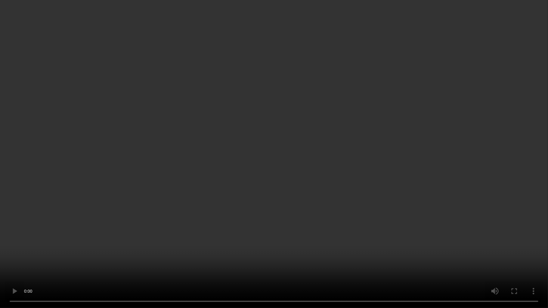
click at [248, 163] on video at bounding box center [274, 154] width 548 height 308
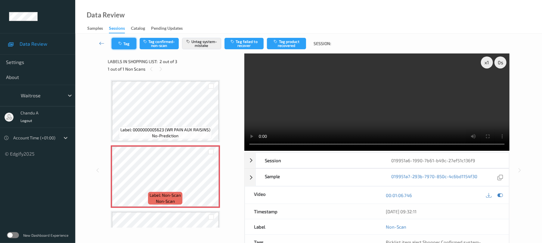
click at [128, 45] on button "Tag" at bounding box center [124, 43] width 25 height 11
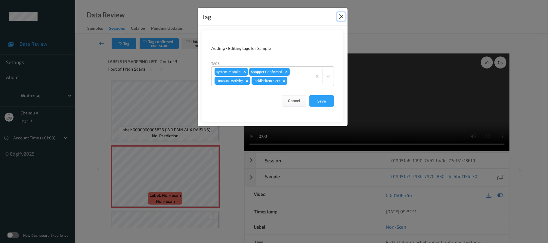
click at [342, 15] on button "Close" at bounding box center [341, 16] width 8 height 8
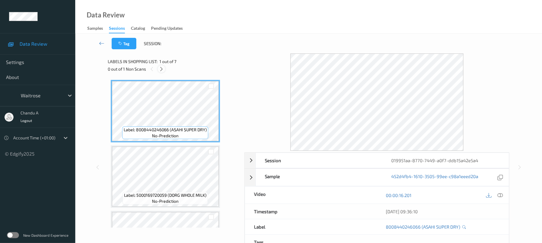
click at [160, 71] on icon at bounding box center [161, 69] width 5 height 5
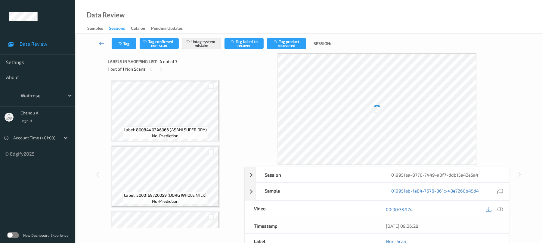
scroll to position [134, 0]
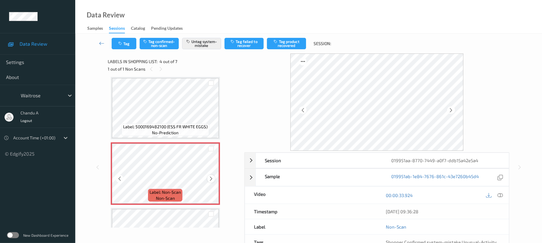
click at [209, 178] on icon at bounding box center [211, 178] width 5 height 5
click at [210, 178] on icon at bounding box center [211, 178] width 5 height 5
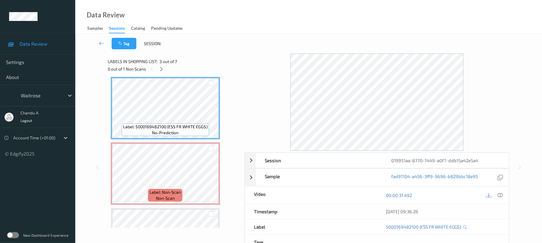
scroll to position [175, 0]
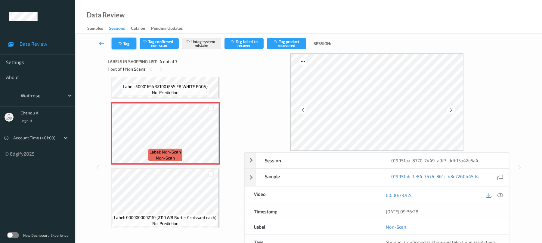
click at [122, 42] on icon "button" at bounding box center [120, 44] width 5 height 4
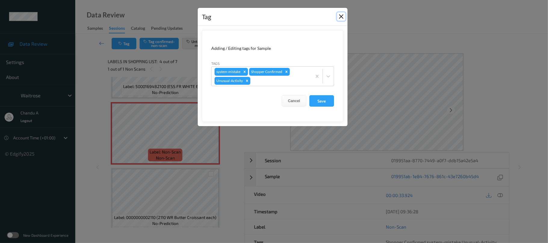
click at [341, 21] on button "Close" at bounding box center [341, 16] width 8 height 8
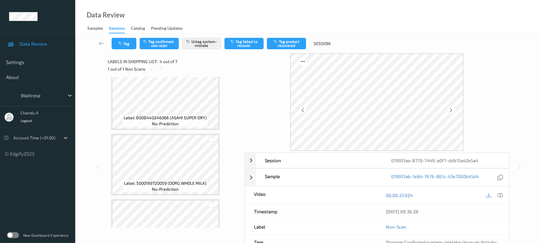
scroll to position [0, 0]
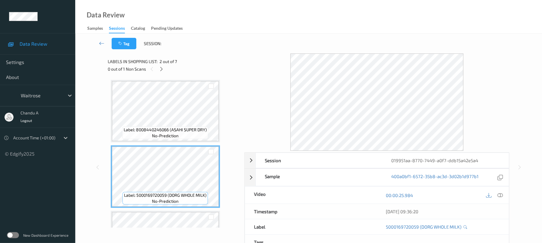
click at [500, 194] on icon at bounding box center [500, 195] width 5 height 5
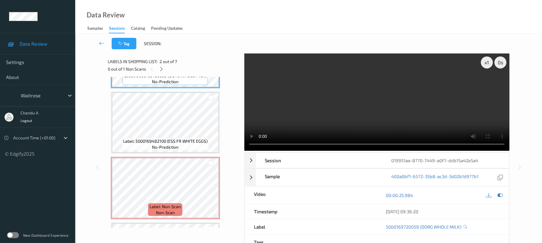
scroll to position [120, 0]
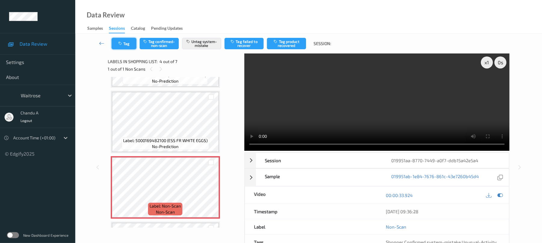
click at [129, 46] on button "Tag" at bounding box center [124, 43] width 25 height 11
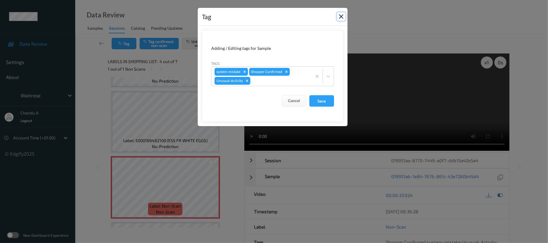
click at [342, 16] on button "Close" at bounding box center [341, 16] width 8 height 8
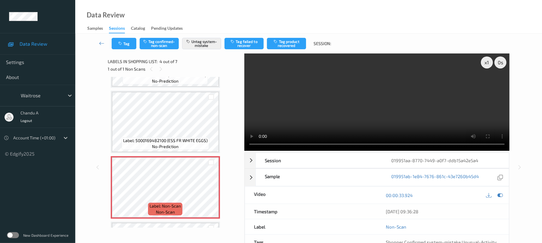
click at [320, 114] on video at bounding box center [376, 103] width 265 height 98
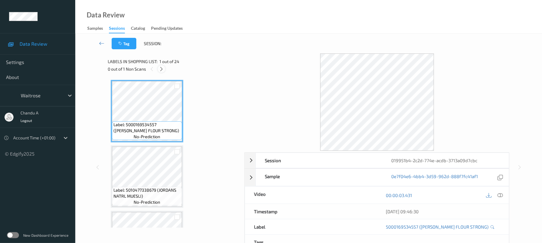
click at [162, 68] on icon at bounding box center [161, 69] width 5 height 5
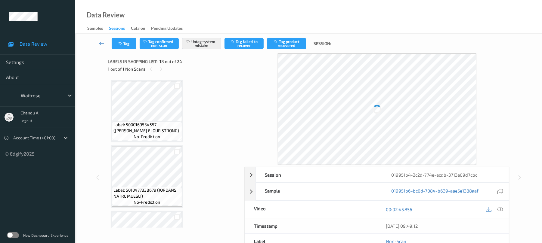
scroll to position [1053, 0]
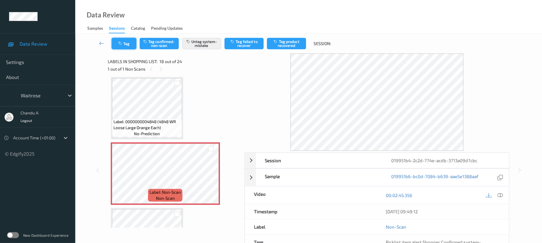
click at [122, 44] on icon "button" at bounding box center [120, 44] width 5 height 4
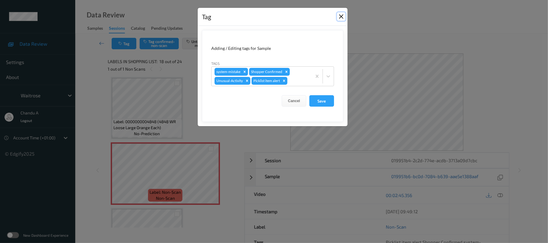
click at [341, 20] on button "Close" at bounding box center [341, 16] width 8 height 8
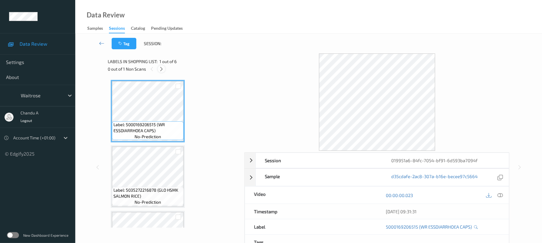
click at [161, 67] on icon at bounding box center [161, 69] width 5 height 5
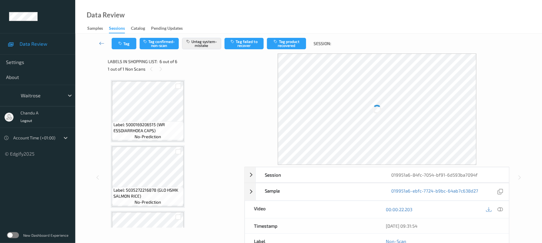
scroll to position [246, 0]
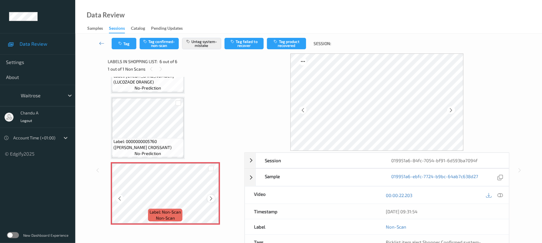
click at [210, 197] on icon at bounding box center [211, 198] width 5 height 5
click at [127, 49] on button "Tag" at bounding box center [124, 43] width 25 height 11
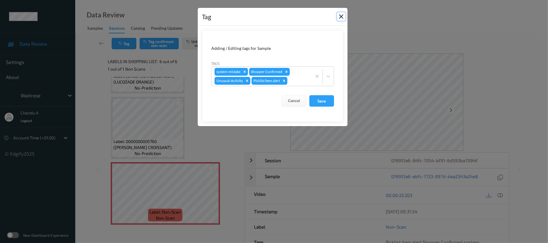
click at [338, 17] on button "Close" at bounding box center [341, 16] width 8 height 8
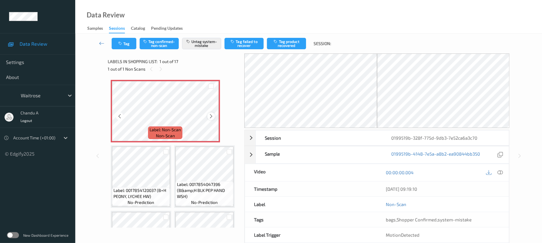
click at [211, 117] on icon at bounding box center [211, 116] width 5 height 5
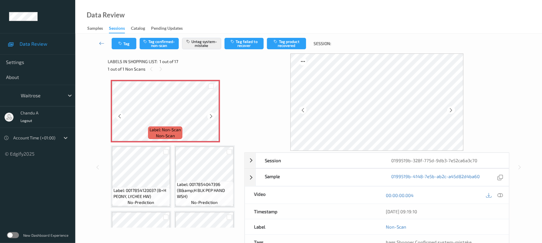
click at [211, 117] on icon at bounding box center [211, 116] width 5 height 5
click at [123, 44] on icon "button" at bounding box center [120, 44] width 5 height 4
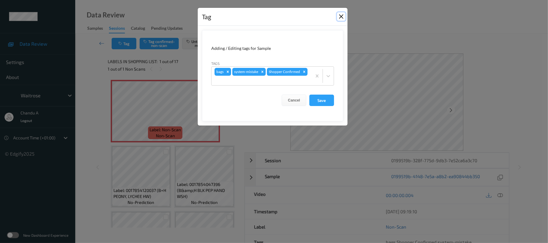
click at [341, 15] on button "Close" at bounding box center [341, 16] width 8 height 8
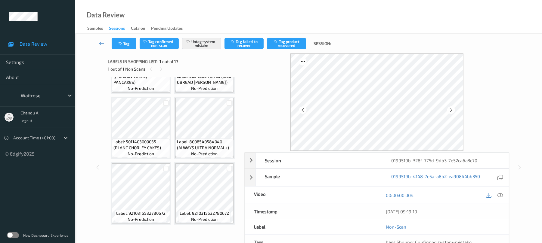
scroll to position [967, 0]
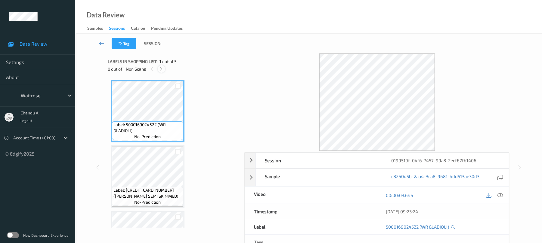
click at [159, 68] on icon at bounding box center [161, 69] width 5 height 5
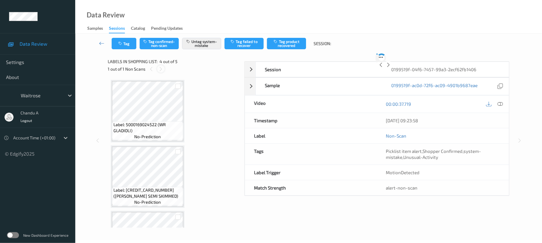
scroll to position [134, 0]
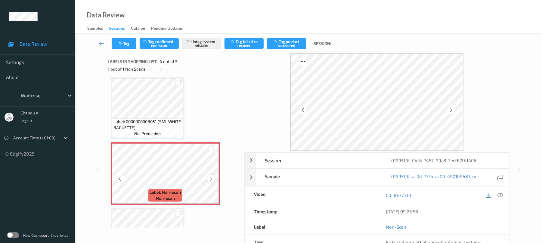
click at [212, 179] on icon at bounding box center [211, 178] width 5 height 5
click at [128, 48] on button "Tag" at bounding box center [124, 43] width 25 height 11
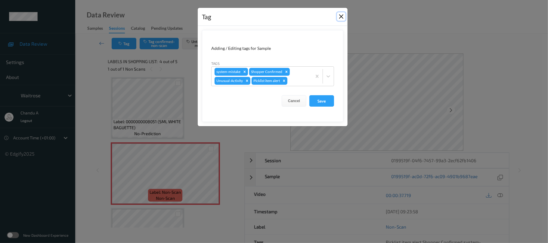
click at [343, 15] on button "Close" at bounding box center [341, 16] width 8 height 8
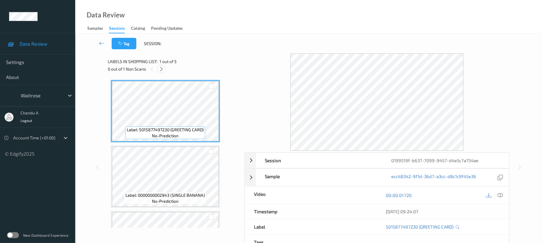
click at [160, 70] on icon at bounding box center [161, 69] width 5 height 5
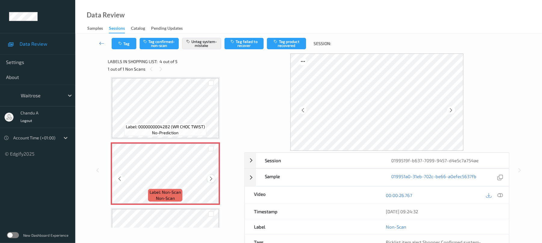
click at [210, 181] on icon at bounding box center [211, 178] width 5 height 5
click at [132, 49] on button "Tag" at bounding box center [124, 43] width 25 height 11
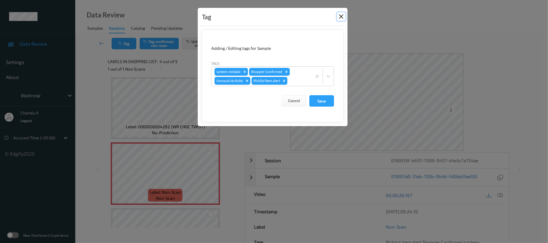
click at [339, 18] on button "Close" at bounding box center [341, 16] width 8 height 8
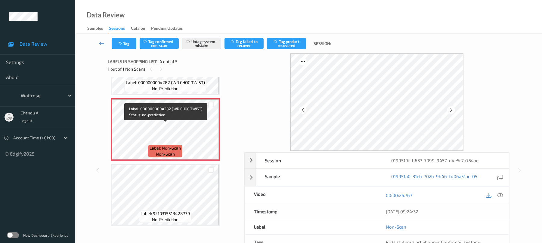
scroll to position [180, 0]
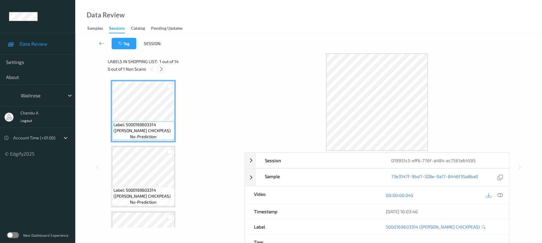
click at [163, 66] on div at bounding box center [162, 69] width 8 height 8
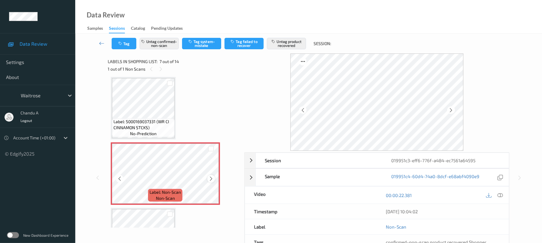
click at [210, 179] on icon at bounding box center [211, 178] width 5 height 5
click at [211, 178] on icon at bounding box center [211, 178] width 5 height 5
click at [212, 178] on icon at bounding box center [211, 178] width 5 height 5
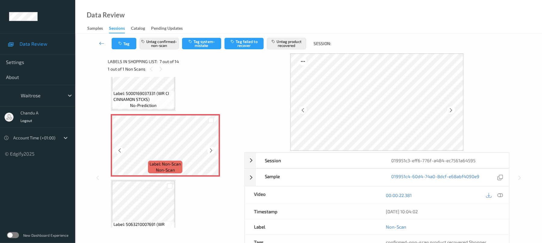
scroll to position [371, 0]
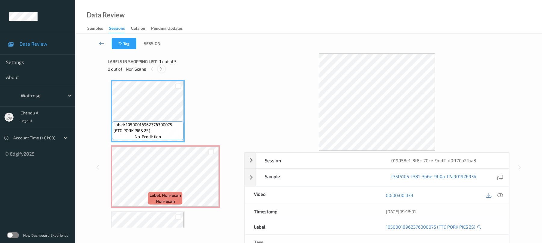
click at [161, 67] on icon at bounding box center [161, 69] width 5 height 5
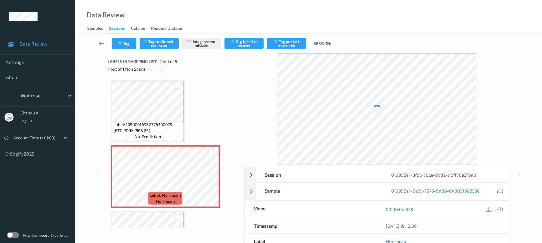
scroll to position [3, 0]
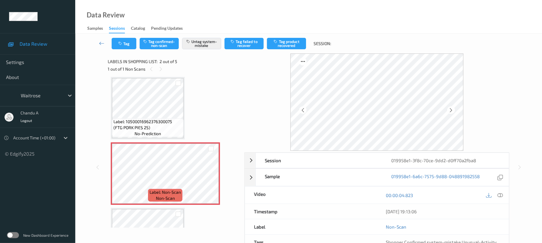
click at [165, 70] on div "1 out of 1 Non Scans" at bounding box center [174, 69] width 132 height 8
click at [212, 178] on icon at bounding box center [211, 178] width 5 height 5
click at [212, 179] on icon at bounding box center [211, 178] width 5 height 5
click at [125, 42] on button "Tag" at bounding box center [124, 43] width 25 height 11
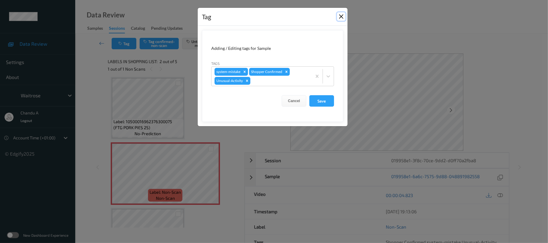
click at [341, 17] on button "Close" at bounding box center [341, 16] width 8 height 8
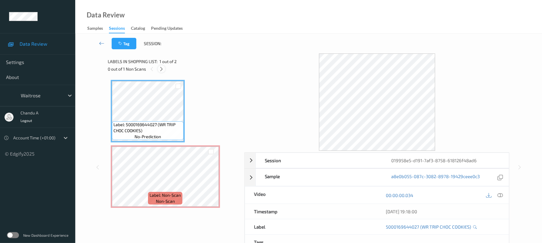
click at [161, 68] on icon at bounding box center [161, 69] width 5 height 5
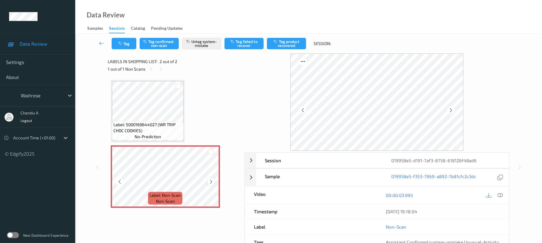
click at [211, 182] on icon at bounding box center [211, 181] width 5 height 5
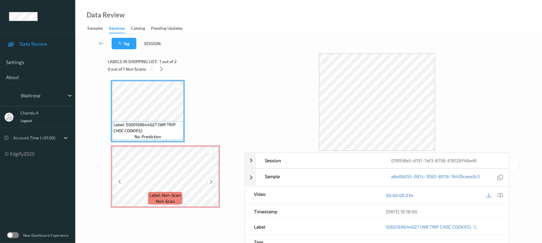
click at [211, 184] on icon at bounding box center [211, 181] width 5 height 5
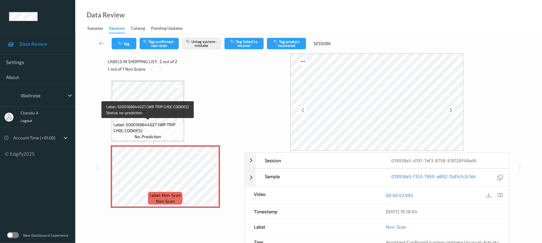
click at [166, 125] on span "Label: 5000169644027 (WR TRIP CHOC COOKIES)" at bounding box center [147, 128] width 69 height 12
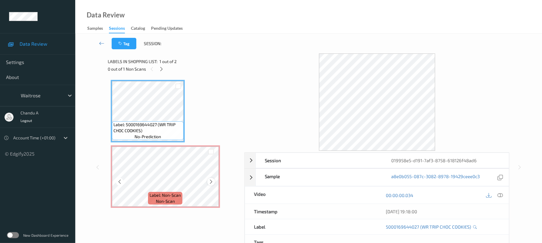
click at [211, 182] on icon at bounding box center [211, 181] width 5 height 5
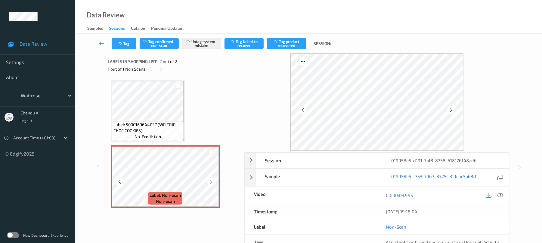
click at [211, 182] on icon at bounding box center [211, 181] width 5 height 5
click at [125, 44] on button "Tag" at bounding box center [124, 43] width 25 height 11
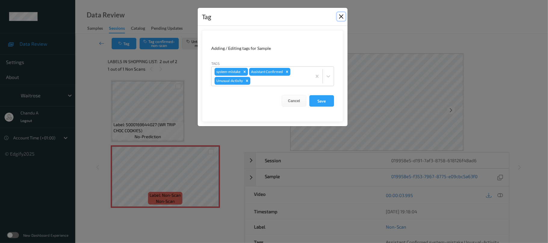
click at [341, 16] on button "Close" at bounding box center [341, 16] width 8 height 8
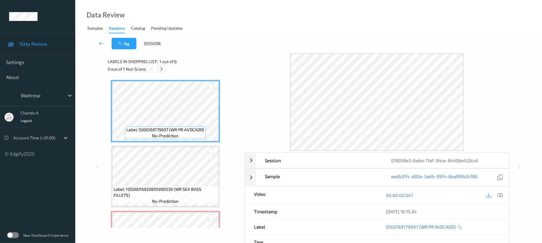
click at [162, 70] on icon at bounding box center [161, 69] width 5 height 5
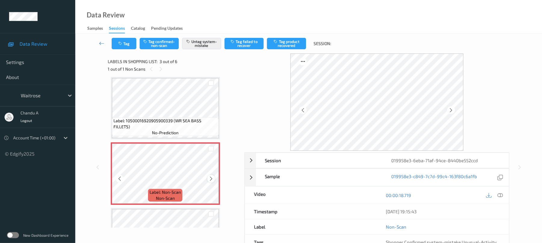
click at [212, 180] on icon at bounding box center [211, 178] width 5 height 5
click at [127, 44] on button "Tag" at bounding box center [124, 43] width 25 height 11
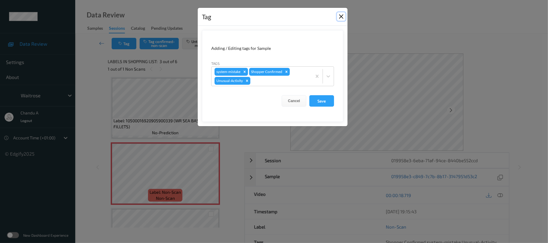
click at [341, 17] on button "Close" at bounding box center [341, 16] width 8 height 8
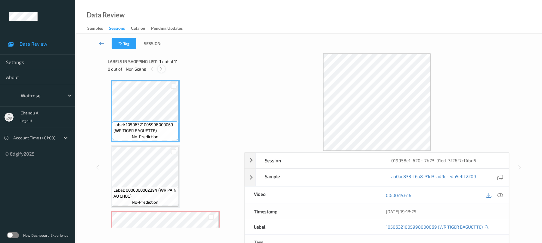
click at [161, 70] on icon at bounding box center [161, 69] width 5 height 5
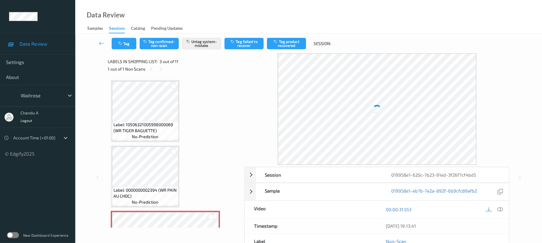
scroll to position [69, 0]
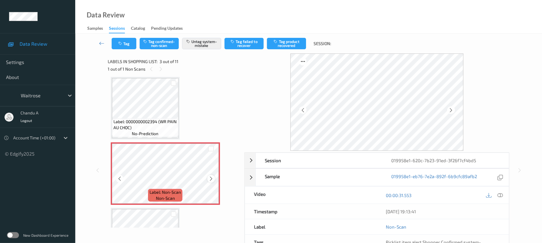
click at [209, 177] on icon at bounding box center [211, 178] width 5 height 5
click at [120, 43] on icon "button" at bounding box center [120, 44] width 5 height 4
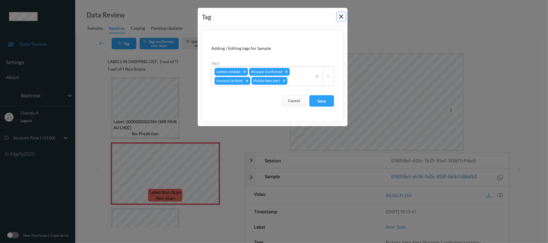
click at [341, 16] on button "Close" at bounding box center [341, 16] width 8 height 8
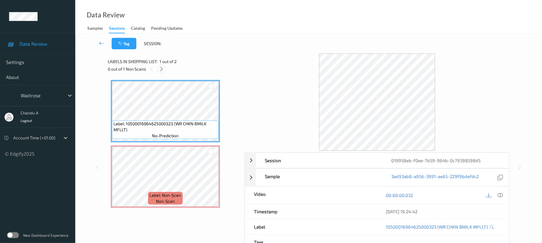
click at [163, 68] on icon at bounding box center [161, 69] width 5 height 5
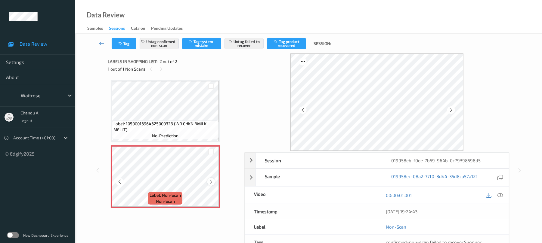
click at [211, 181] on icon at bounding box center [211, 181] width 5 height 5
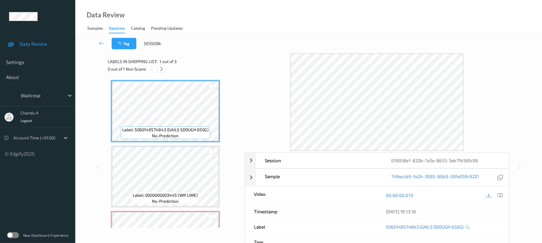
click at [161, 70] on icon at bounding box center [161, 69] width 5 height 5
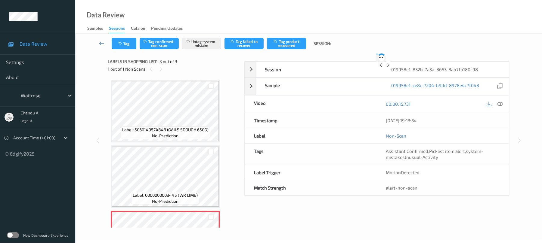
scroll to position [48, 0]
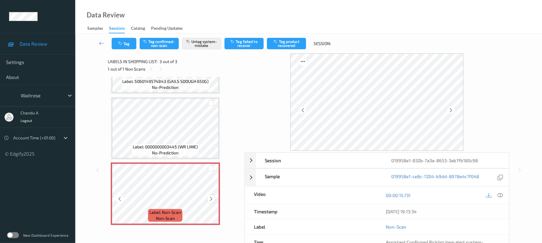
click at [212, 198] on icon at bounding box center [211, 199] width 5 height 5
click at [212, 199] on icon at bounding box center [211, 199] width 5 height 5
click at [211, 199] on icon at bounding box center [211, 199] width 5 height 5
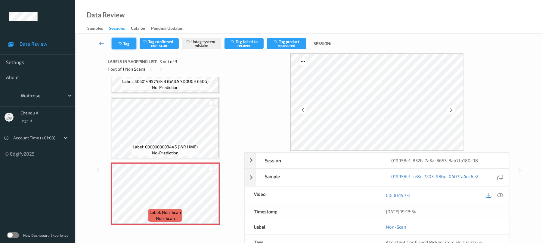
click at [122, 43] on icon "button" at bounding box center [120, 44] width 5 height 4
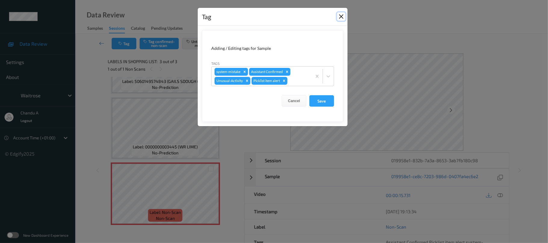
click at [343, 16] on button "Close" at bounding box center [341, 16] width 8 height 8
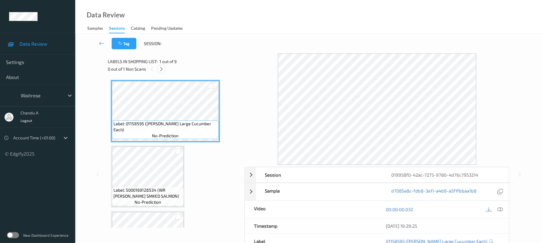
click at [164, 72] on div at bounding box center [162, 69] width 8 height 8
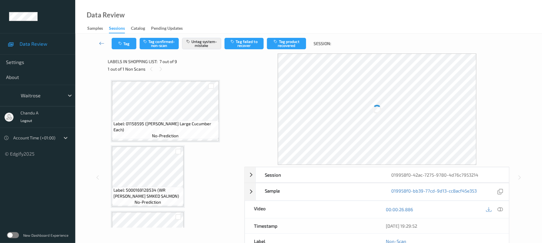
scroll to position [331, 0]
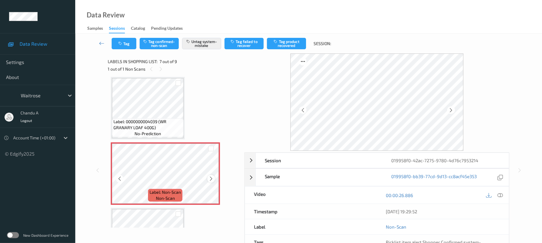
click at [211, 179] on icon at bounding box center [211, 178] width 5 height 5
click at [123, 45] on button "Tag" at bounding box center [124, 43] width 25 height 11
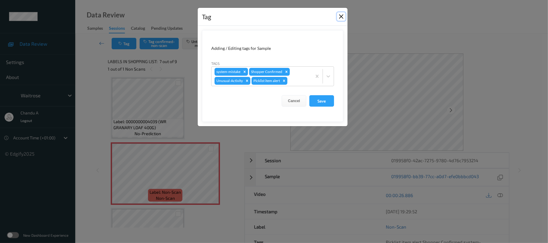
click at [342, 17] on button "Close" at bounding box center [341, 16] width 8 height 8
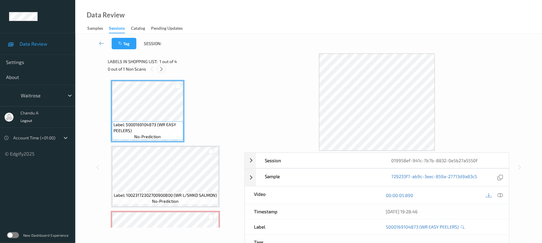
click at [163, 68] on icon at bounding box center [161, 69] width 5 height 5
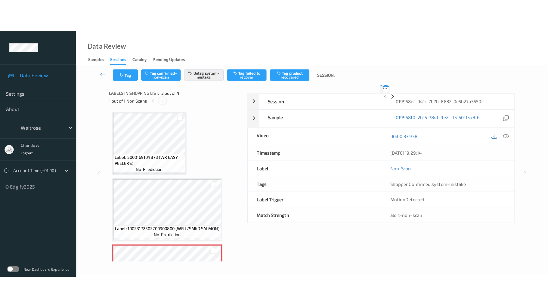
scroll to position [69, 0]
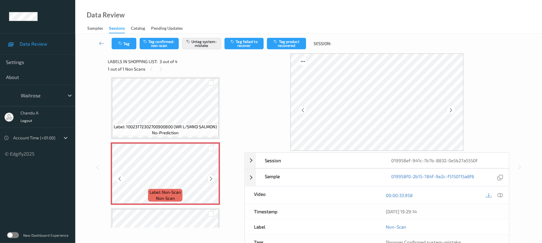
click at [212, 180] on icon at bounding box center [211, 178] width 5 height 5
click at [123, 45] on button "Tag" at bounding box center [124, 43] width 25 height 11
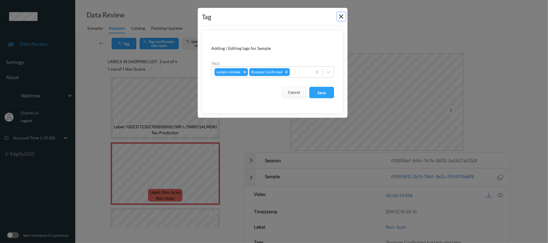
click at [340, 15] on button "Close" at bounding box center [341, 16] width 8 height 8
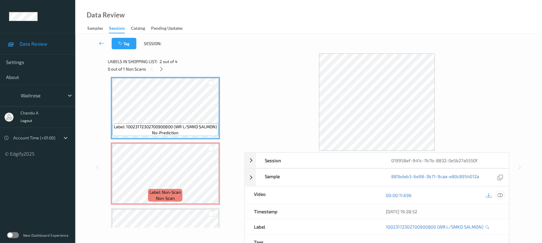
click at [501, 196] on icon at bounding box center [500, 195] width 5 height 5
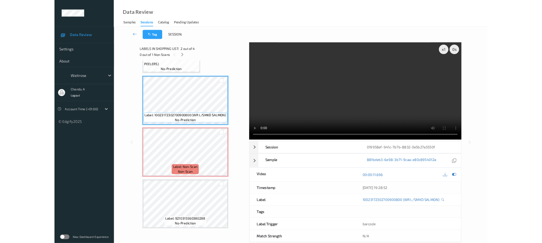
scroll to position [49, 0]
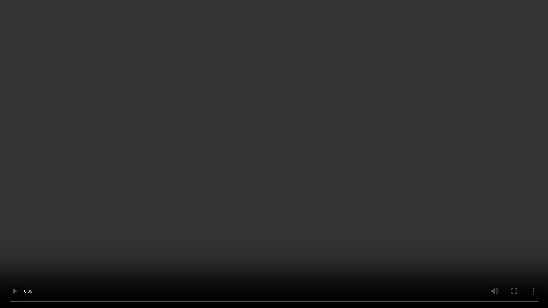
click at [74, 243] on video at bounding box center [274, 154] width 548 height 308
click at [300, 170] on video at bounding box center [274, 154] width 548 height 308
click at [261, 163] on video at bounding box center [274, 154] width 548 height 308
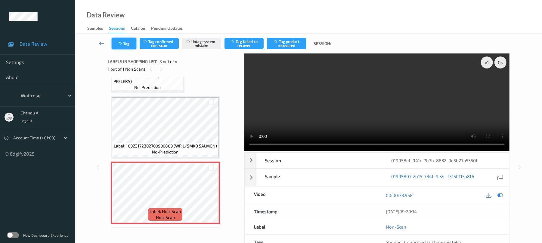
click at [129, 40] on button "Tag" at bounding box center [124, 43] width 25 height 11
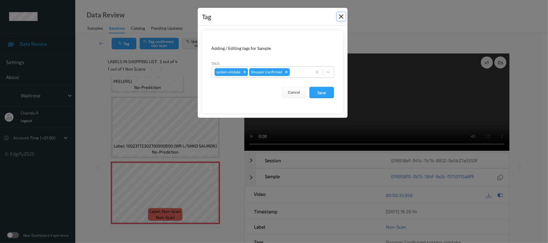
click at [343, 16] on button "Close" at bounding box center [341, 16] width 8 height 8
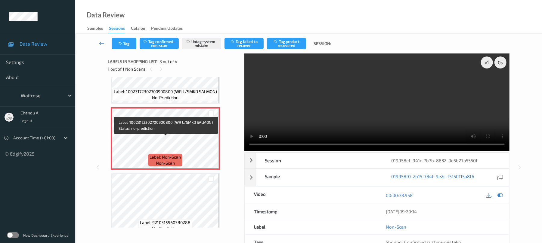
scroll to position [114, 0]
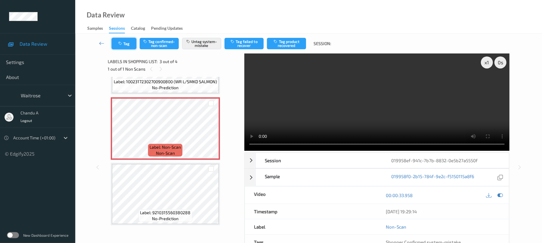
click at [132, 47] on button "Tag" at bounding box center [124, 43] width 25 height 11
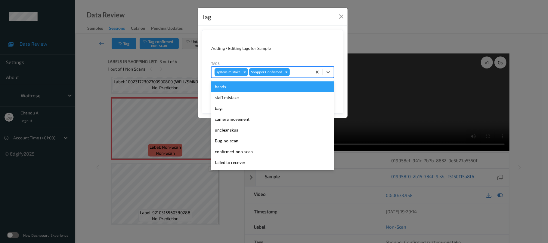
click at [301, 73] on div at bounding box center [300, 72] width 18 height 7
type input "un"
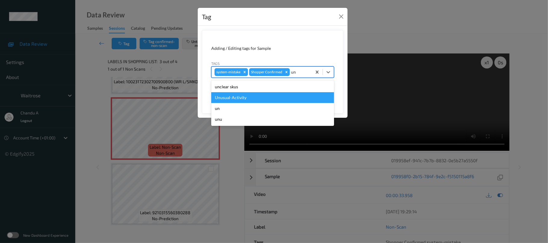
click at [253, 95] on div "Unusual-Activity" at bounding box center [272, 97] width 123 height 11
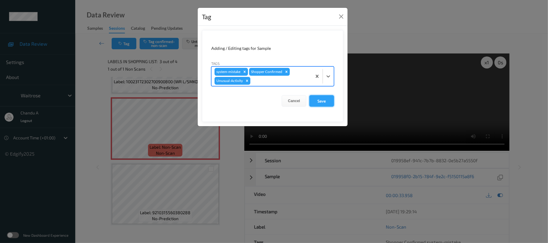
click at [321, 102] on button "Save" at bounding box center [321, 100] width 25 height 11
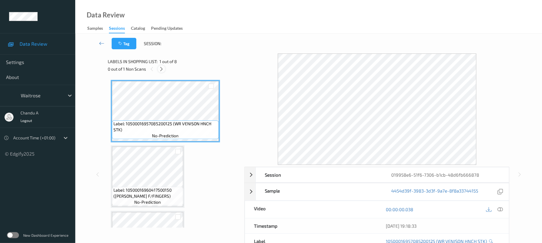
click at [163, 69] on icon at bounding box center [161, 69] width 5 height 5
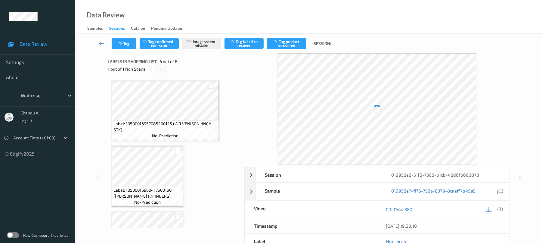
scroll to position [265, 0]
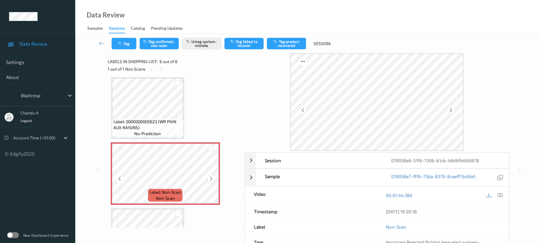
click at [211, 178] on icon at bounding box center [211, 178] width 5 height 5
click at [129, 45] on button "Tag" at bounding box center [124, 43] width 25 height 11
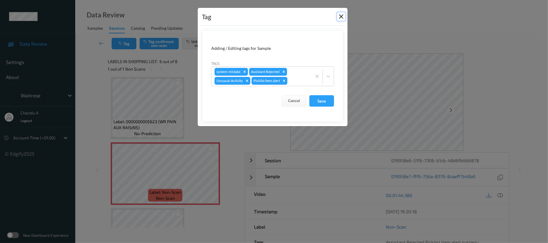
click at [339, 15] on button "Close" at bounding box center [341, 16] width 8 height 8
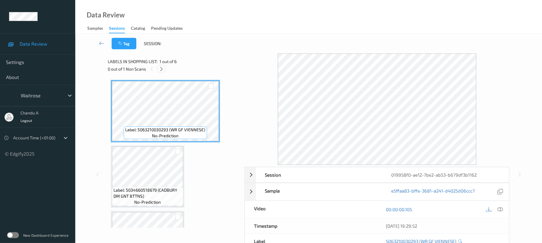
click at [163, 69] on icon at bounding box center [161, 69] width 5 height 5
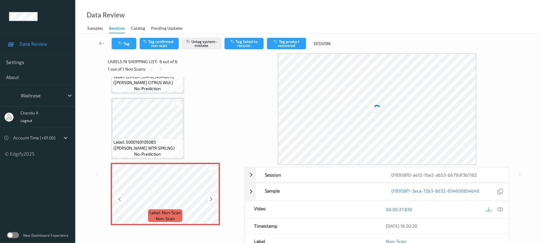
click at [212, 200] on icon at bounding box center [211, 199] width 5 height 5
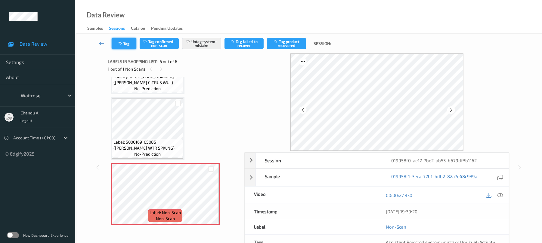
click at [123, 45] on button "Tag" at bounding box center [124, 43] width 25 height 11
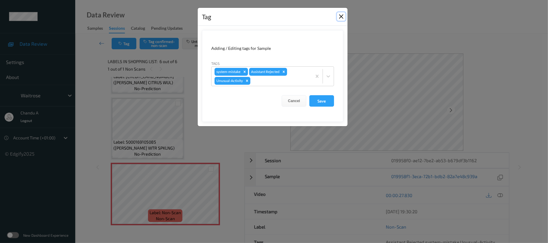
click at [342, 16] on button "Close" at bounding box center [341, 16] width 8 height 8
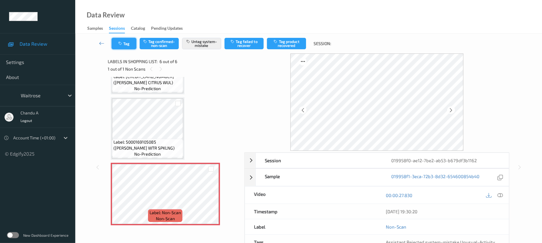
click at [118, 44] on icon "button" at bounding box center [120, 44] width 5 height 4
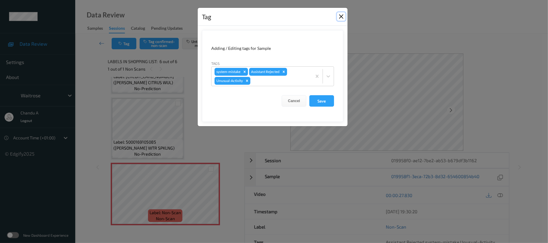
click at [342, 16] on button "Close" at bounding box center [341, 16] width 8 height 8
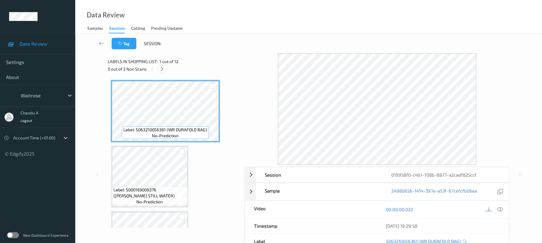
click at [160, 69] on icon at bounding box center [162, 69] width 5 height 5
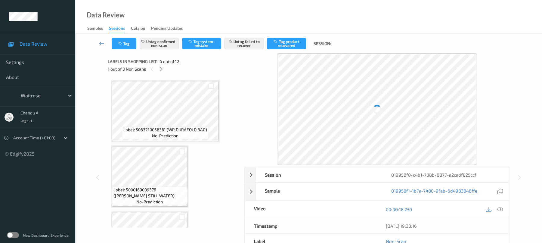
scroll to position [134, 0]
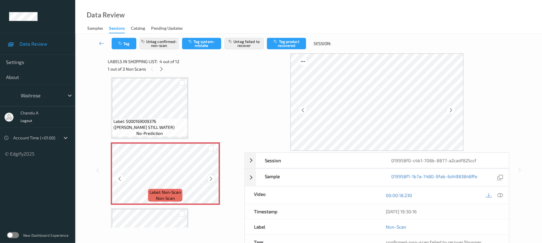
click at [210, 180] on icon at bounding box center [211, 178] width 5 height 5
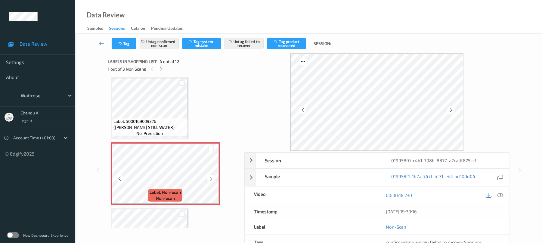
click at [210, 180] on icon at bounding box center [211, 178] width 5 height 5
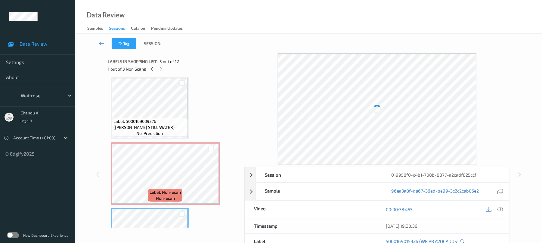
click at [179, 132] on div "Label: 5000169009376 (WR ESS STILL WATER) no-prediction" at bounding box center [150, 127] width 76 height 19
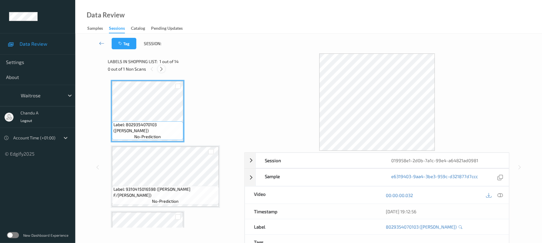
click at [162, 67] on icon at bounding box center [161, 69] width 5 height 5
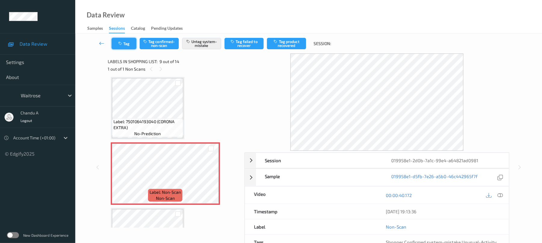
click at [131, 39] on button "Tag" at bounding box center [124, 43] width 25 height 11
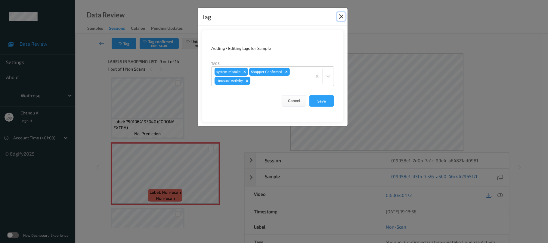
click at [341, 16] on button "Close" at bounding box center [341, 16] width 8 height 8
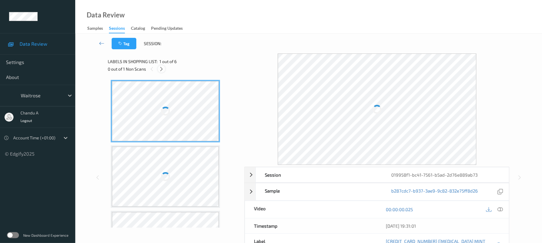
click at [164, 70] on icon at bounding box center [161, 69] width 5 height 5
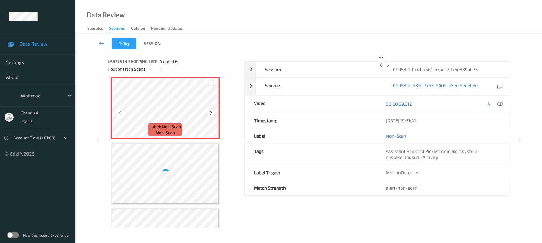
click at [212, 117] on div at bounding box center [211, 114] width 8 height 8
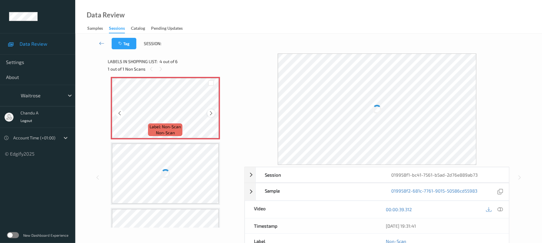
click at [212, 116] on icon at bounding box center [211, 113] width 5 height 5
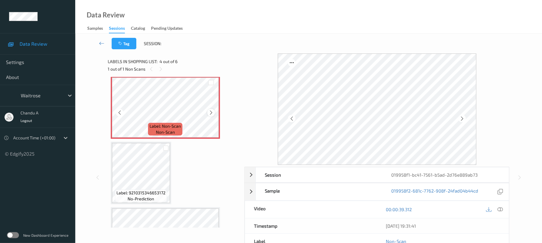
click at [212, 116] on icon at bounding box center [211, 112] width 5 height 5
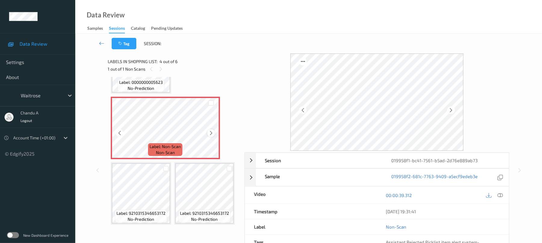
click at [212, 136] on icon at bounding box center [211, 133] width 5 height 5
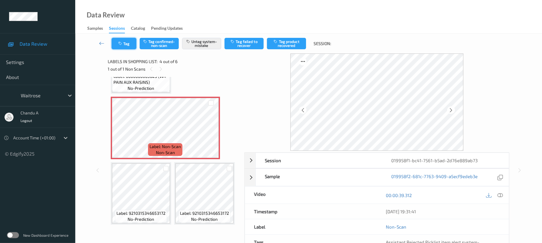
click at [124, 44] on button "Tag" at bounding box center [124, 43] width 25 height 11
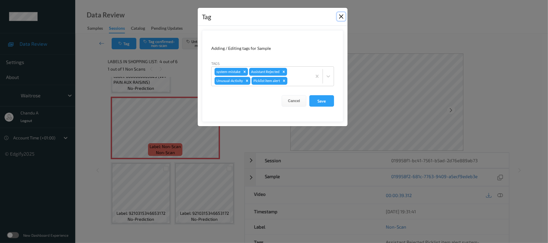
click at [341, 17] on button "Close" at bounding box center [341, 16] width 8 height 8
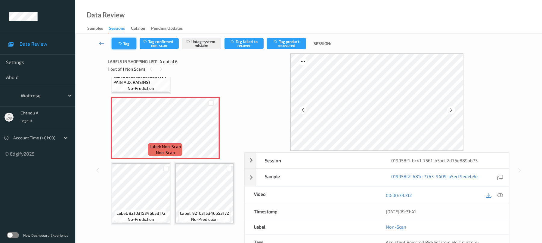
click at [125, 44] on button "Tag" at bounding box center [124, 43] width 25 height 11
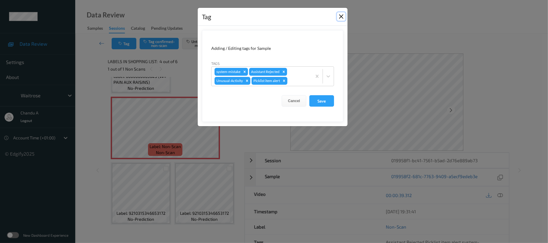
click at [337, 17] on button "Close" at bounding box center [341, 16] width 8 height 8
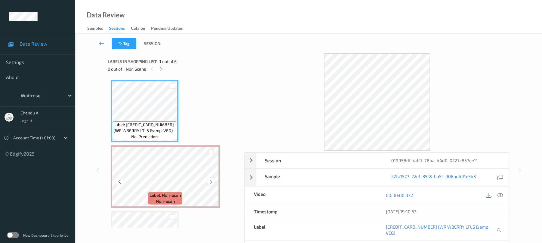
click at [214, 182] on div at bounding box center [211, 182] width 8 height 8
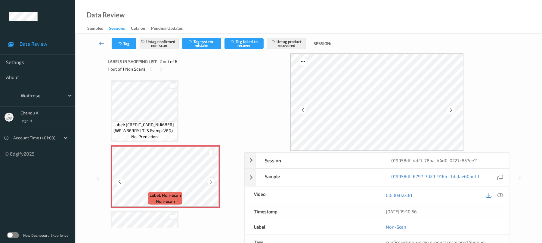
click at [212, 180] on icon at bounding box center [211, 181] width 5 height 5
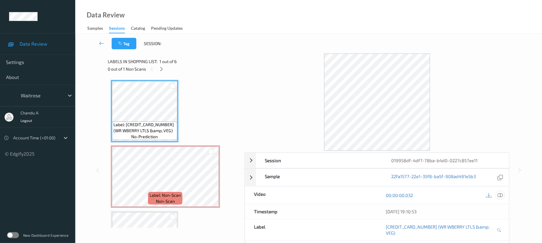
click at [501, 193] on icon at bounding box center [500, 195] width 5 height 5
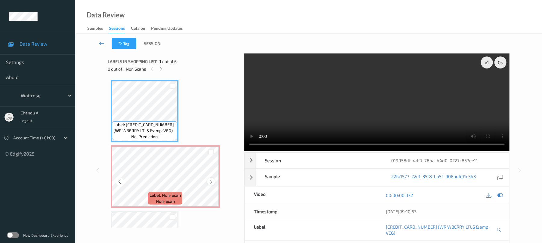
click at [210, 182] on icon at bounding box center [211, 181] width 5 height 5
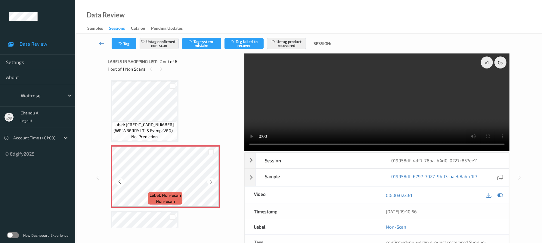
click at [210, 182] on icon at bounding box center [211, 181] width 5 height 5
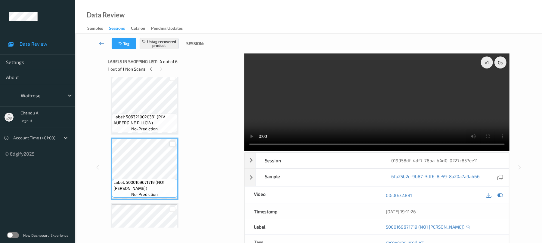
scroll to position [160, 0]
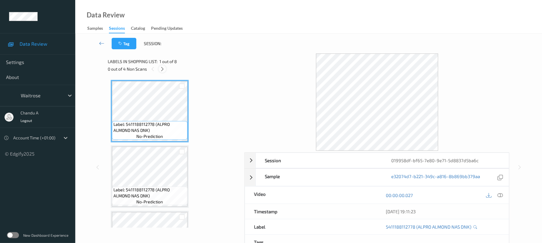
click at [161, 69] on icon at bounding box center [162, 69] width 5 height 5
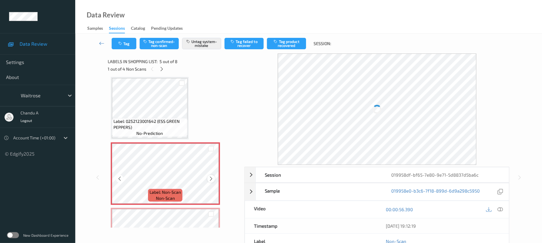
click at [211, 181] on icon at bounding box center [211, 178] width 5 height 5
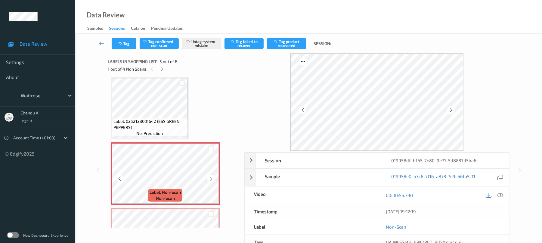
click at [211, 181] on icon at bounding box center [211, 178] width 5 height 5
click at [210, 181] on icon at bounding box center [211, 178] width 5 height 5
click at [212, 181] on icon at bounding box center [211, 178] width 5 height 5
click at [214, 179] on div at bounding box center [211, 179] width 8 height 8
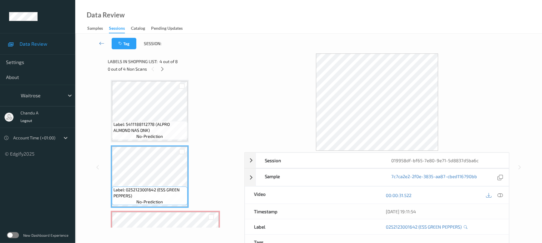
scroll to position [119, 0]
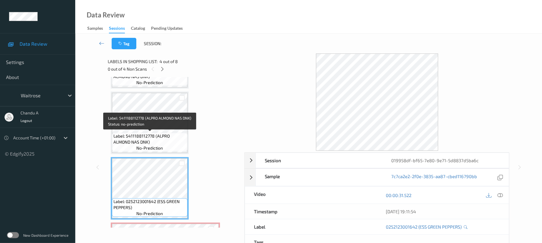
click at [174, 137] on span "Label: 5411188112778 (ALPRO ALMOND NAS DNK)" at bounding box center [149, 139] width 73 height 12
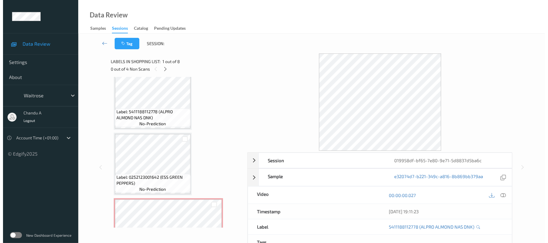
scroll to position [160, 0]
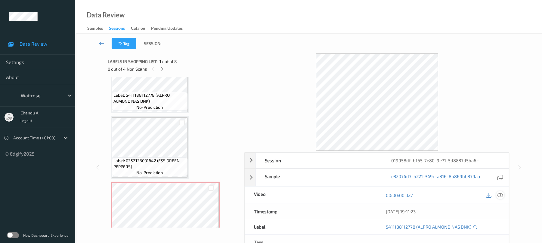
click at [501, 194] on icon at bounding box center [500, 195] width 5 height 5
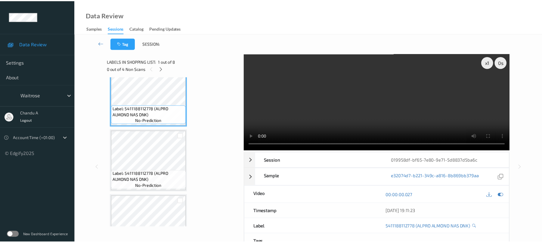
scroll to position [0, 0]
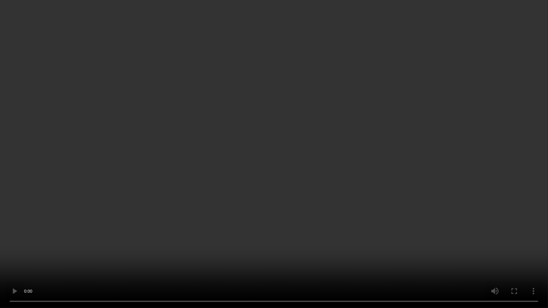
drag, startPoint x: 317, startPoint y: 142, endPoint x: 308, endPoint y: 75, distance: 67.4
click at [317, 141] on video at bounding box center [274, 154] width 548 height 308
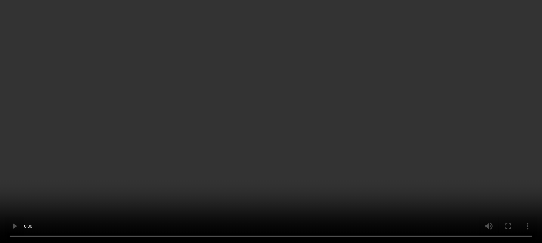
scroll to position [281, 0]
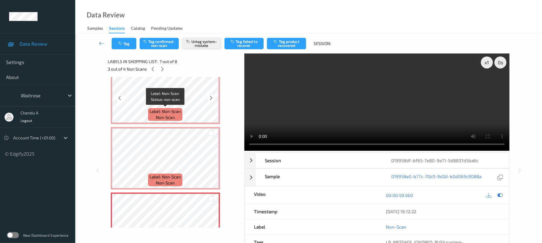
click at [181, 115] on div "Label: Non-Scan non-scan" at bounding box center [165, 114] width 34 height 13
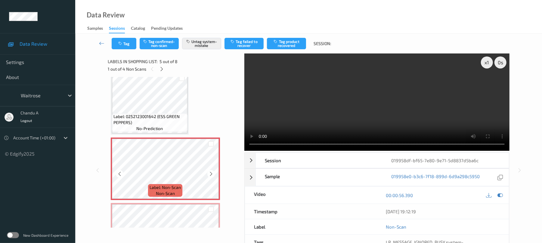
scroll to position [200, 0]
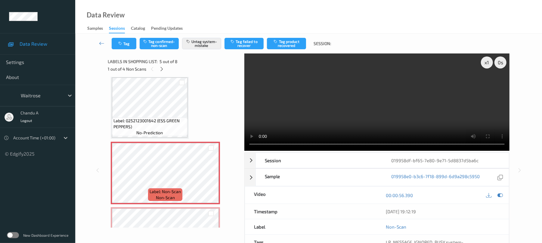
click at [131, 50] on div "Tag Tag confirmed-non-scan Untag system-mistake Tag failed to recover Tag produ…" at bounding box center [309, 44] width 442 height 20
click at [129, 45] on button "Tag" at bounding box center [124, 43] width 25 height 11
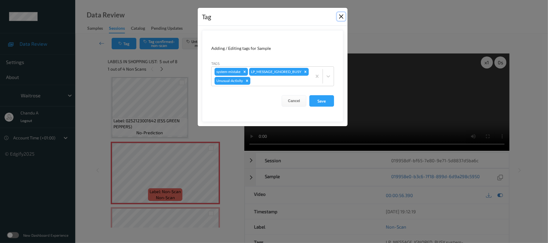
click at [339, 17] on button "Close" at bounding box center [341, 16] width 8 height 8
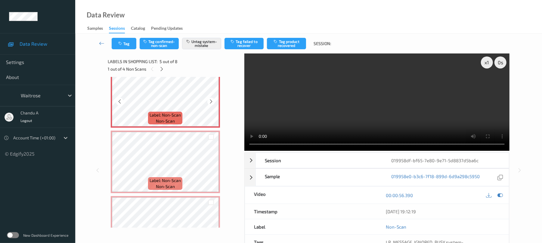
scroll to position [281, 0]
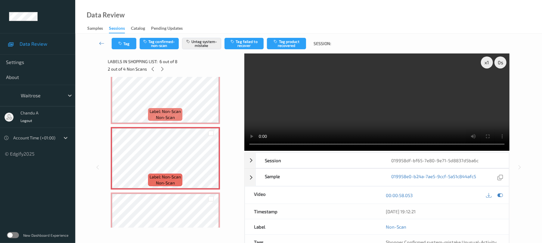
click at [125, 50] on div "Tag Tag confirmed-non-scan Untag system-mistake Tag failed to recover Tag produ…" at bounding box center [309, 44] width 442 height 20
click at [124, 45] on button "Tag" at bounding box center [124, 43] width 25 height 11
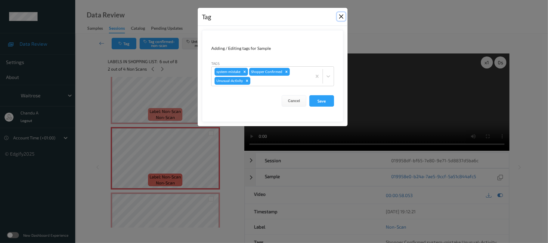
click at [340, 17] on button "Close" at bounding box center [341, 16] width 8 height 8
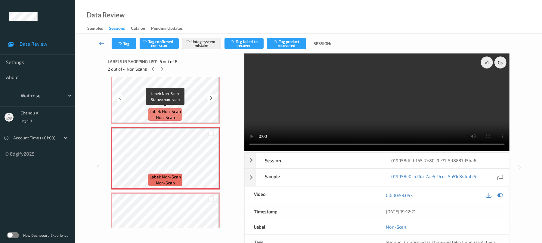
scroll to position [321, 0]
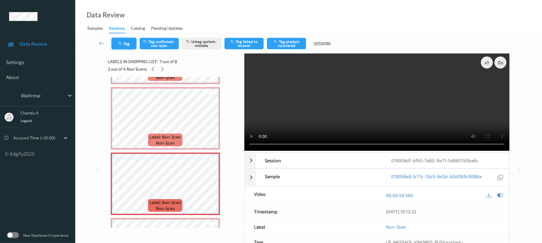
click at [122, 40] on button "Tag" at bounding box center [124, 43] width 25 height 11
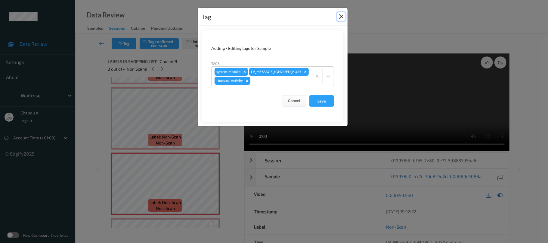
click at [340, 19] on button "Close" at bounding box center [341, 16] width 8 height 8
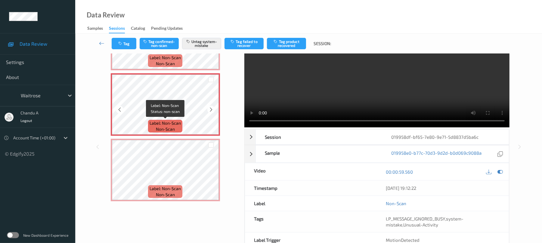
scroll to position [40, 0]
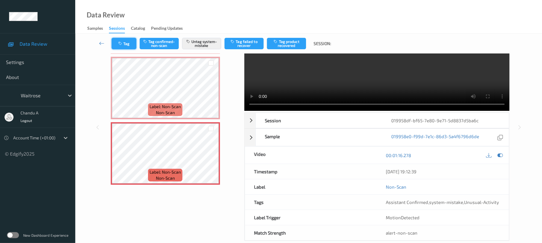
click at [119, 44] on icon "button" at bounding box center [120, 44] width 5 height 4
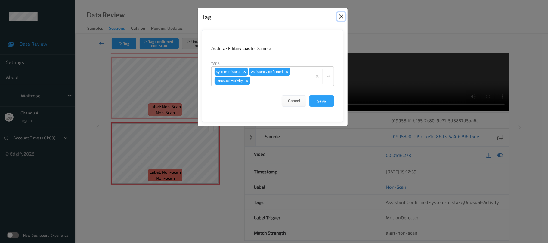
click at [341, 17] on button "Close" at bounding box center [341, 16] width 8 height 8
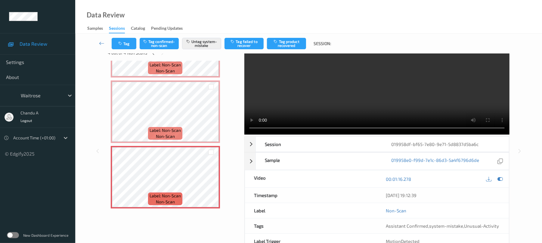
scroll to position [0, 0]
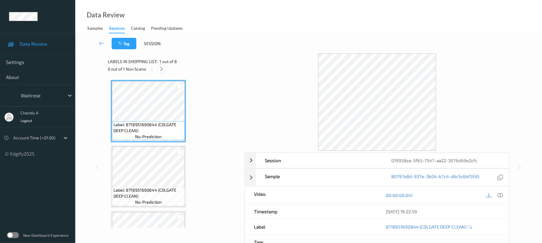
click at [161, 69] on icon at bounding box center [161, 69] width 5 height 5
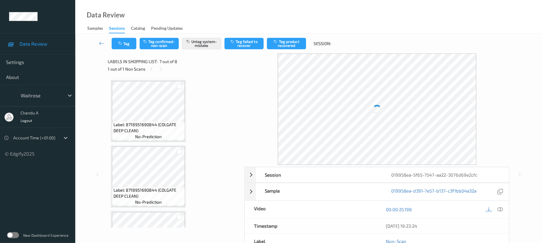
scroll to position [331, 0]
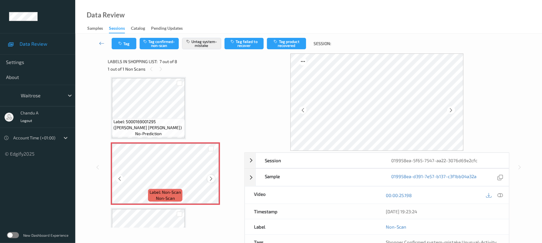
click at [212, 178] on icon at bounding box center [211, 178] width 5 height 5
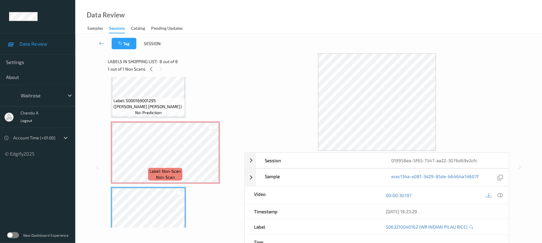
scroll to position [336, 0]
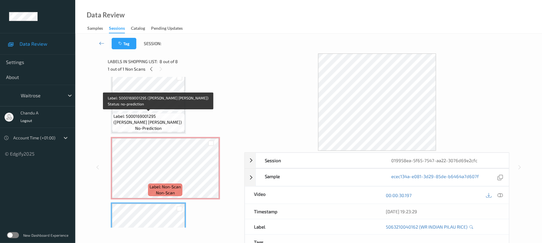
click at [158, 113] on span "Label: 5000169001295 ([PERSON_NAME] [PERSON_NAME])" at bounding box center [148, 119] width 70 height 12
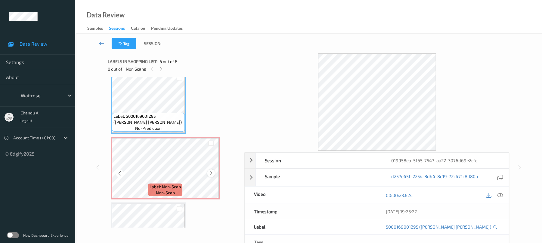
click at [212, 172] on icon at bounding box center [211, 173] width 5 height 5
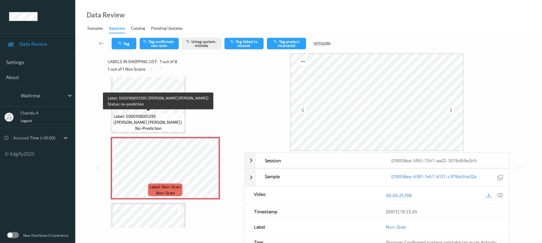
click at [173, 116] on span "Label: 5000169001295 (WR LAMB ROGAN JOSH)" at bounding box center [148, 119] width 70 height 12
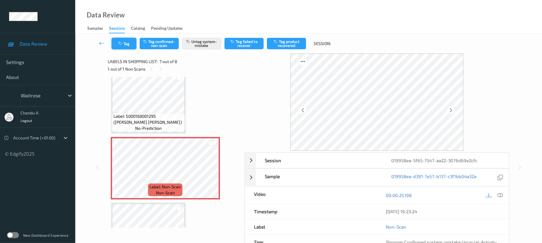
click at [121, 40] on button "Tag" at bounding box center [124, 43] width 25 height 11
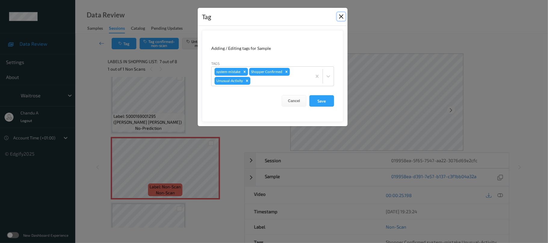
click at [341, 19] on button "Close" at bounding box center [341, 16] width 8 height 8
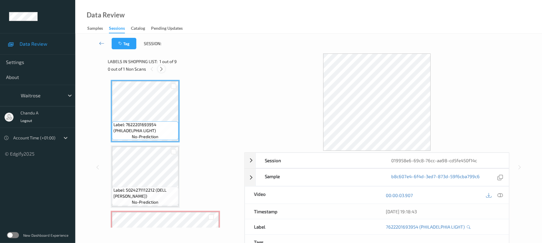
click at [161, 68] on icon at bounding box center [161, 69] width 5 height 5
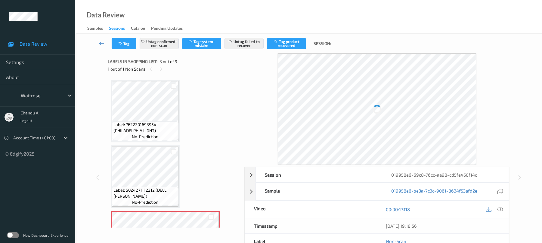
scroll to position [69, 0]
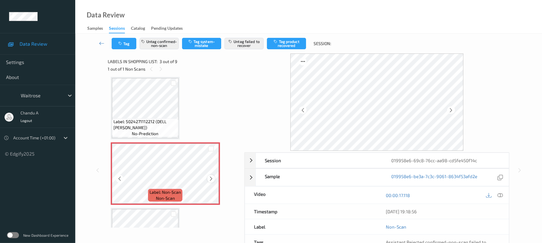
click at [211, 178] on icon at bounding box center [211, 178] width 5 height 5
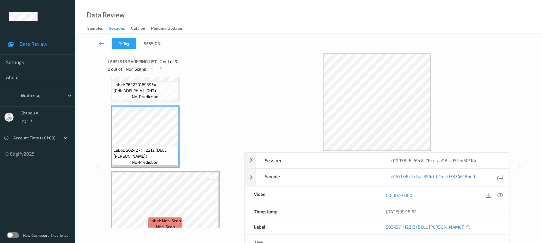
scroll to position [80, 0]
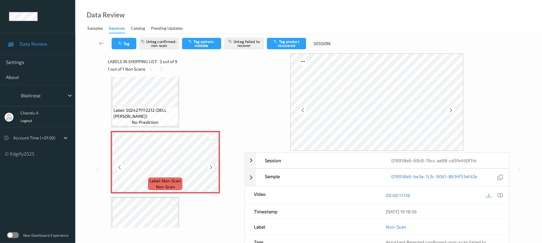
click at [210, 168] on icon at bounding box center [211, 167] width 5 height 5
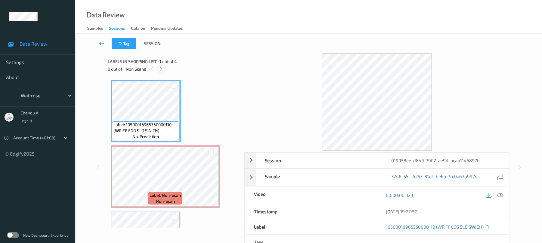
click at [164, 67] on icon at bounding box center [161, 69] width 5 height 5
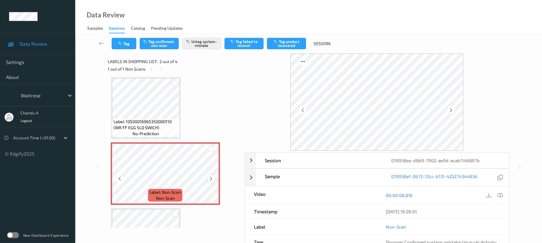
click at [211, 179] on icon at bounding box center [211, 178] width 5 height 5
click at [213, 177] on icon at bounding box center [211, 178] width 5 height 5
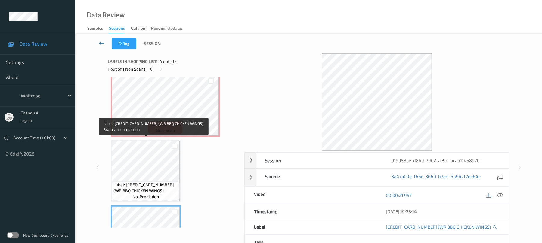
scroll to position [0, 0]
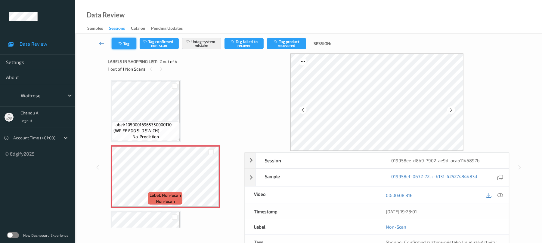
click at [121, 40] on button "Tag" at bounding box center [124, 43] width 25 height 11
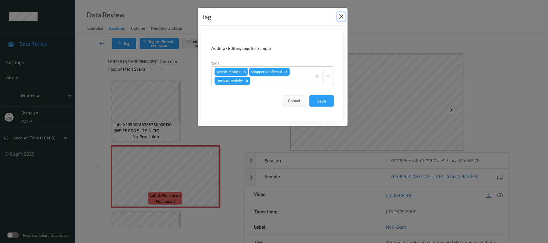
click at [342, 17] on button "Close" at bounding box center [341, 16] width 8 height 8
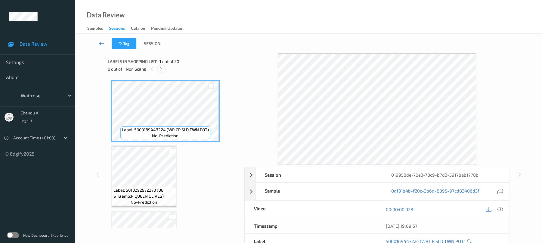
click at [163, 69] on icon at bounding box center [161, 69] width 5 height 5
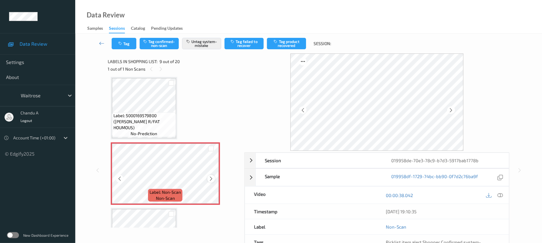
click at [210, 180] on icon at bounding box center [211, 178] width 5 height 5
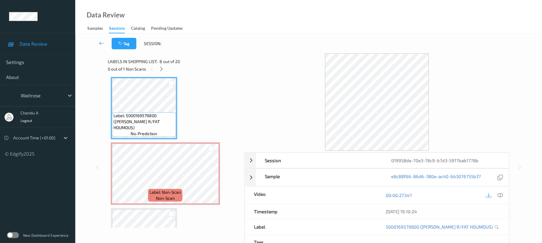
click at [502, 197] on icon at bounding box center [500, 195] width 5 height 5
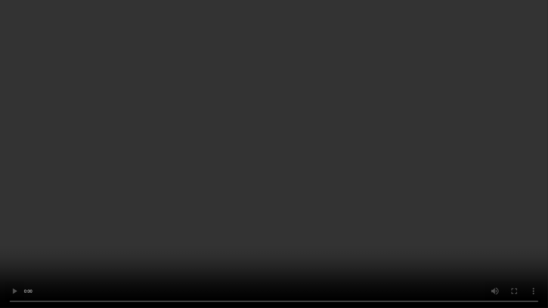
click at [311, 188] on video at bounding box center [274, 154] width 548 height 308
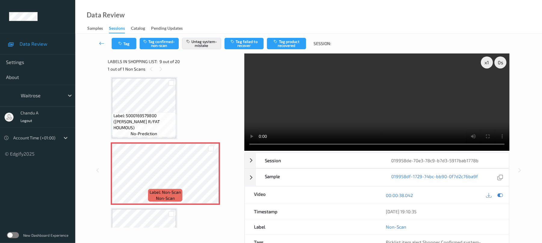
click at [135, 50] on div "Tag Tag confirmed-non-scan Untag system-mistake Tag failed to recover Tag produ…" at bounding box center [309, 44] width 442 height 20
click at [130, 46] on button "Tag" at bounding box center [124, 43] width 25 height 11
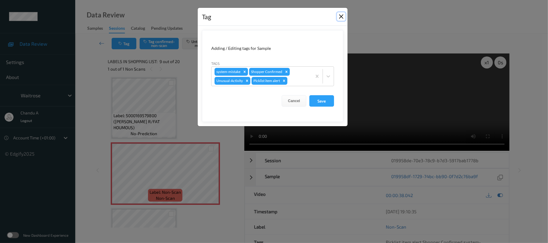
click at [342, 16] on button "Close" at bounding box center [341, 16] width 8 height 8
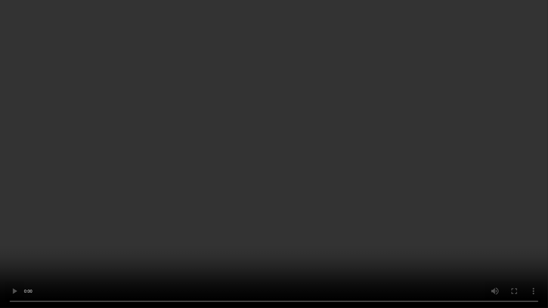
click at [226, 187] on video at bounding box center [274, 154] width 548 height 308
click at [323, 219] on video at bounding box center [274, 154] width 548 height 308
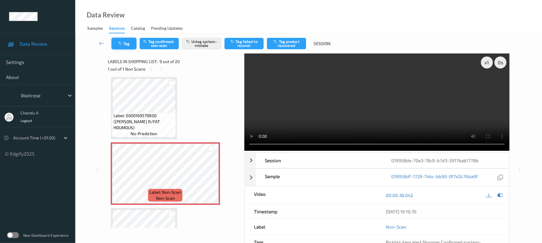
click at [130, 48] on button "Tag" at bounding box center [124, 43] width 25 height 11
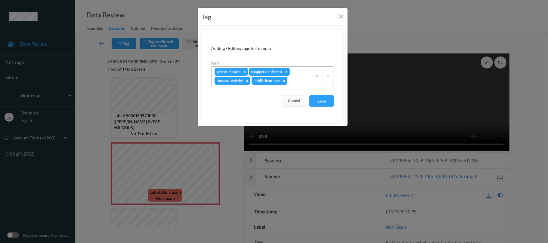
click at [284, 81] on icon "Remove Picklist item alert" at bounding box center [284, 81] width 4 height 4
click at [325, 104] on button "Save" at bounding box center [321, 100] width 25 height 11
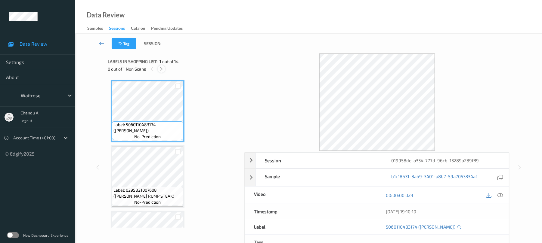
click at [163, 69] on icon at bounding box center [161, 69] width 5 height 5
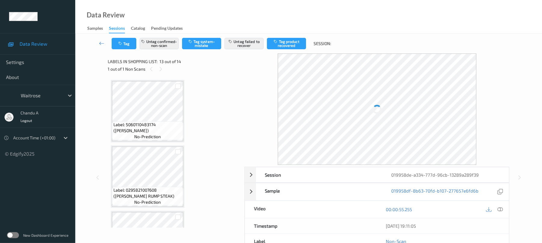
scroll to position [725, 0]
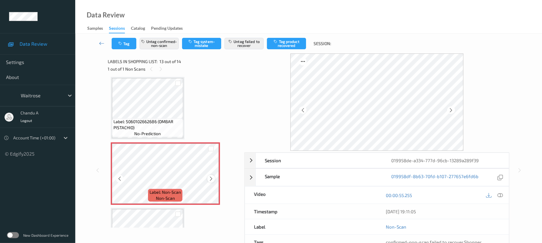
click at [211, 180] on icon at bounding box center [211, 178] width 5 height 5
click at [209, 178] on icon at bounding box center [211, 178] width 5 height 5
click at [212, 178] on icon at bounding box center [211, 178] width 5 height 5
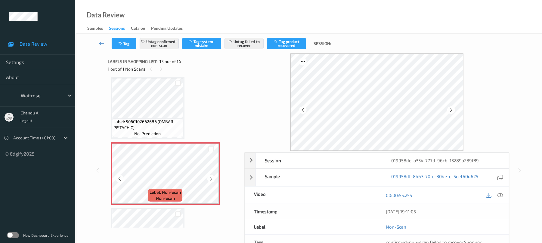
click at [212, 178] on icon at bounding box center [211, 178] width 5 height 5
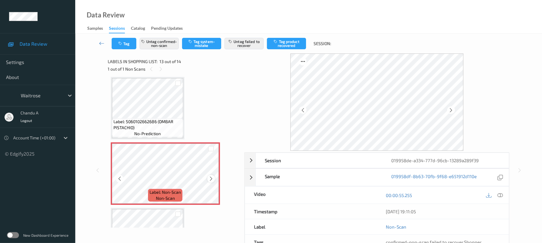
click at [211, 179] on icon at bounding box center [211, 178] width 5 height 5
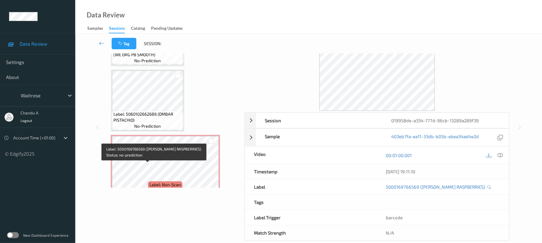
scroll to position [690, 0]
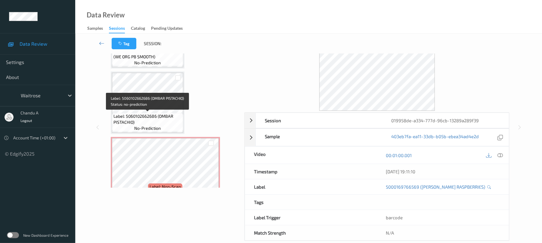
click at [151, 119] on span "Label: 5060102662686 (OMBAR PISTACHIO)" at bounding box center [147, 119] width 68 height 12
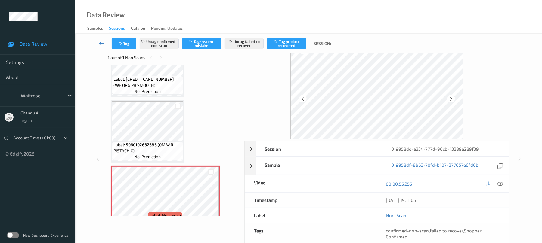
scroll to position [0, 0]
